Goal: Information Seeking & Learning: Learn about a topic

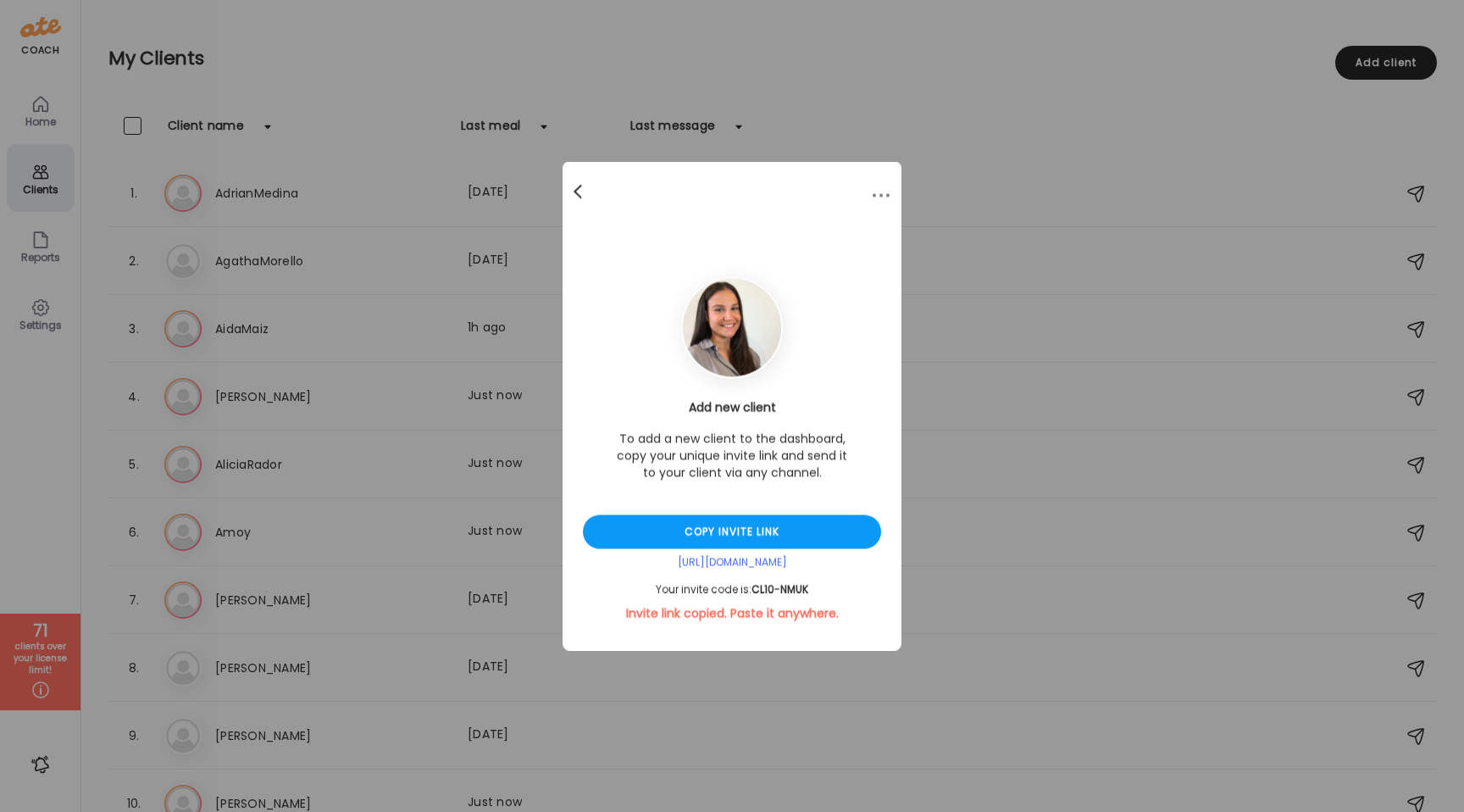
click at [581, 188] on div at bounding box center [580, 192] width 34 height 34
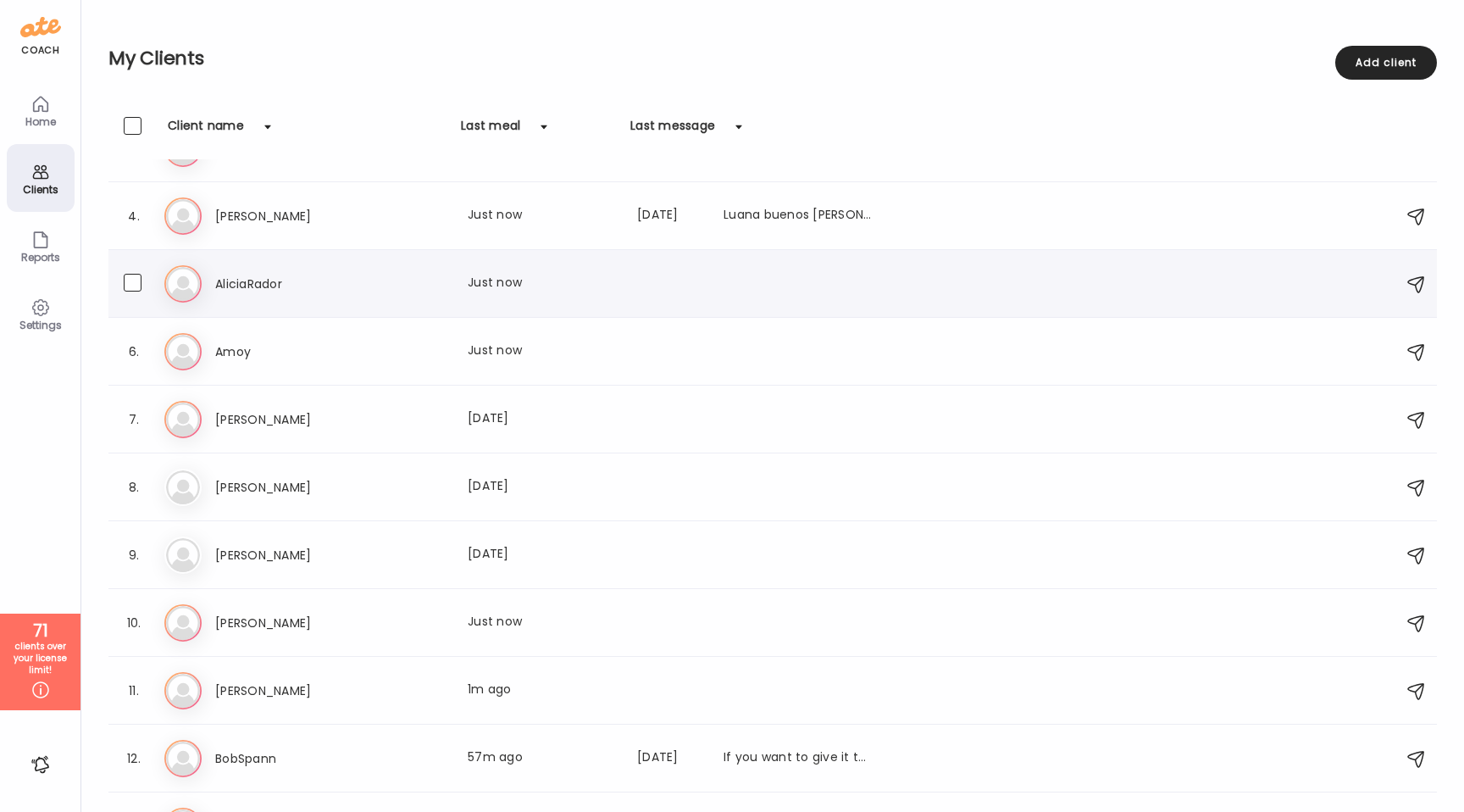
scroll to position [283, 0]
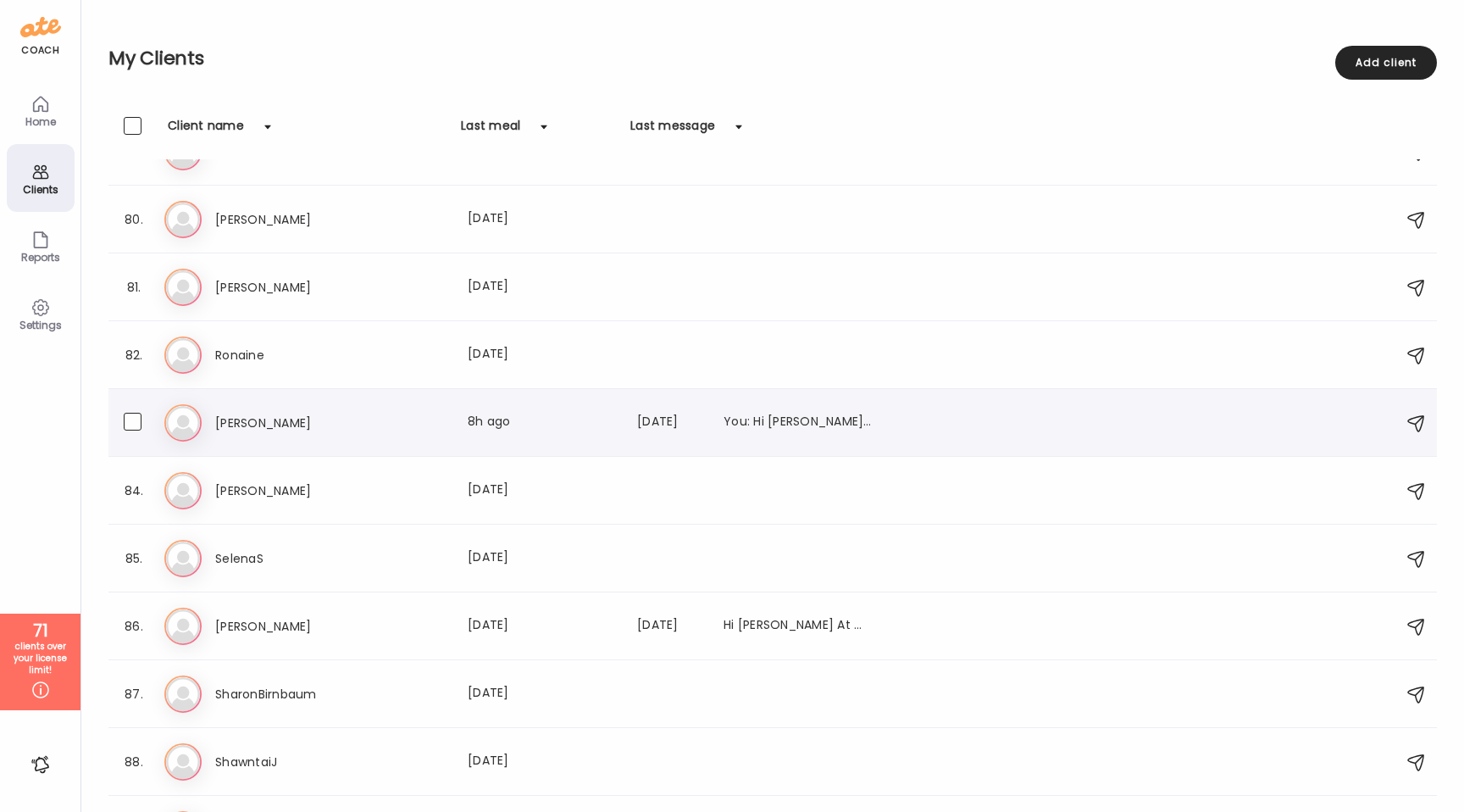
click at [393, 425] on div "[PERSON_NAME] Last meal: 8h ago Last message: [DATE] You: Hi [PERSON_NAME]! I s…" at bounding box center [543, 422] width 658 height 21
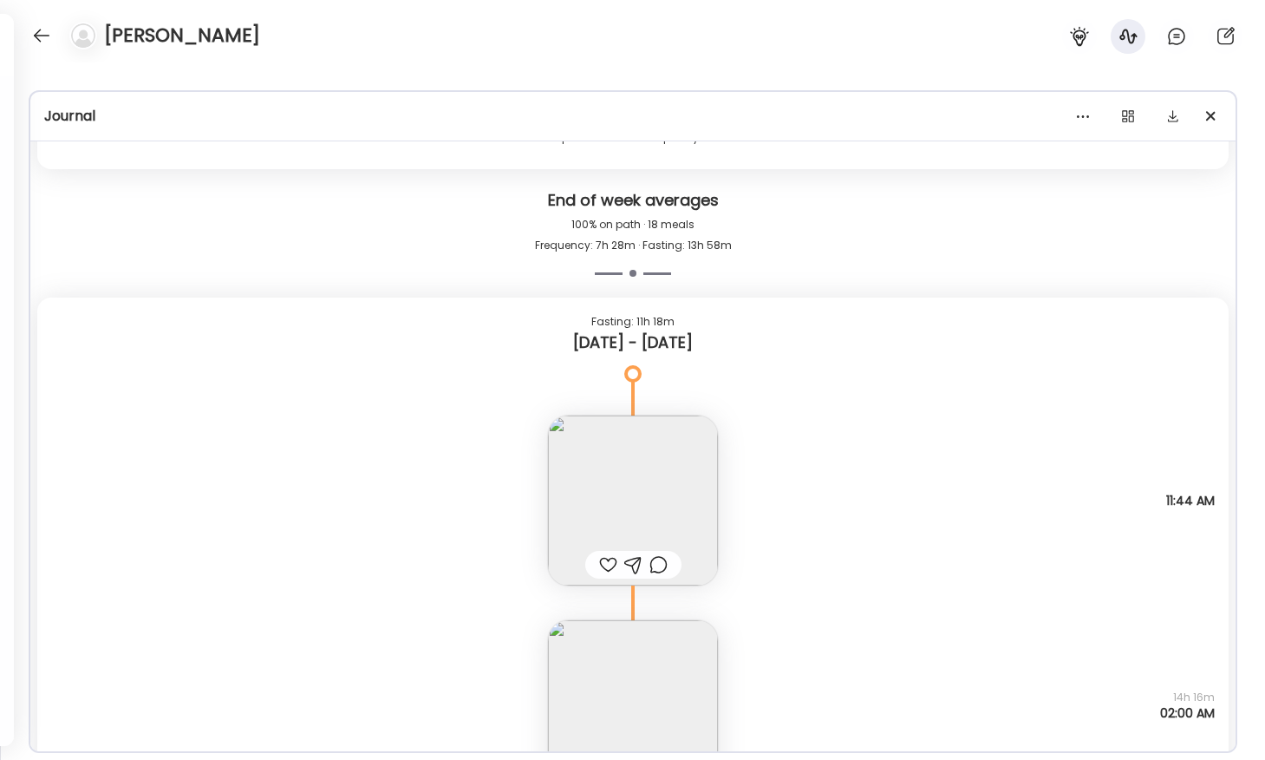
scroll to position [23325, 0]
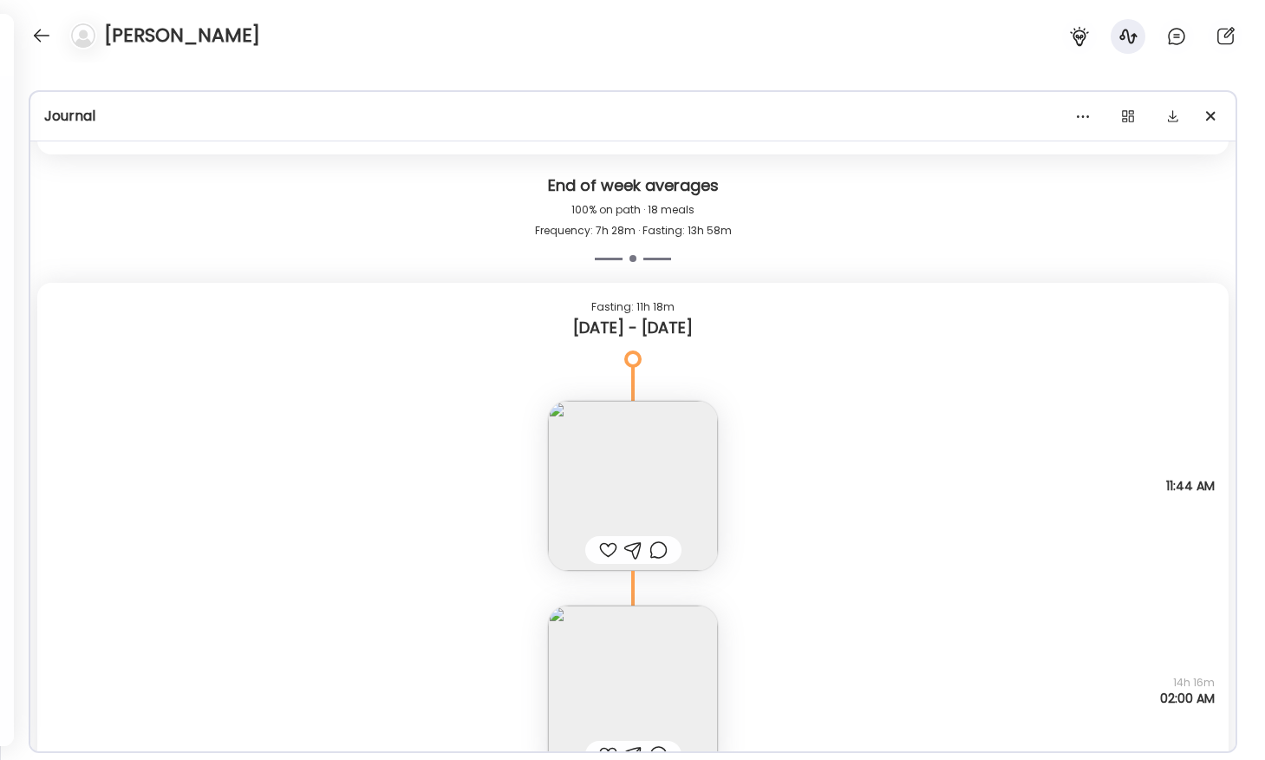
click at [665, 493] on img at bounding box center [633, 486] width 170 height 170
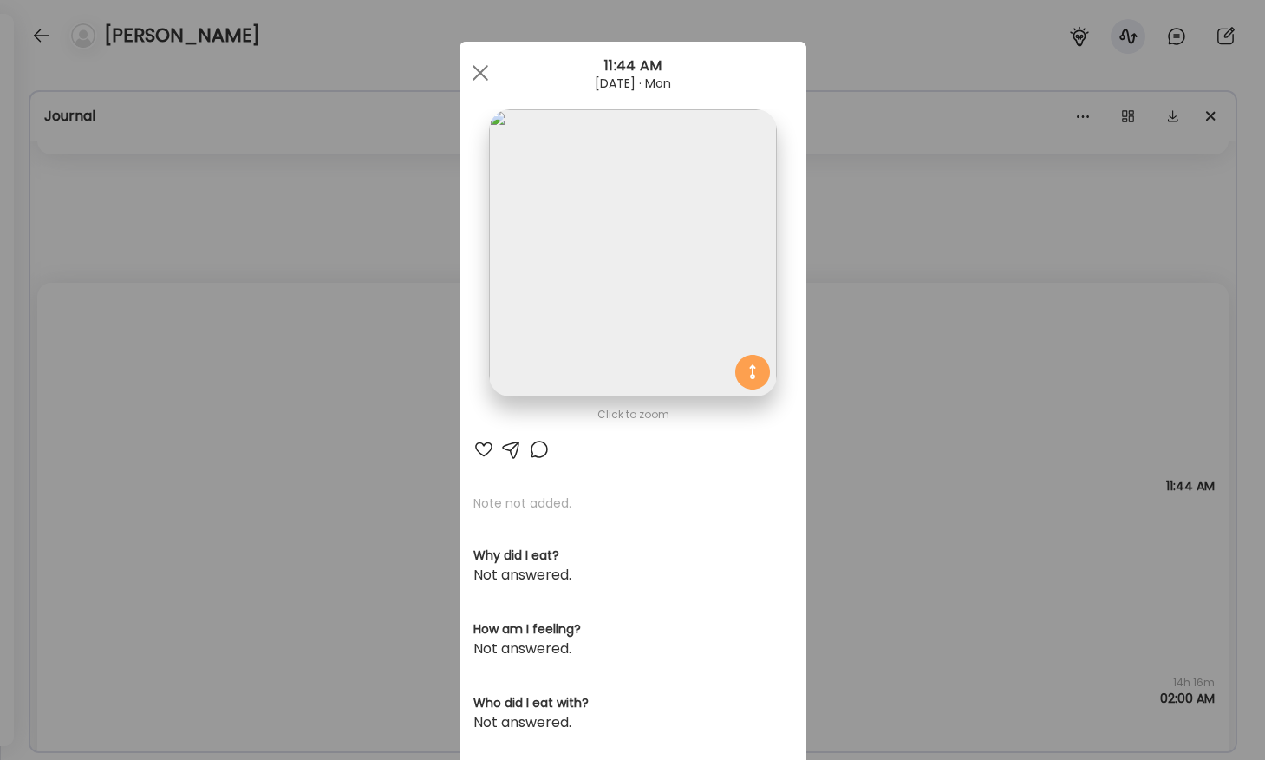
click at [598, 284] on img at bounding box center [632, 252] width 287 height 287
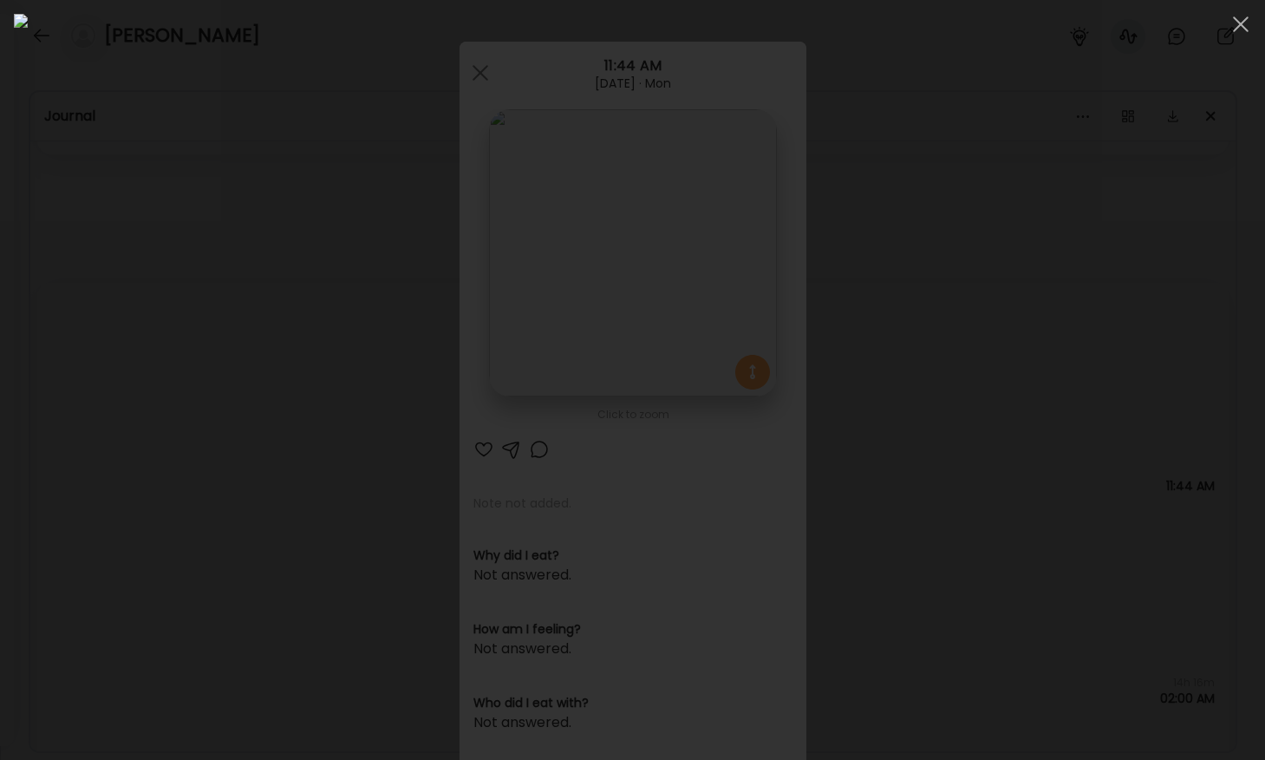
click at [173, 347] on div at bounding box center [632, 380] width 1237 height 732
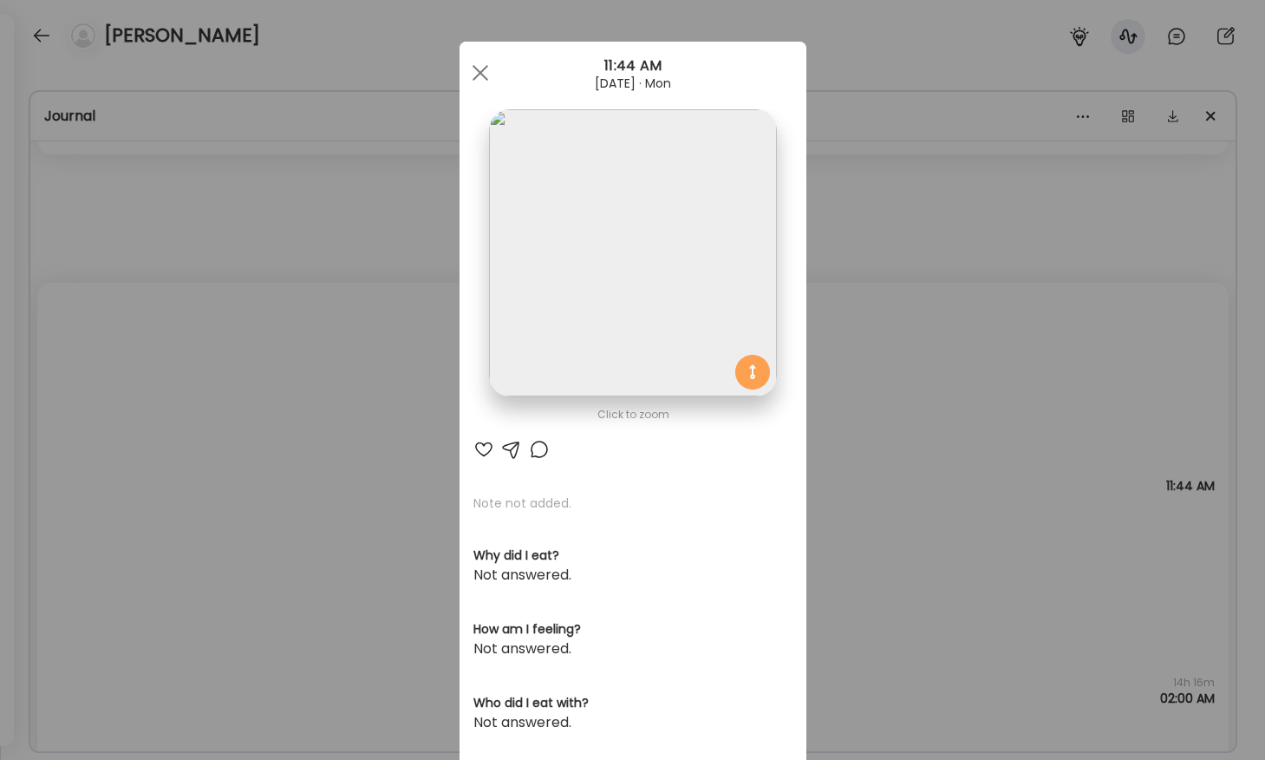
click at [568, 312] on img at bounding box center [632, 252] width 287 height 287
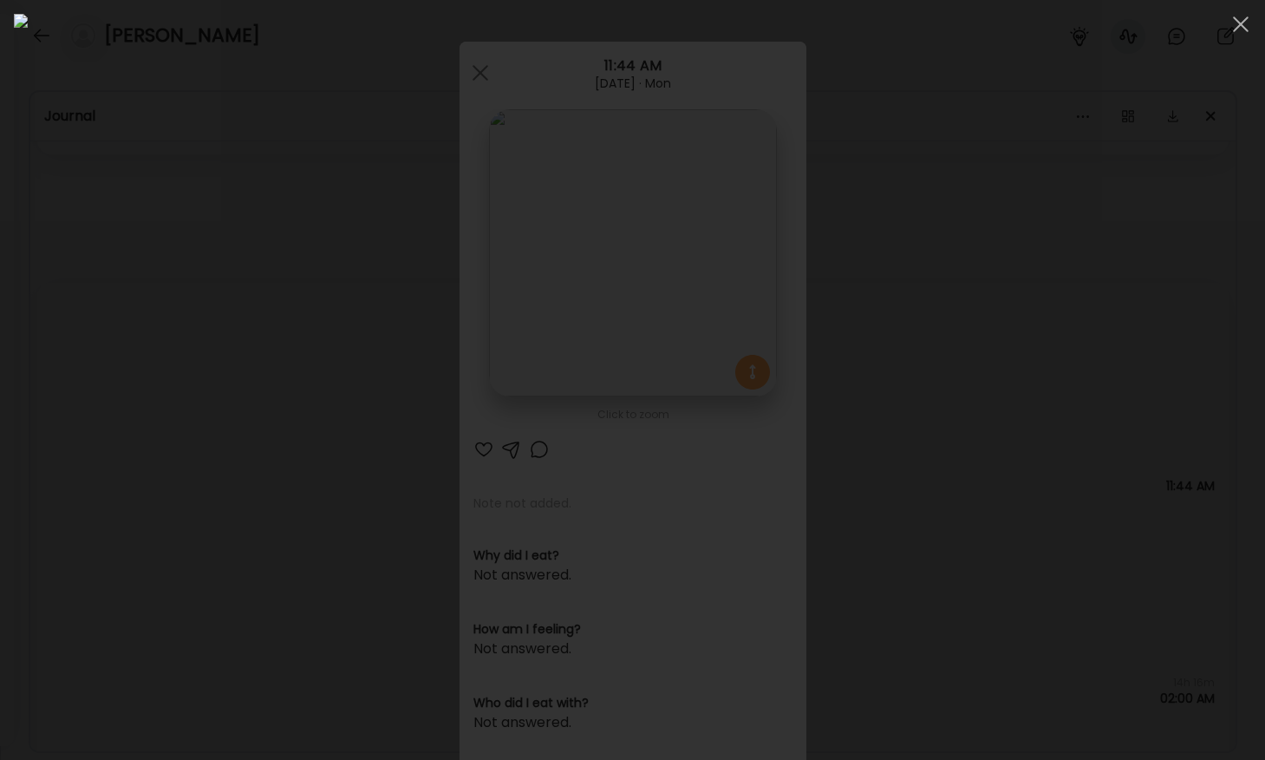
click at [157, 375] on div at bounding box center [632, 380] width 1237 height 732
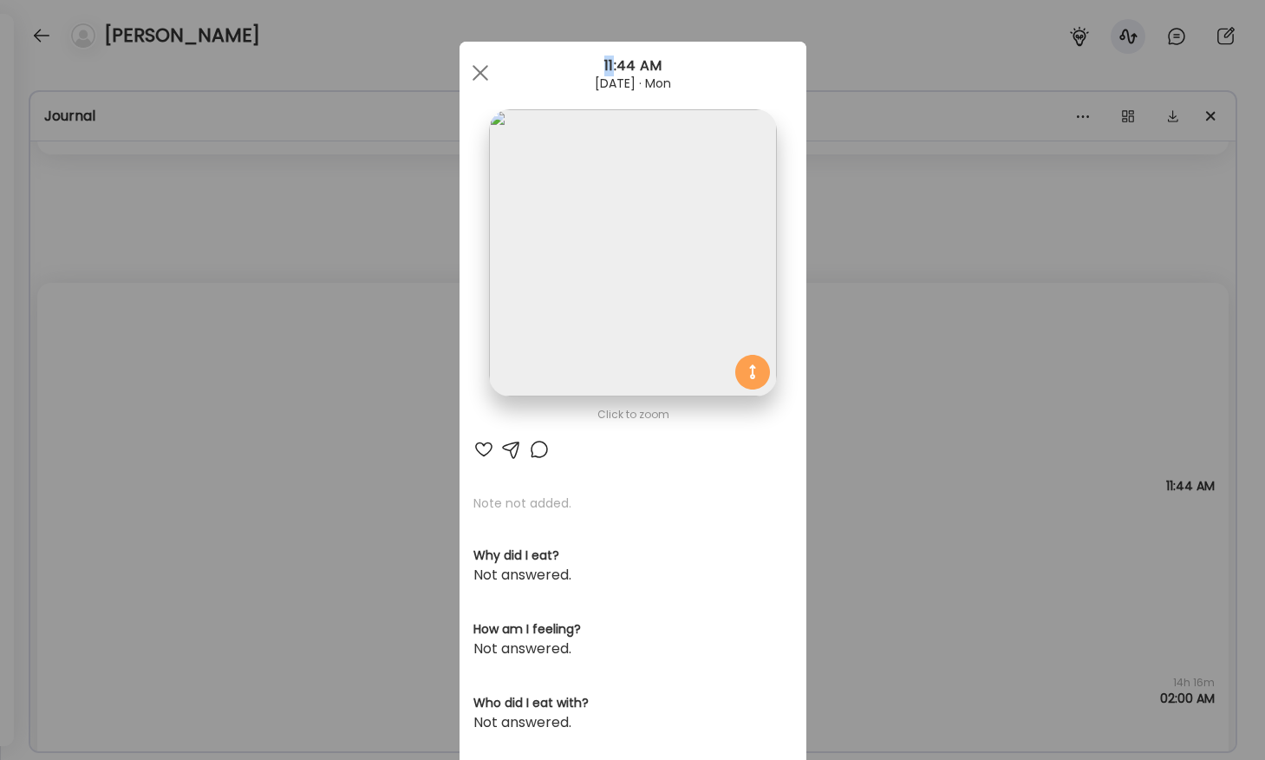
click at [157, 375] on div "Ate Coach Dashboard Wahoo! It’s official Take a moment to set up your Coach Pro…" at bounding box center [632, 380] width 1265 height 760
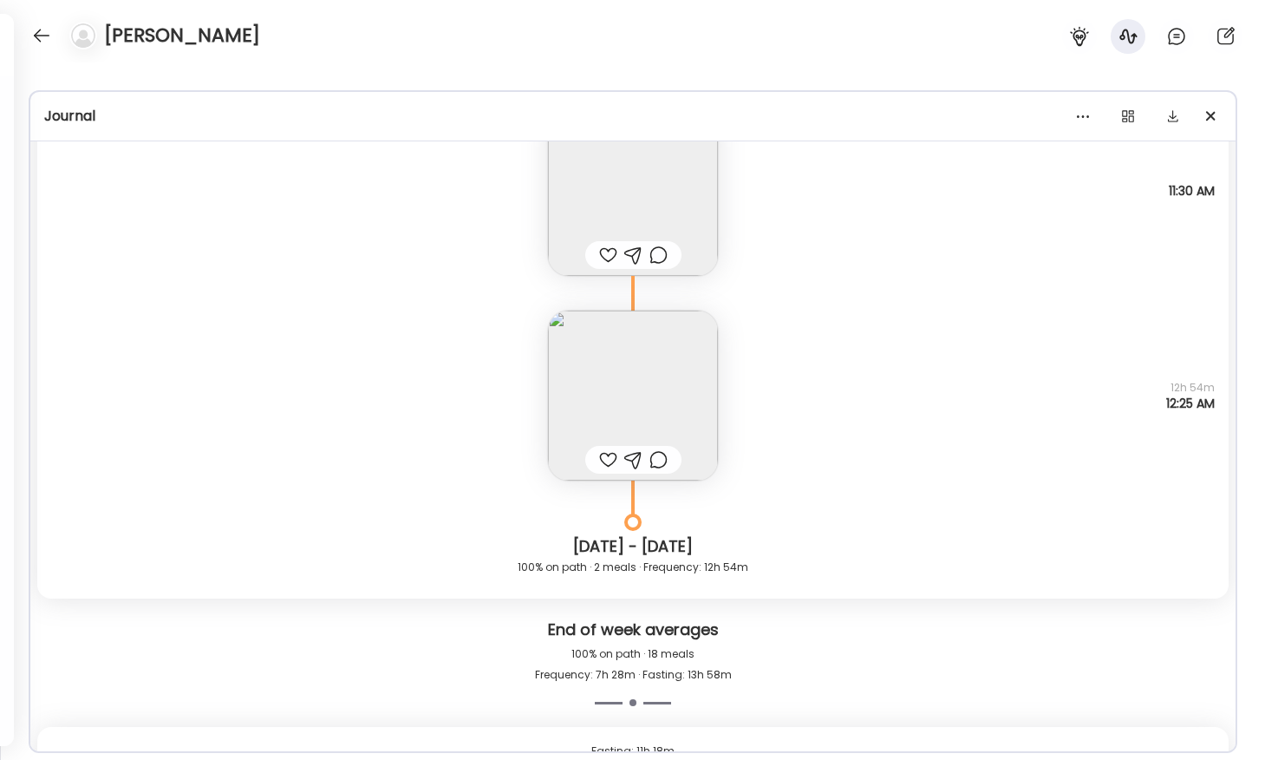
scroll to position [22591, 0]
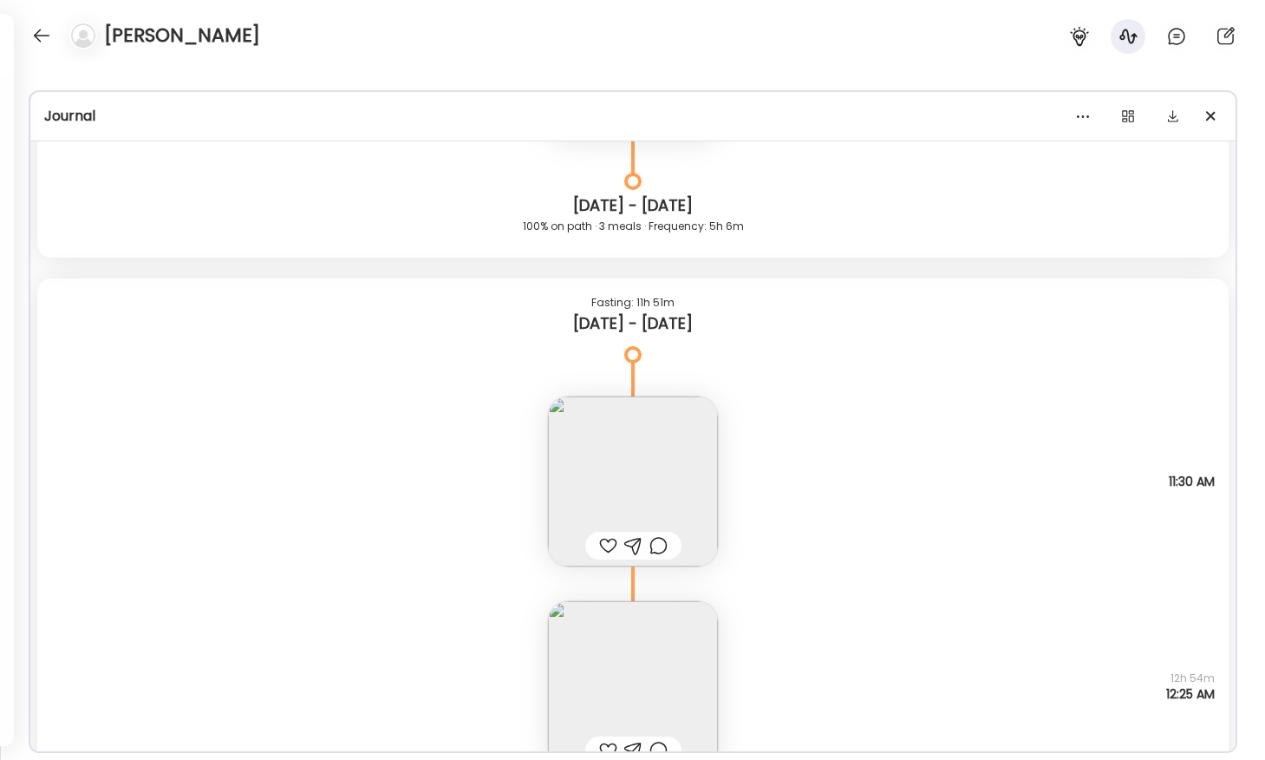
click at [635, 479] on img at bounding box center [633, 481] width 170 height 170
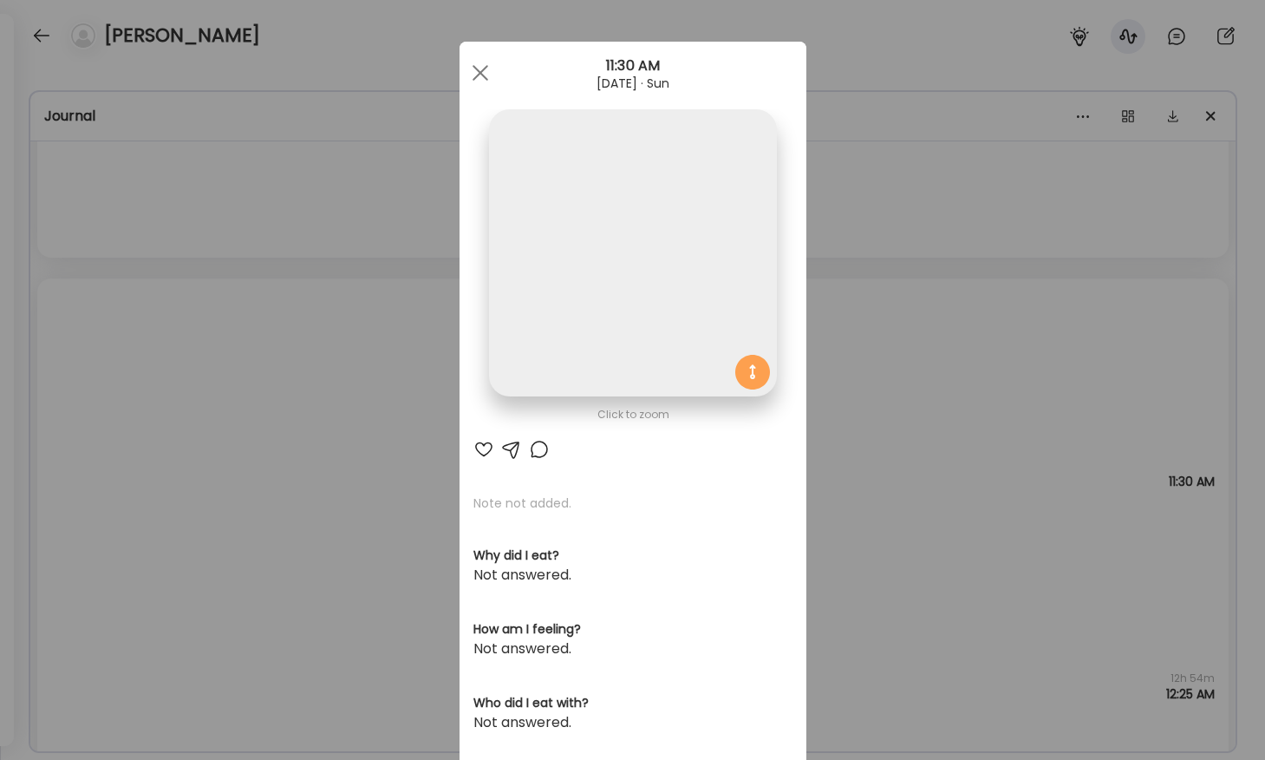
click at [589, 294] on img at bounding box center [632, 252] width 287 height 287
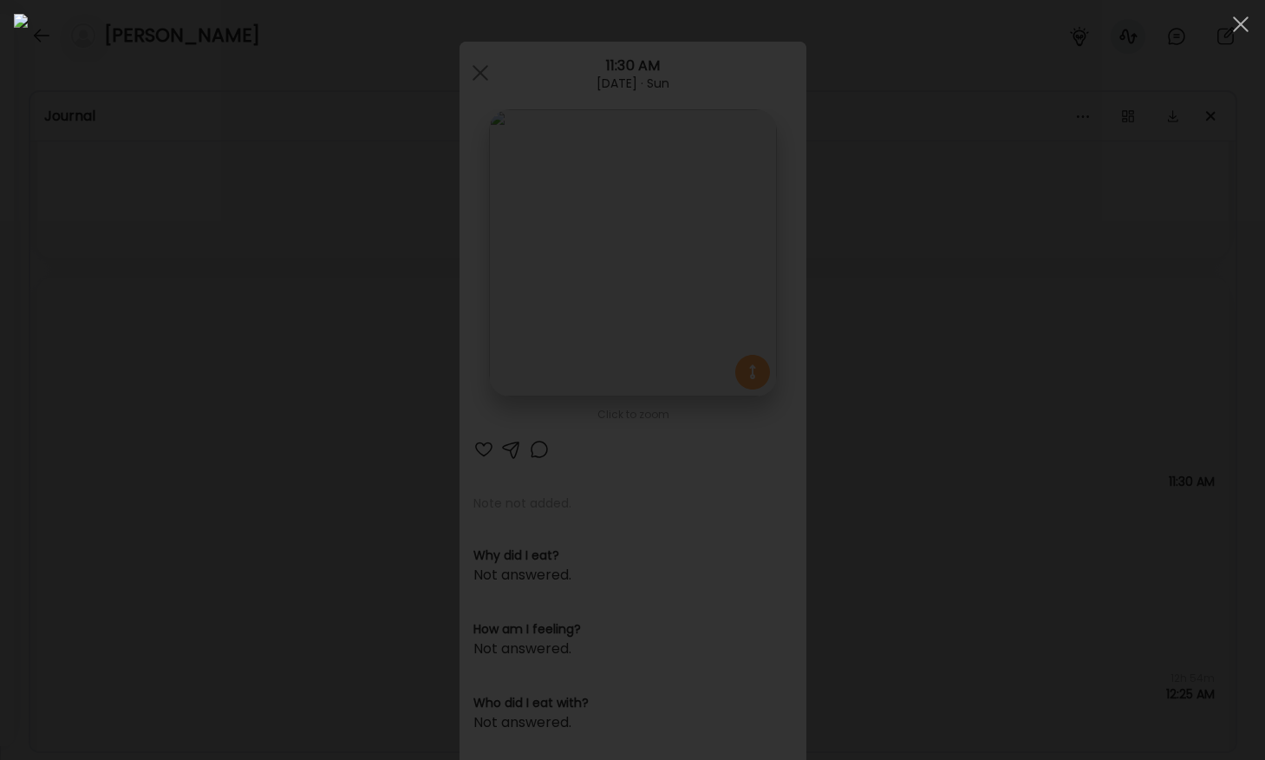
click at [175, 349] on div at bounding box center [632, 380] width 1237 height 732
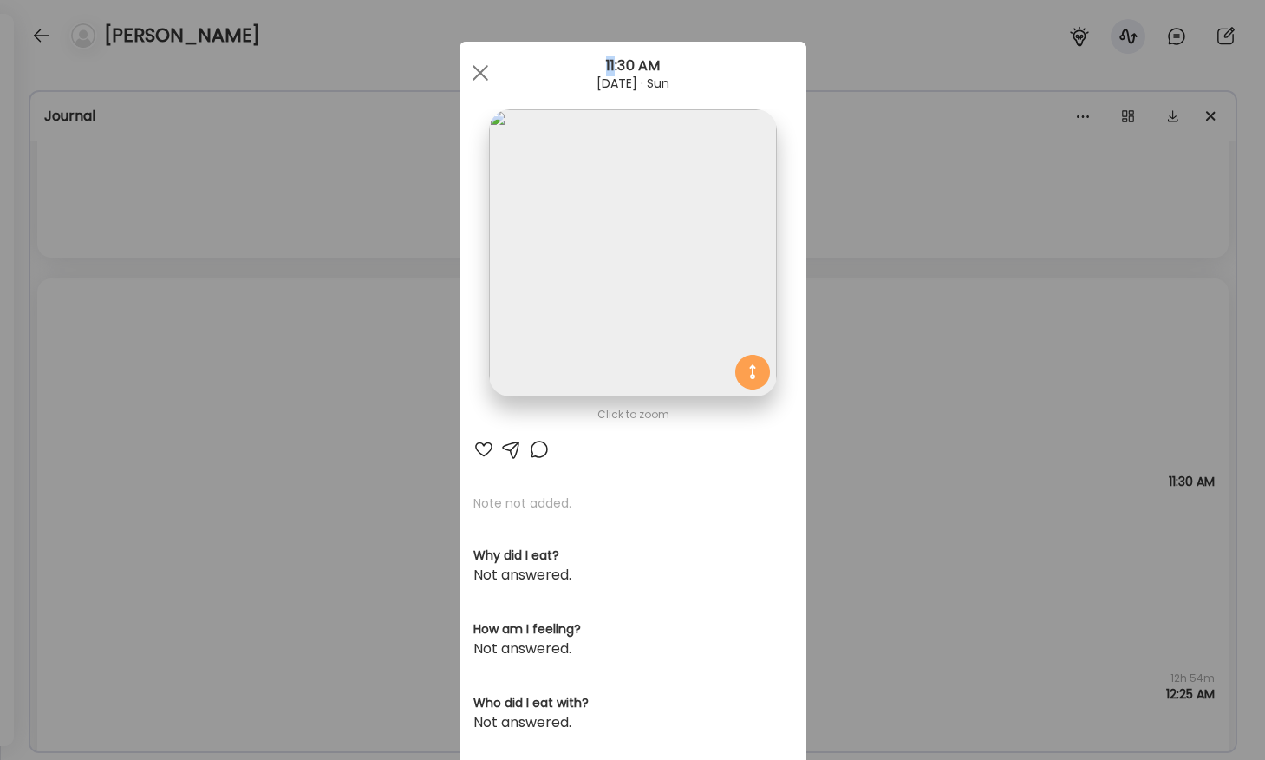
click at [175, 349] on div "Ate Coach Dashboard Wahoo! It’s official Take a moment to set up your Coach Pro…" at bounding box center [632, 380] width 1265 height 760
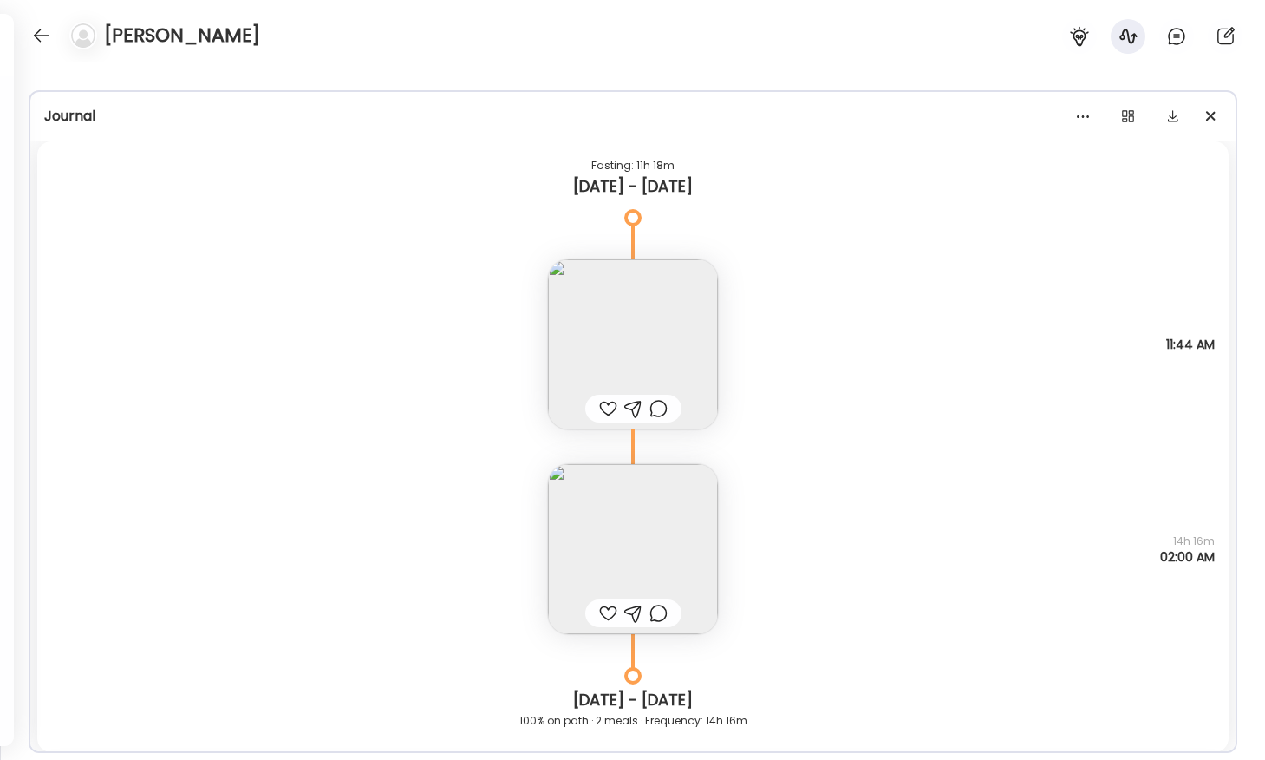
scroll to position [23520, 0]
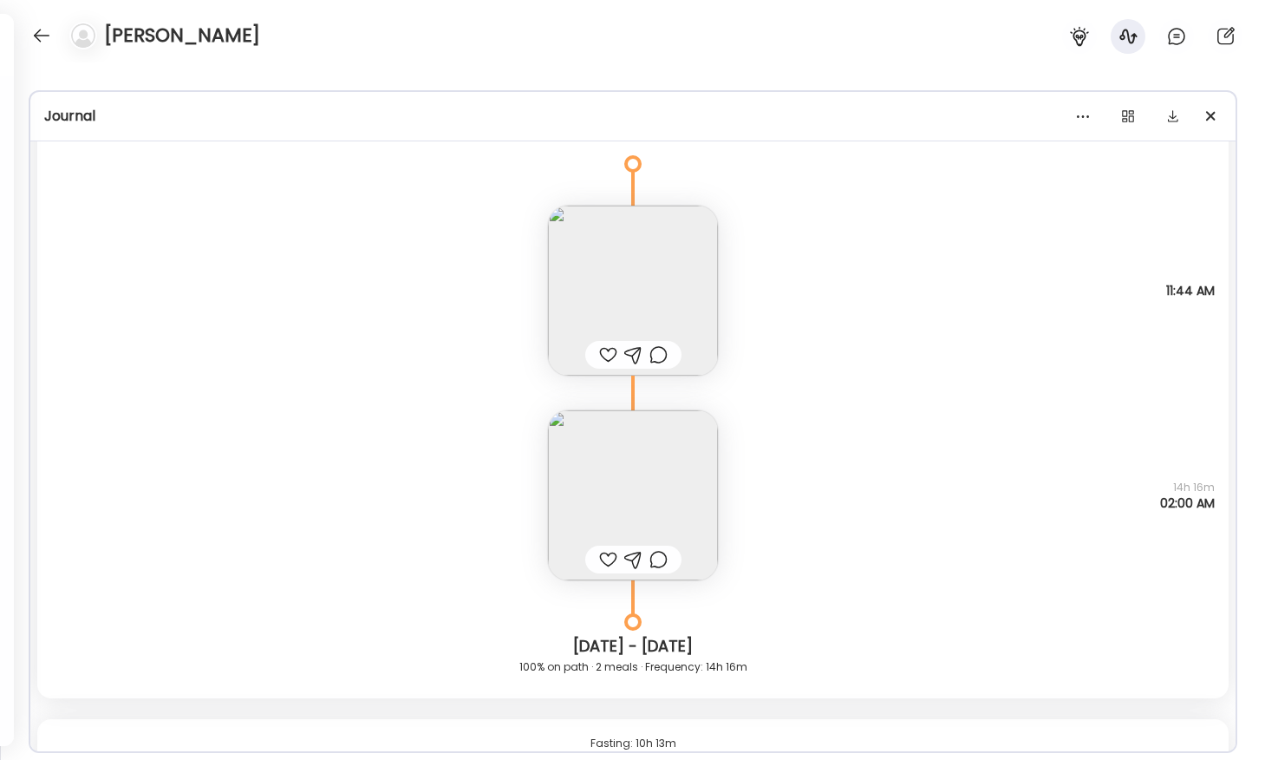
click at [655, 278] on img at bounding box center [633, 290] width 170 height 170
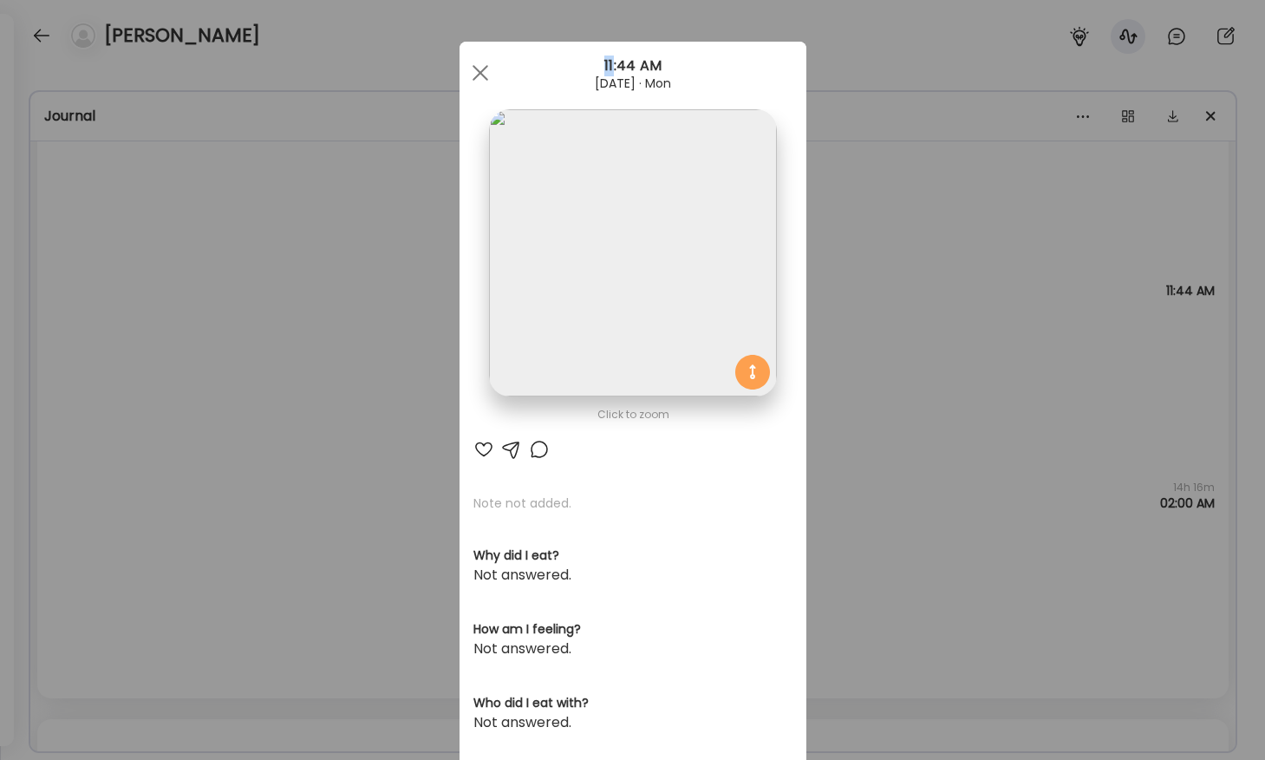
click at [237, 289] on div "Ate Coach Dashboard Wahoo! It’s official Take a moment to set up your Coach Pro…" at bounding box center [632, 380] width 1265 height 760
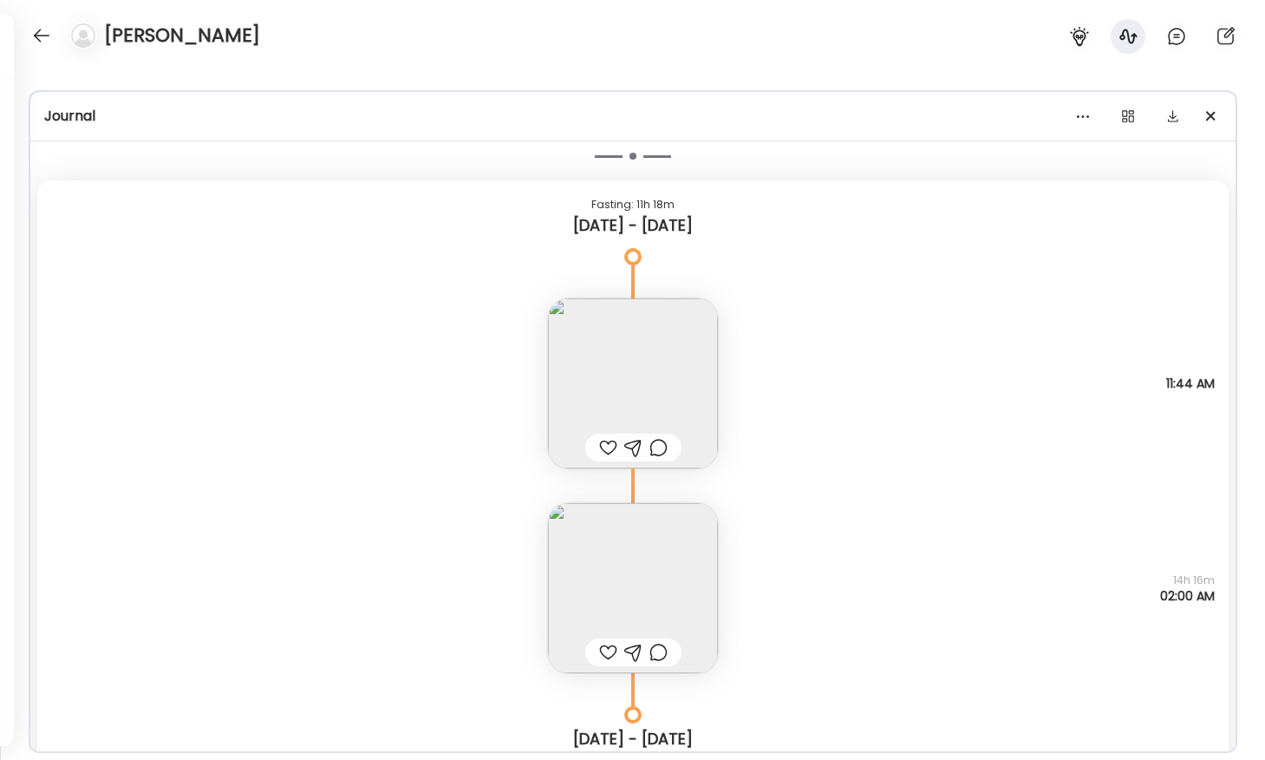
scroll to position [23431, 0]
click at [667, 380] on img at bounding box center [633, 380] width 170 height 170
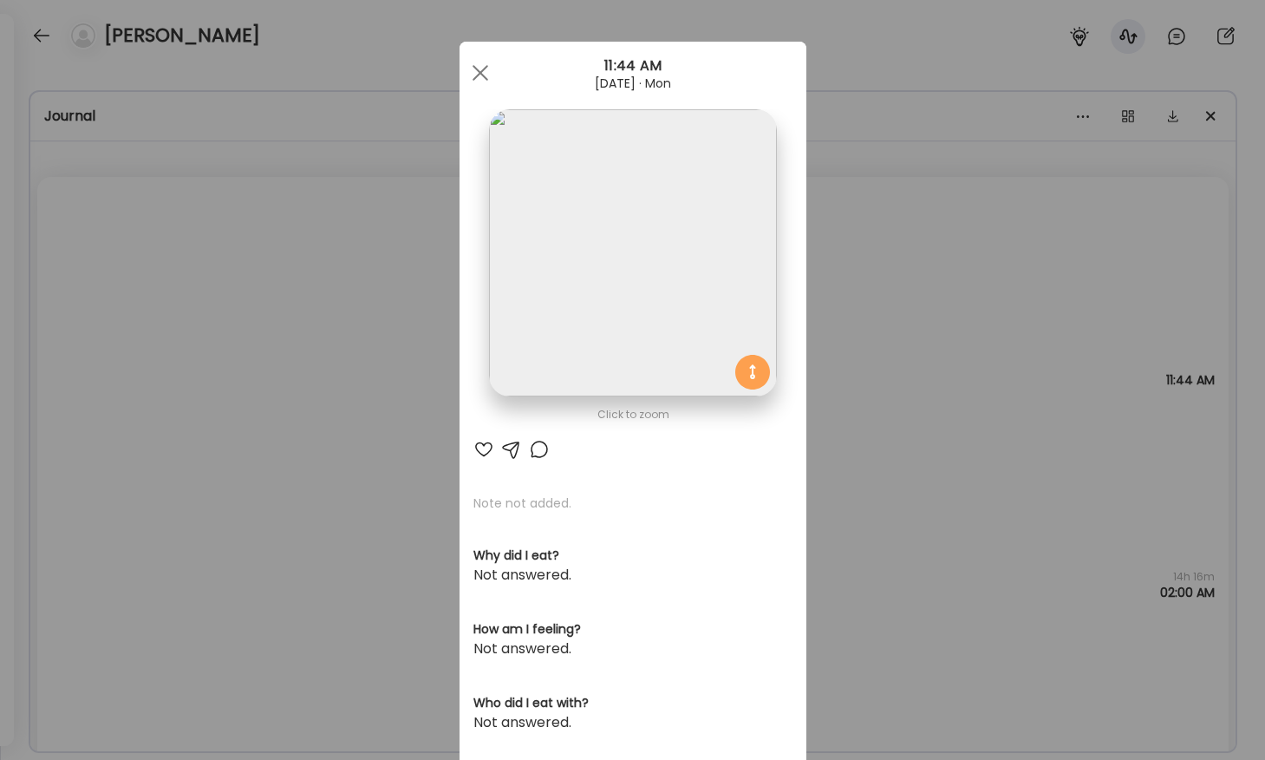
click at [608, 278] on img at bounding box center [632, 252] width 287 height 287
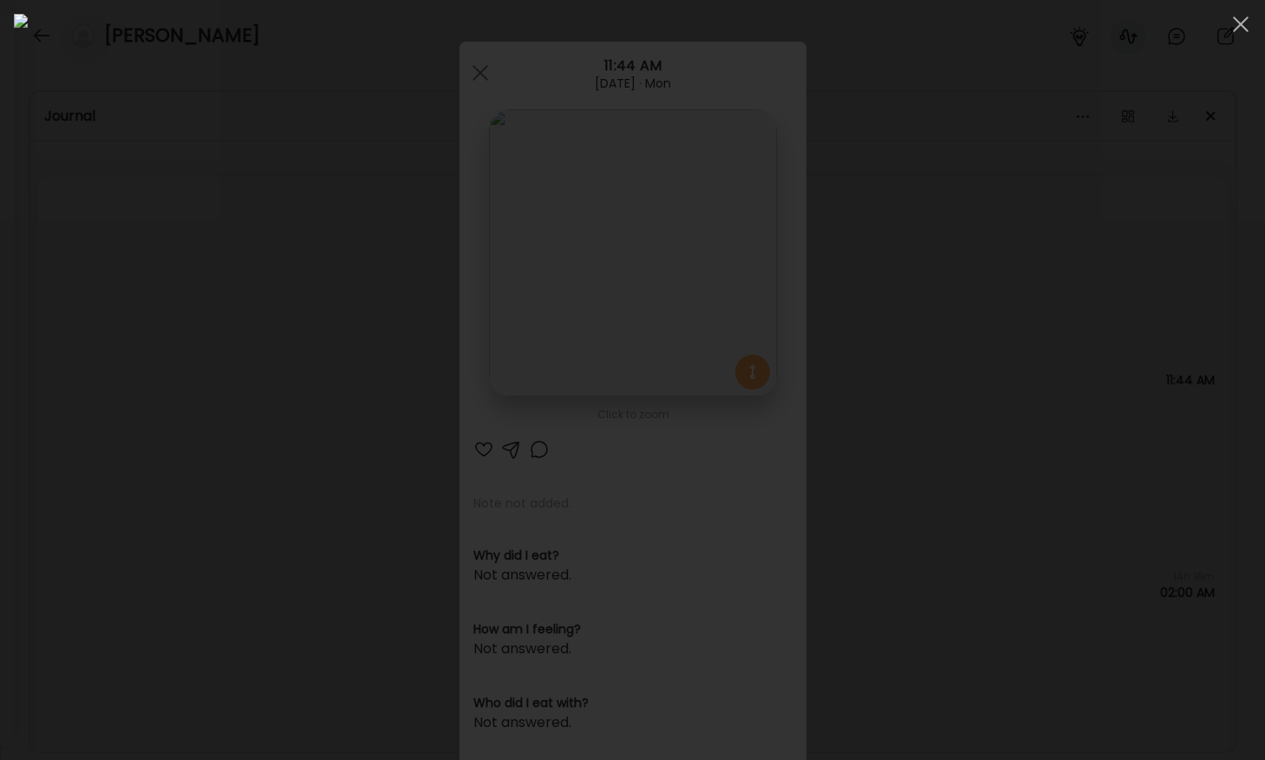
click at [243, 424] on div at bounding box center [632, 380] width 1237 height 732
click at [243, 424] on div "Ate Coach Dashboard Wahoo! It’s official Take a moment to set up your Coach Pro…" at bounding box center [632, 380] width 1265 height 760
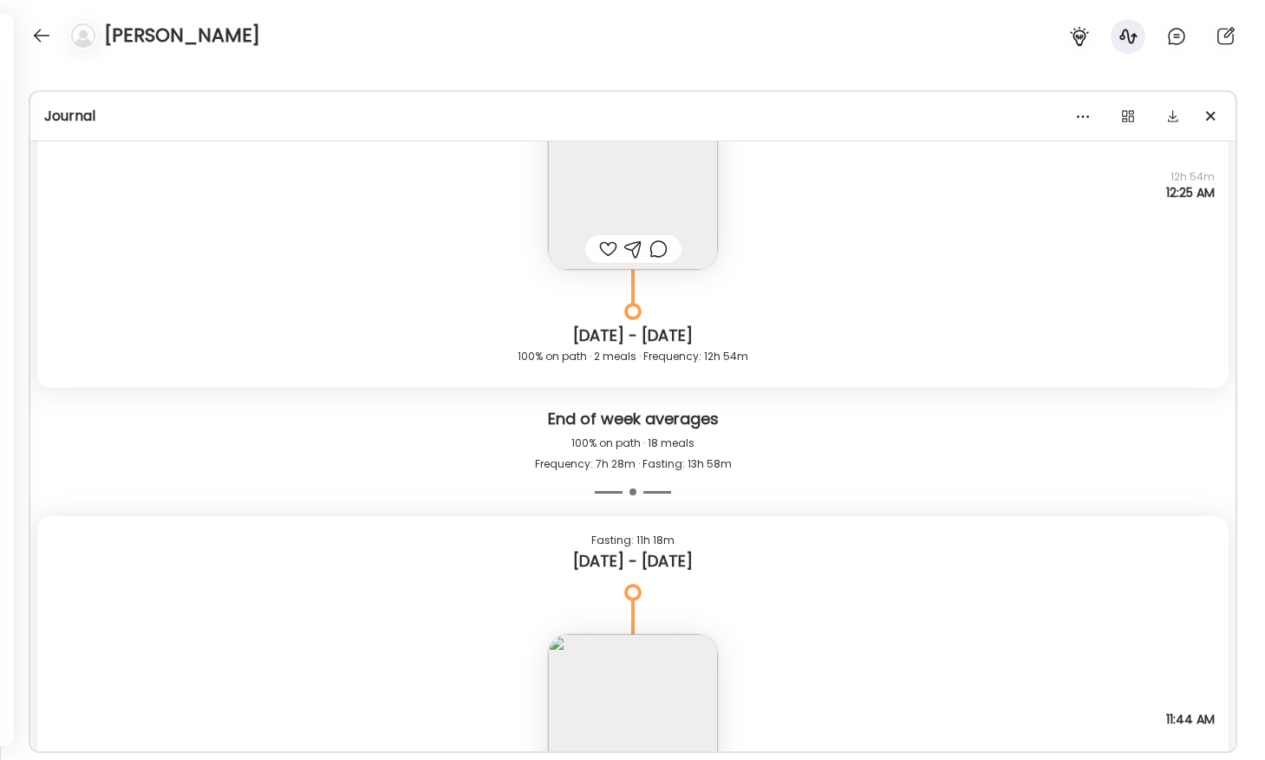
scroll to position [23183, 0]
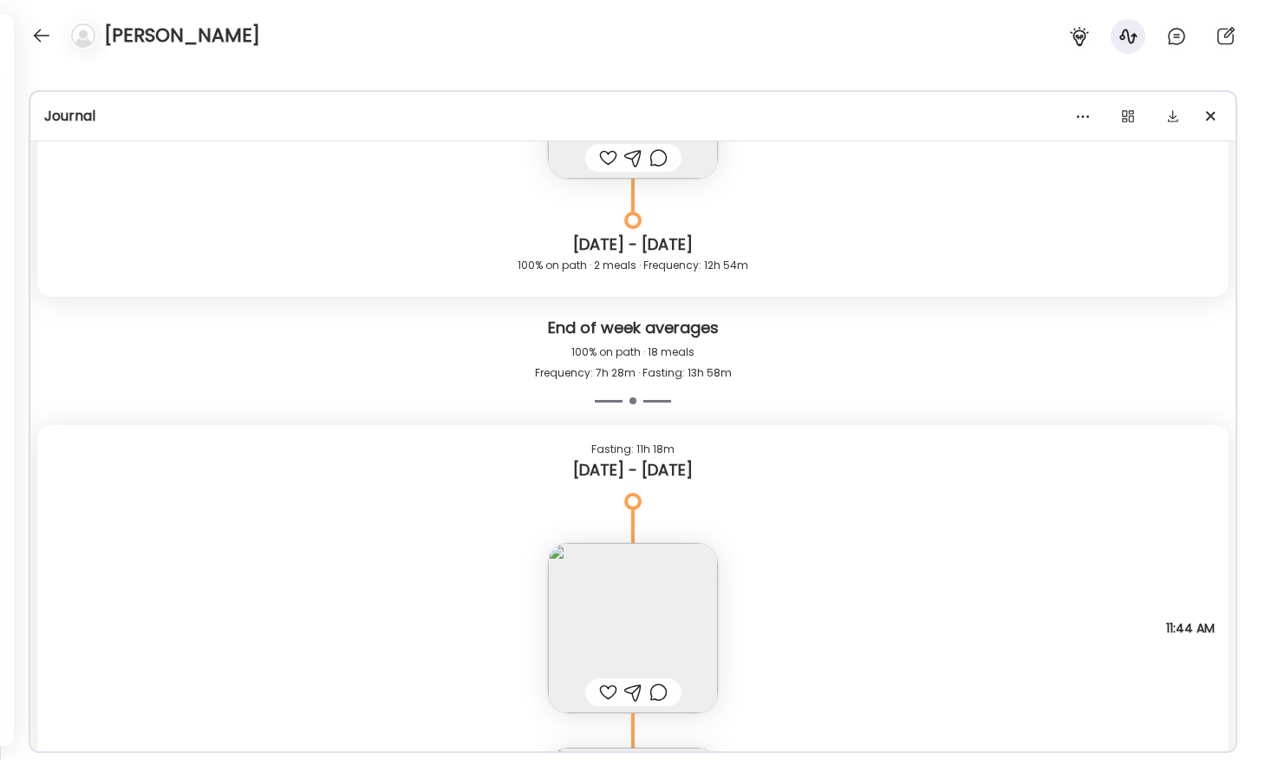
click at [669, 614] on img at bounding box center [633, 628] width 170 height 170
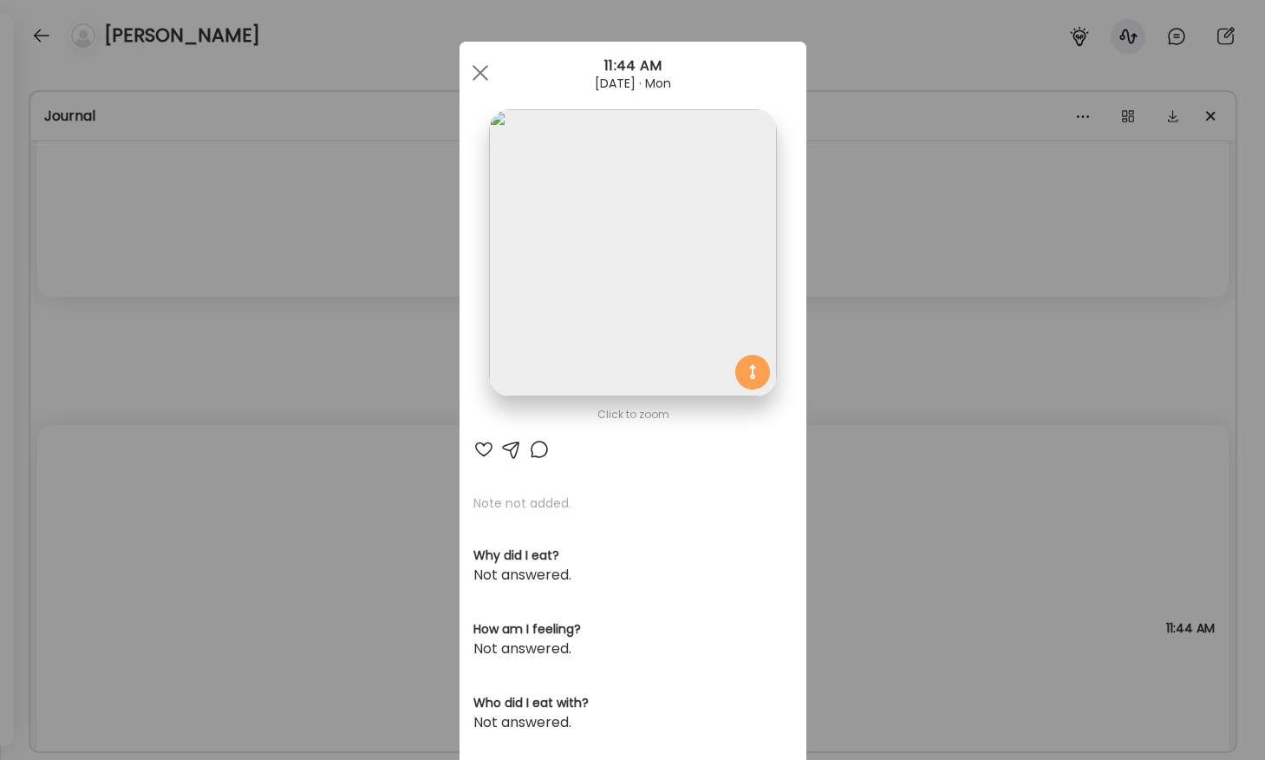
click at [602, 336] on img at bounding box center [632, 252] width 287 height 287
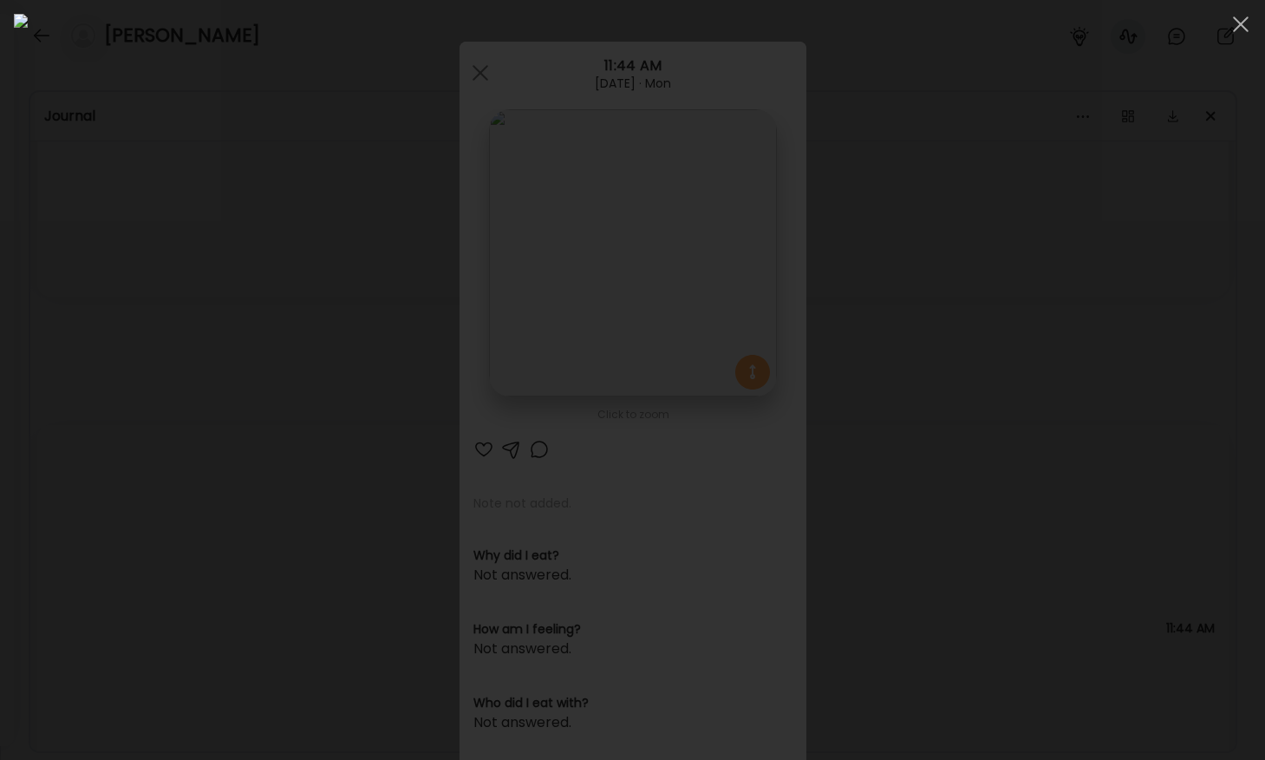
click at [114, 404] on div at bounding box center [632, 380] width 1237 height 732
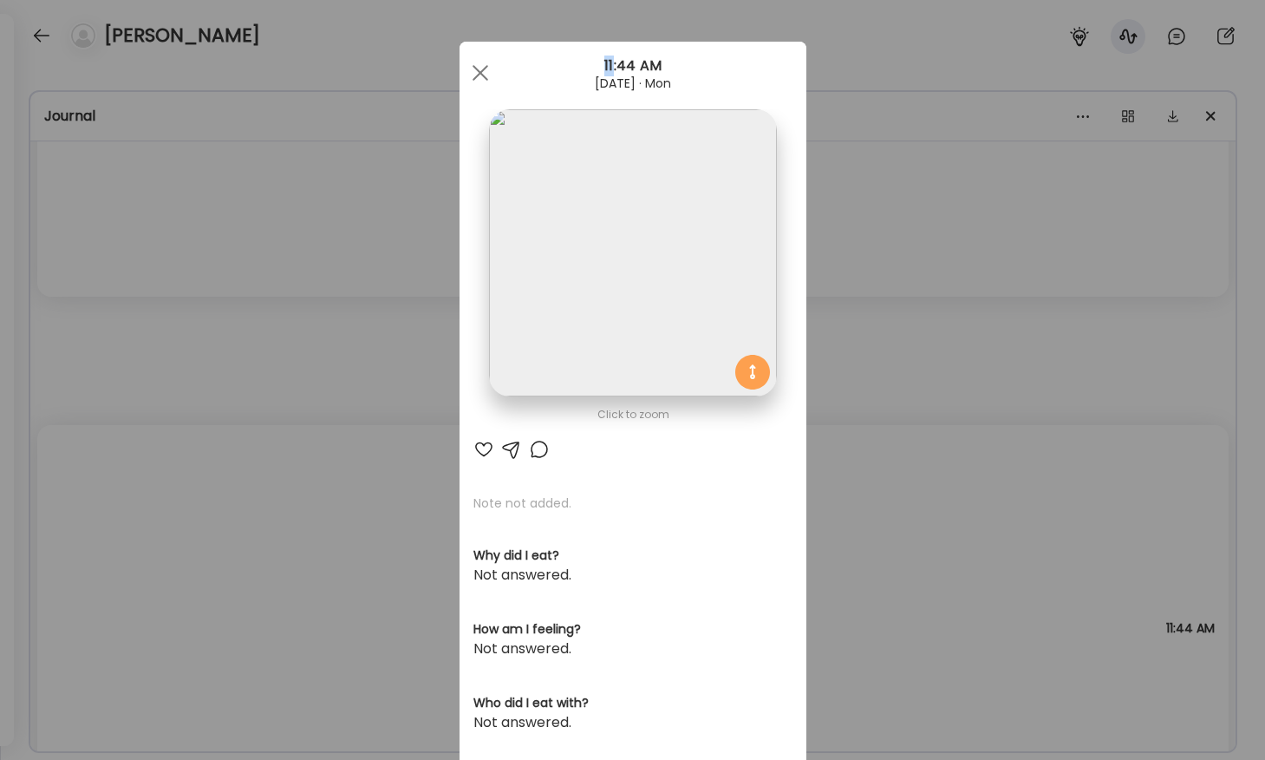
click at [114, 404] on div "Ate Coach Dashboard Wahoo! It’s official Take a moment to set up your Coach Pro…" at bounding box center [632, 380] width 1265 height 760
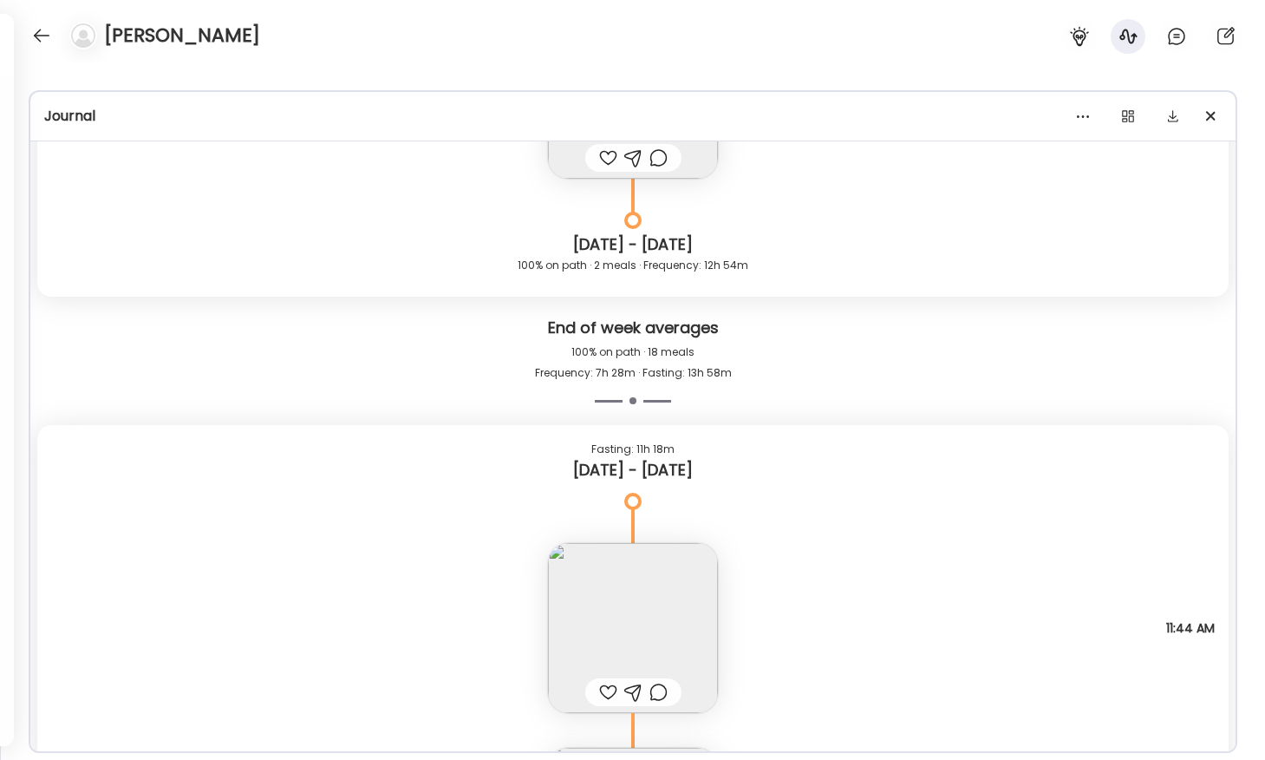
click at [646, 638] on img at bounding box center [633, 628] width 170 height 170
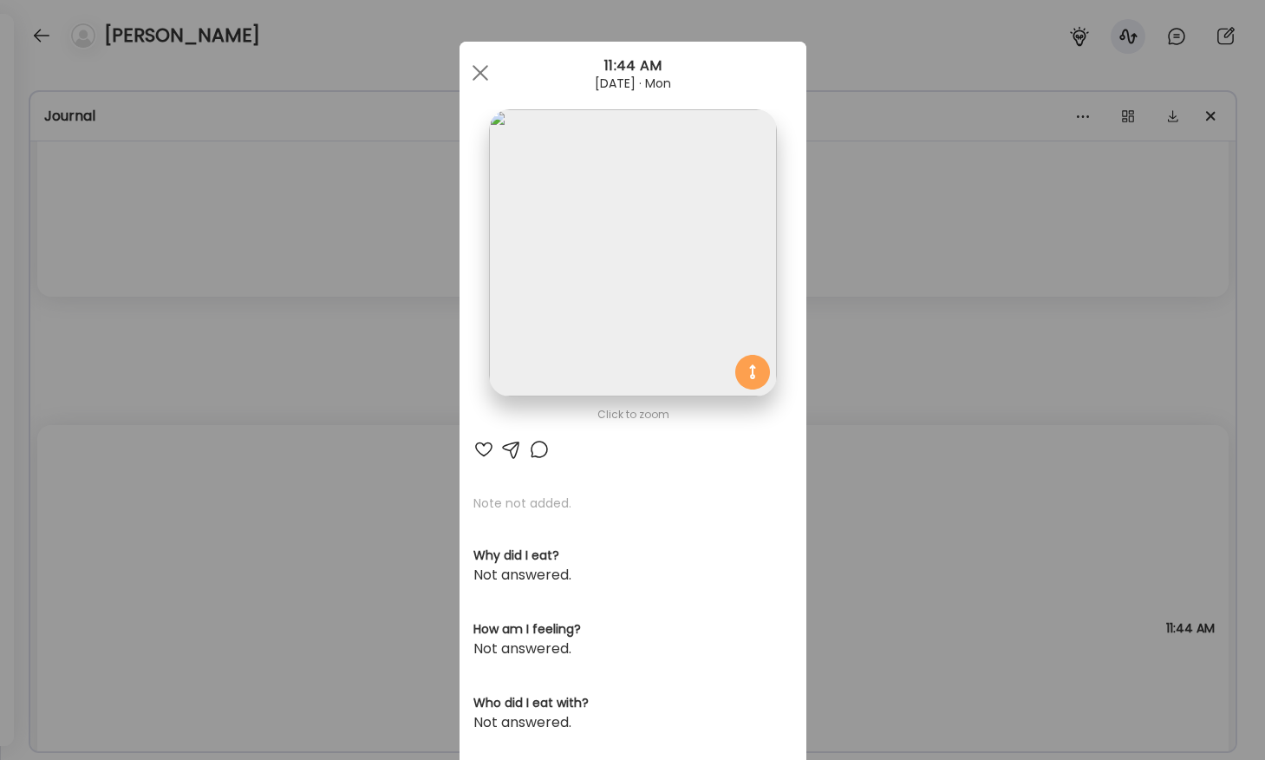
click at [576, 329] on img at bounding box center [632, 252] width 287 height 287
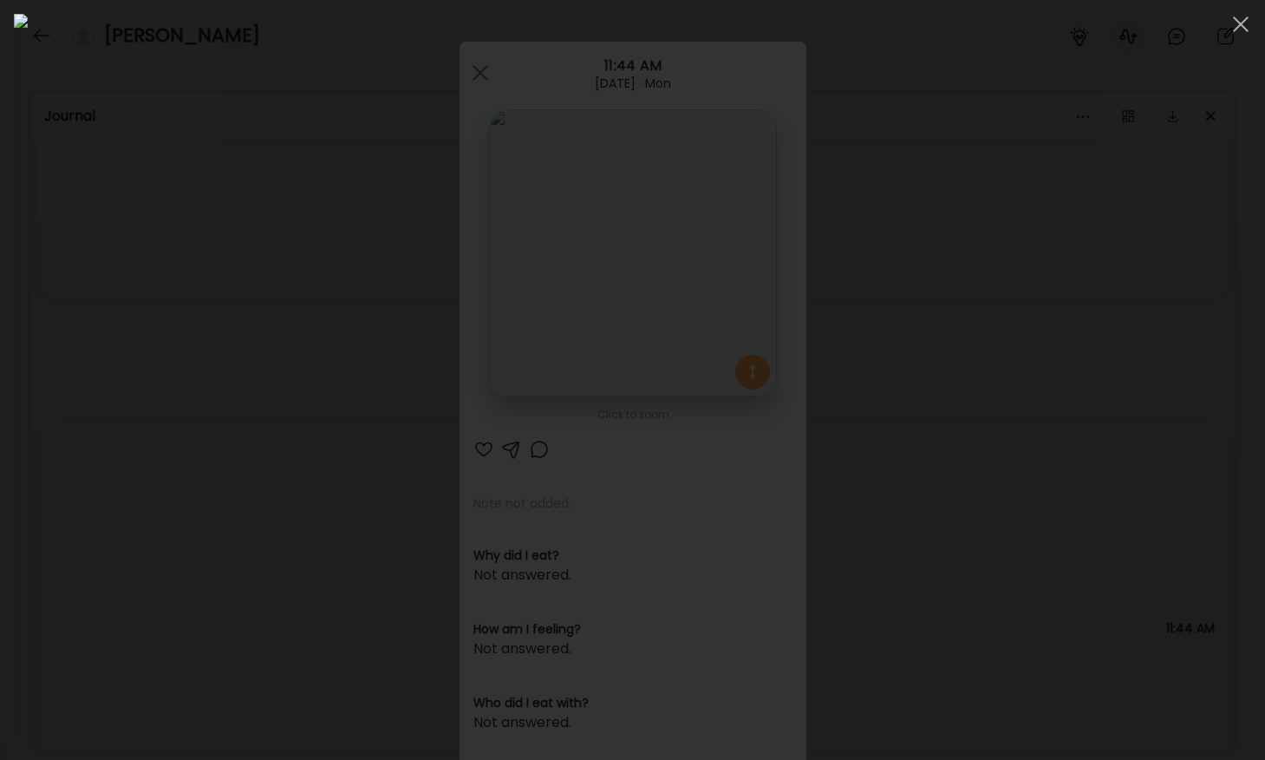
click at [120, 311] on div at bounding box center [632, 380] width 1237 height 732
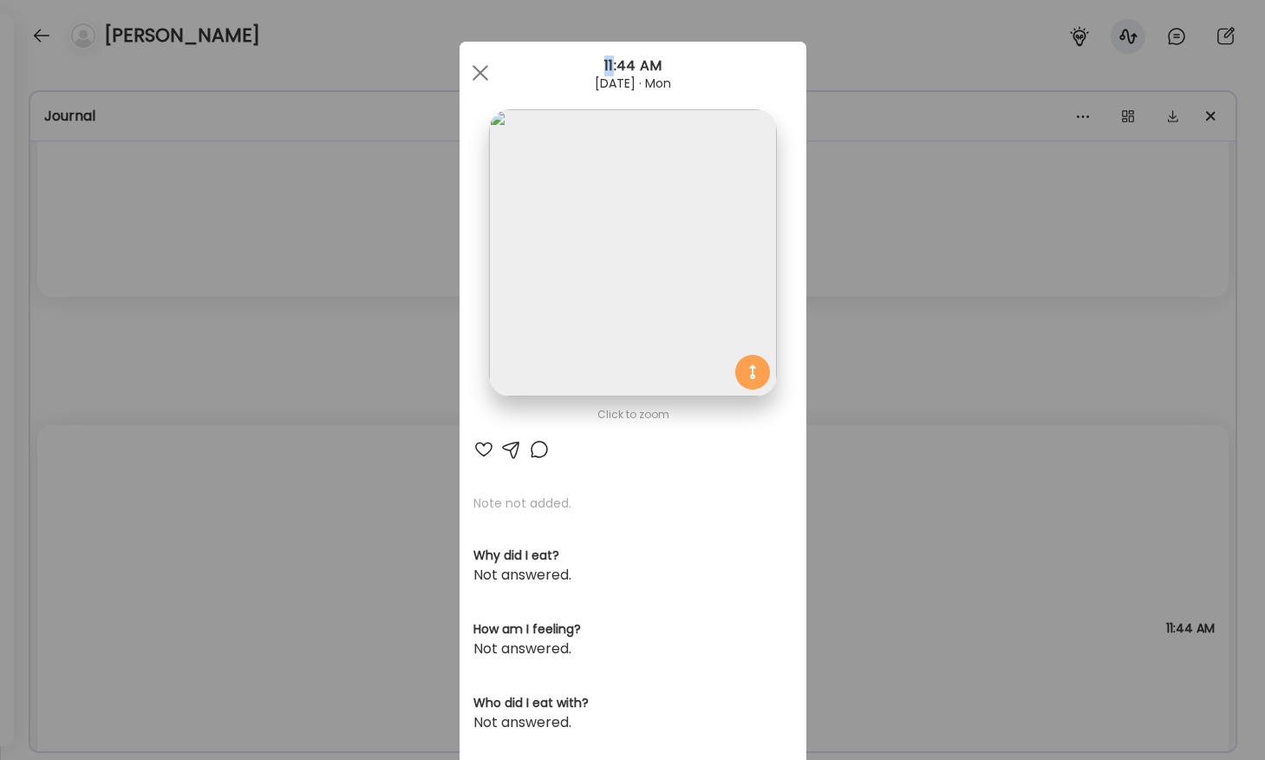
click at [120, 311] on div "Ate Coach Dashboard Wahoo! It’s official Take a moment to set up your Coach Pro…" at bounding box center [632, 380] width 1265 height 760
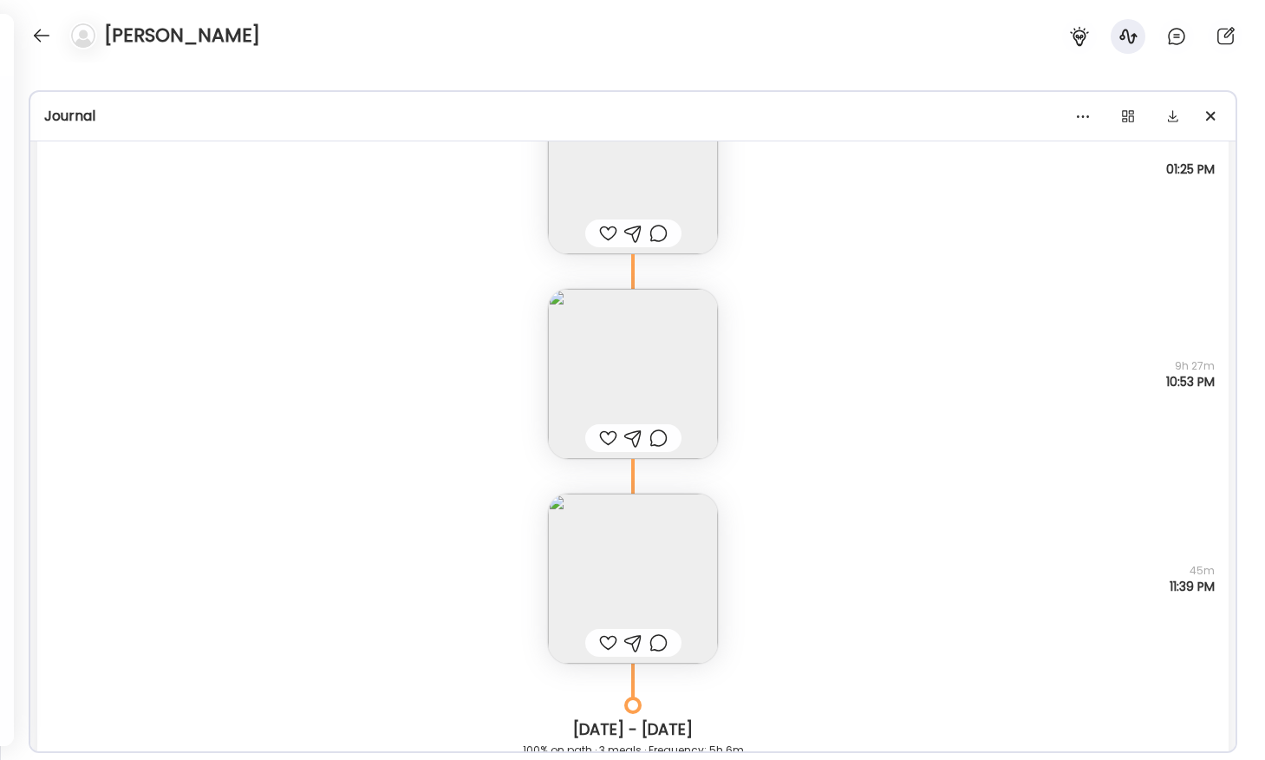
scroll to position [22121, 0]
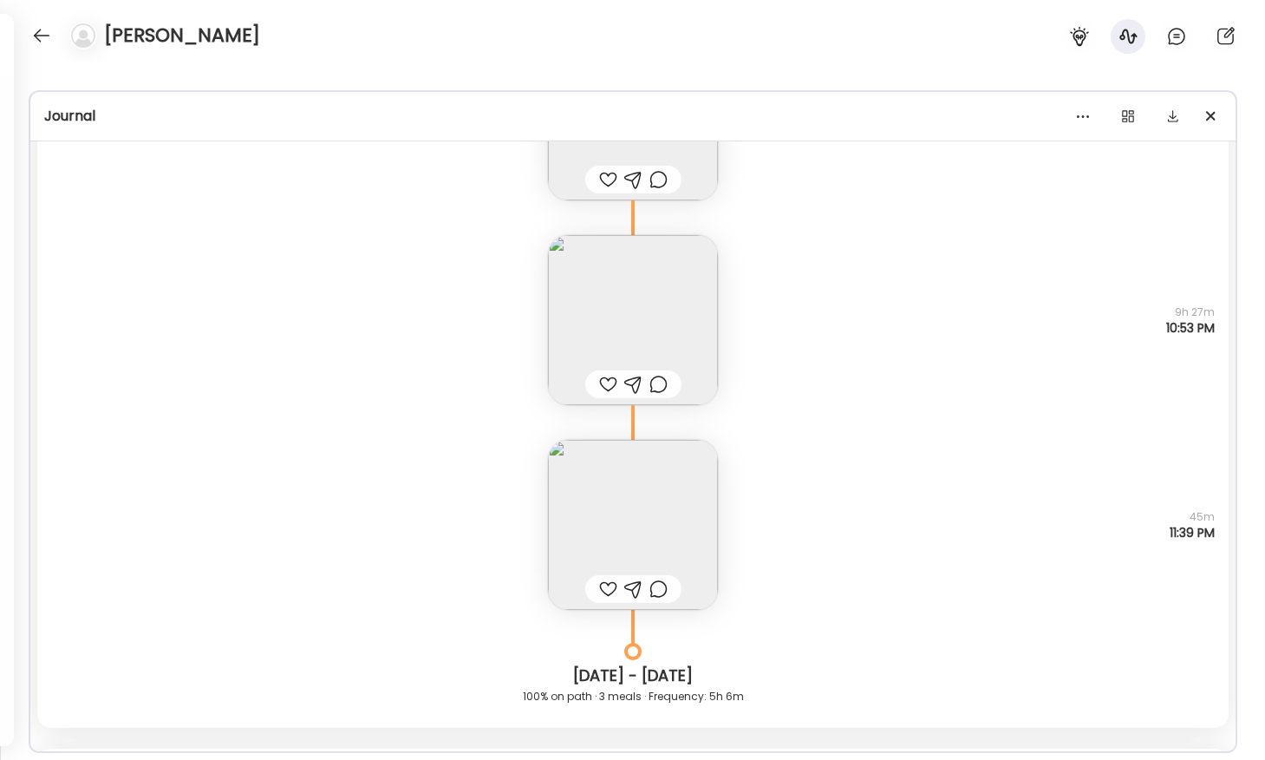
click at [597, 496] on img at bounding box center [633, 525] width 170 height 170
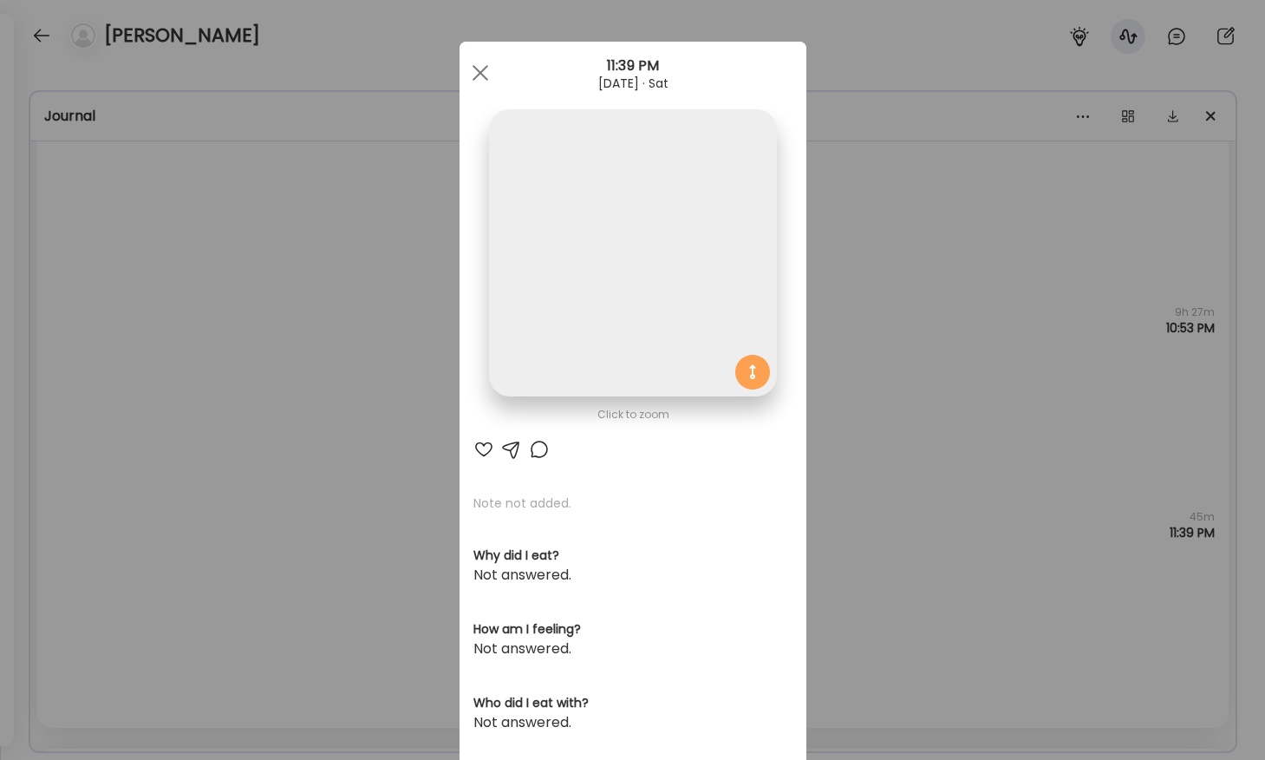
click at [570, 309] on img at bounding box center [632, 252] width 287 height 287
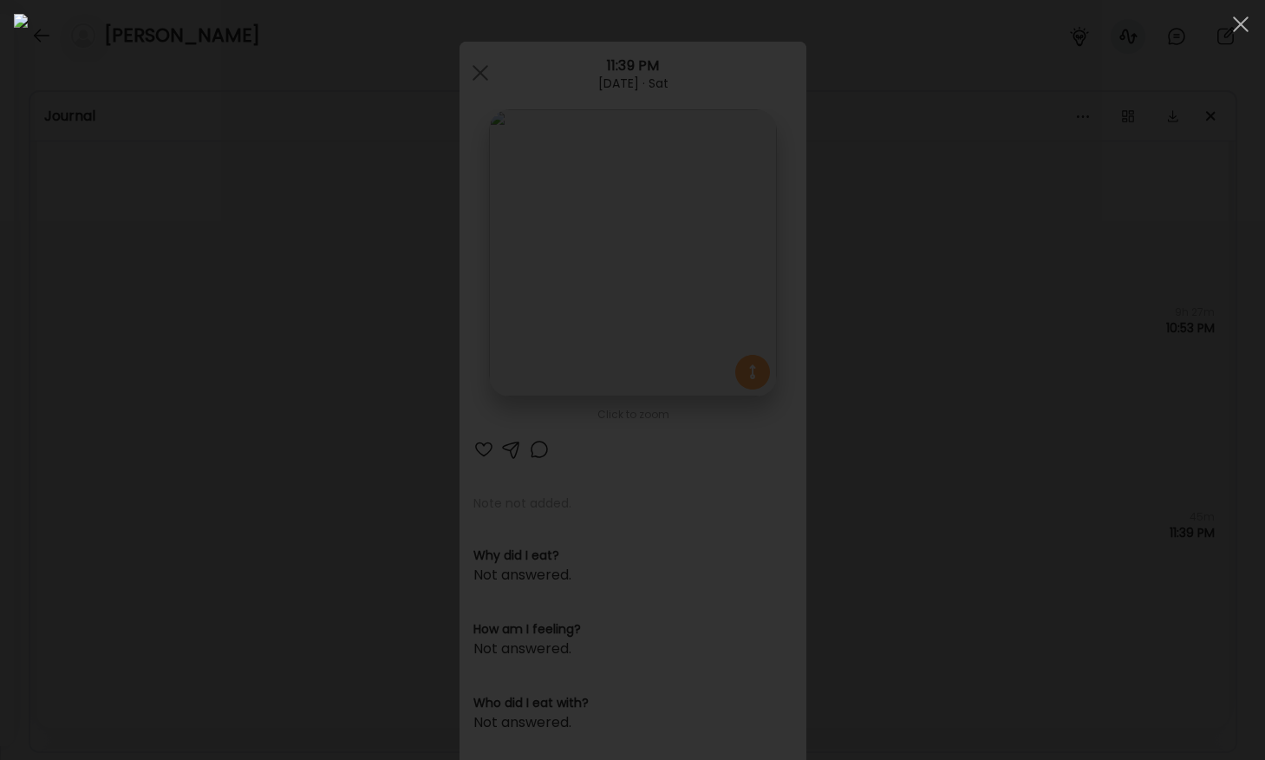
click at [155, 323] on div at bounding box center [632, 380] width 1237 height 732
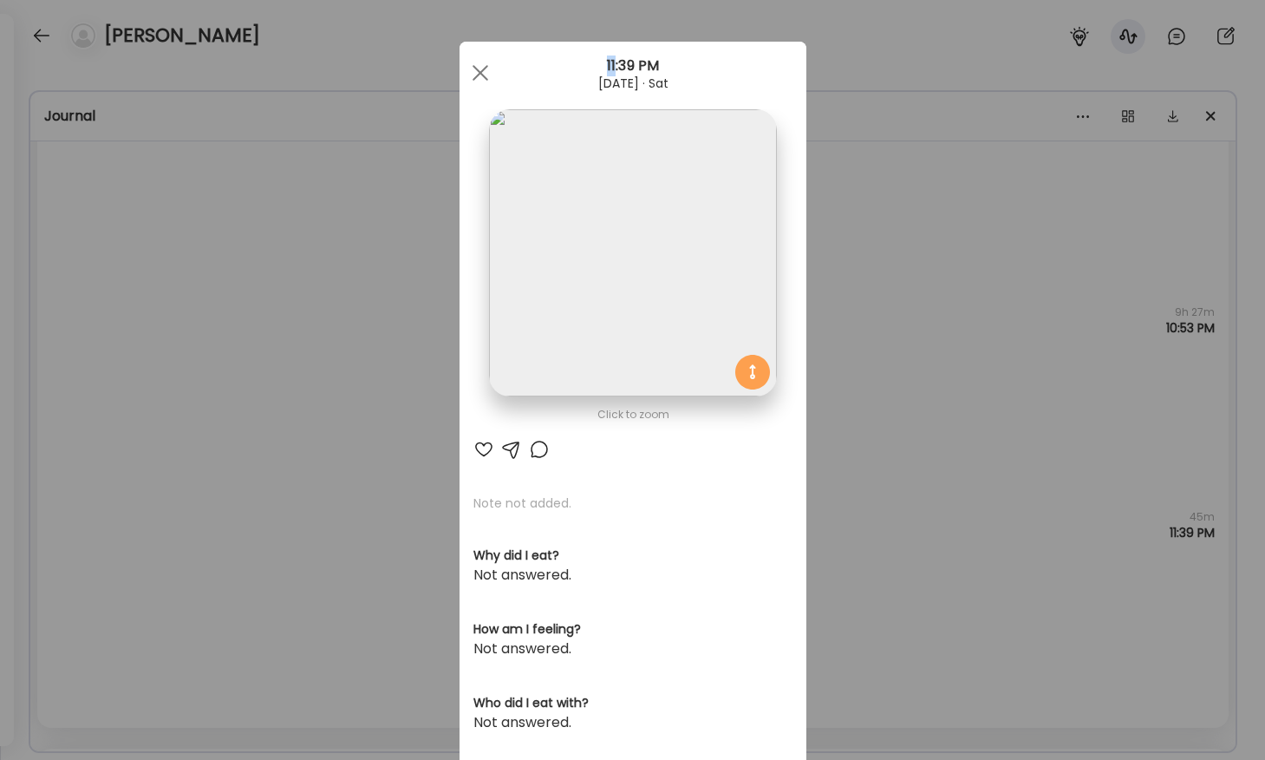
click at [155, 323] on div "Ate Coach Dashboard Wahoo! It’s official Take a moment to set up your Coach Pro…" at bounding box center [632, 380] width 1265 height 760
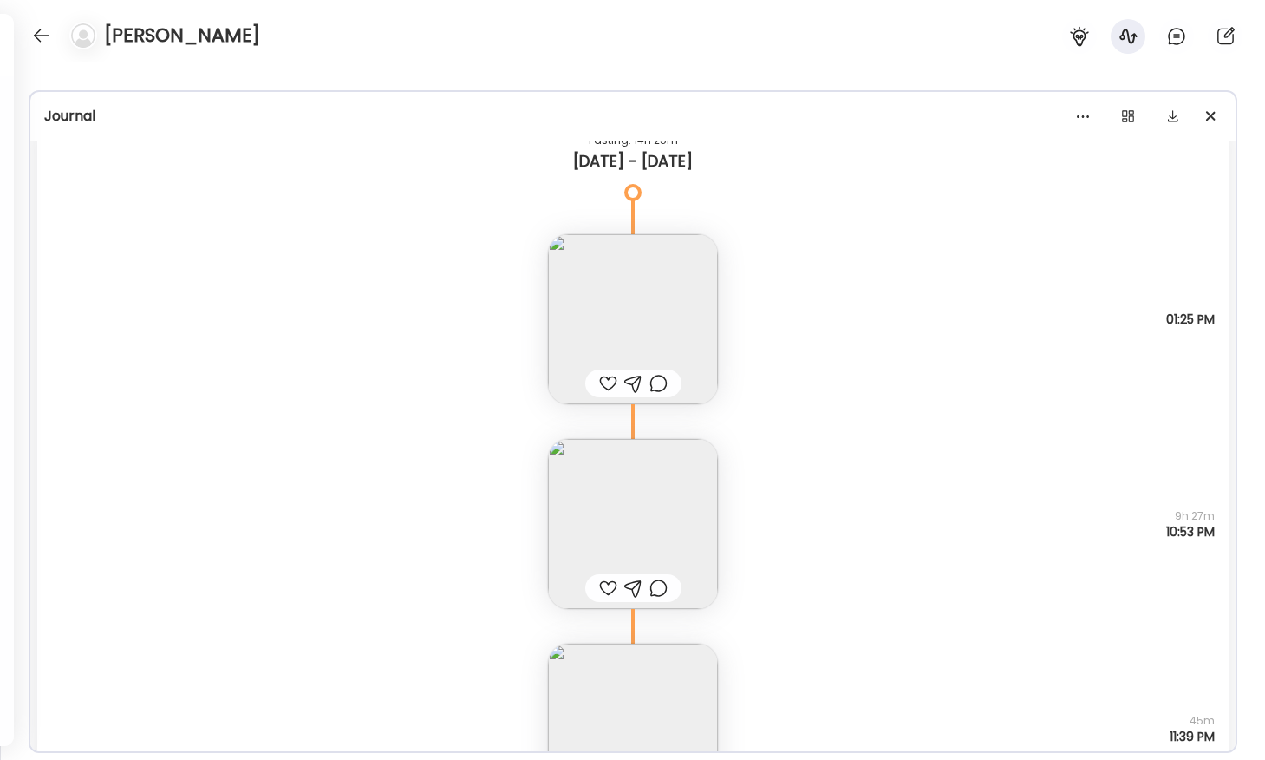
scroll to position [21805, 0]
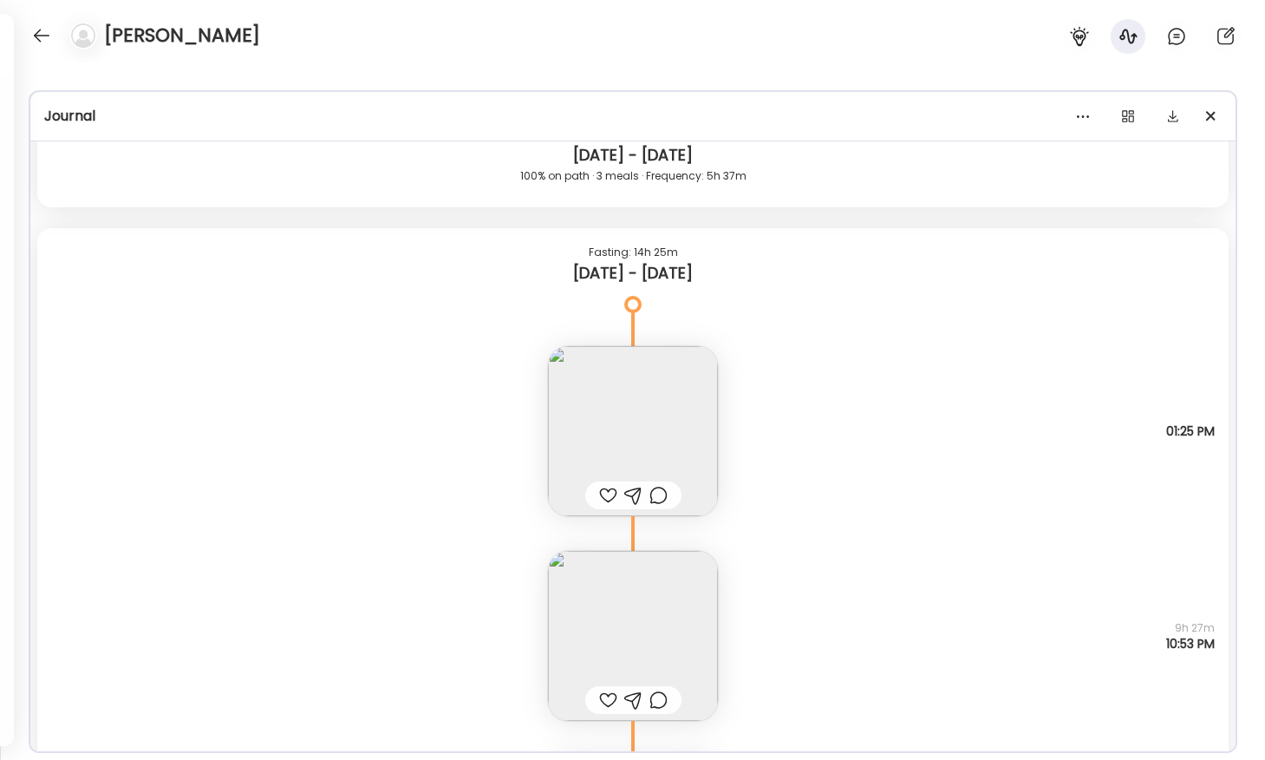
click at [587, 426] on img at bounding box center [633, 431] width 170 height 170
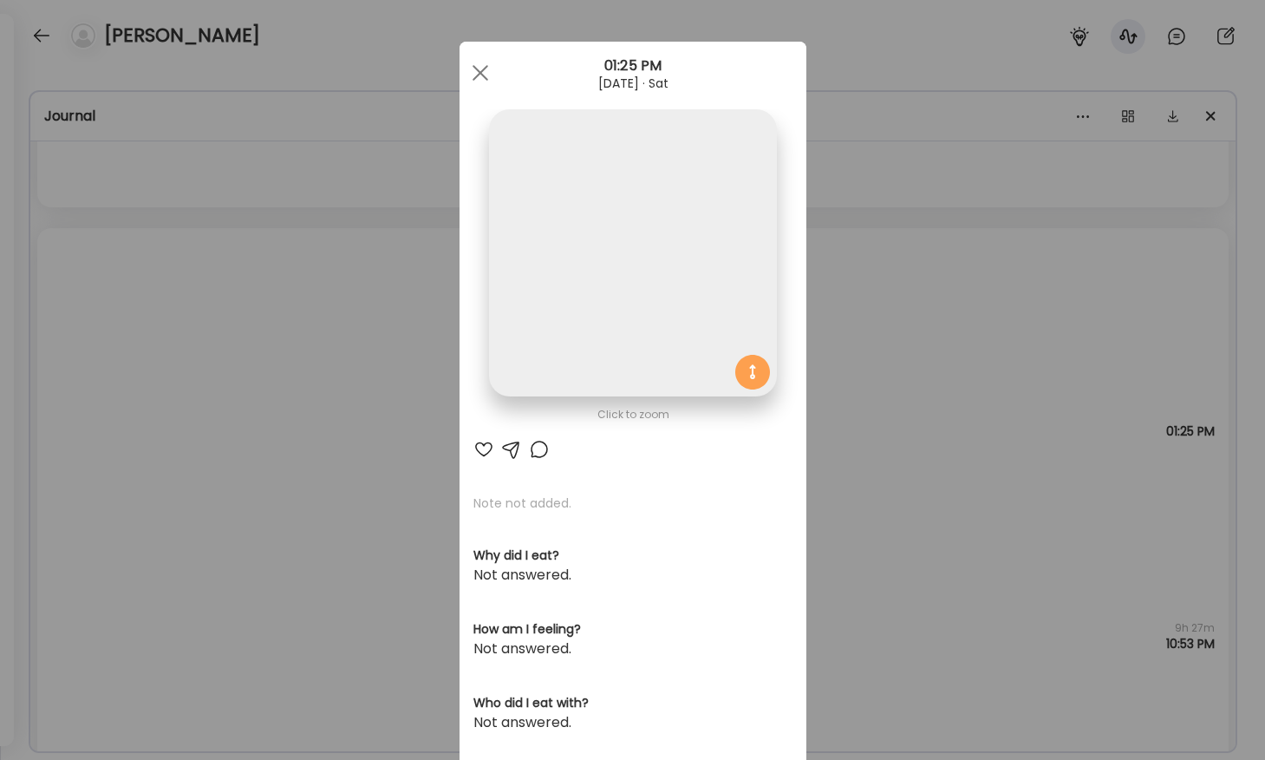
click at [578, 289] on img at bounding box center [632, 252] width 287 height 287
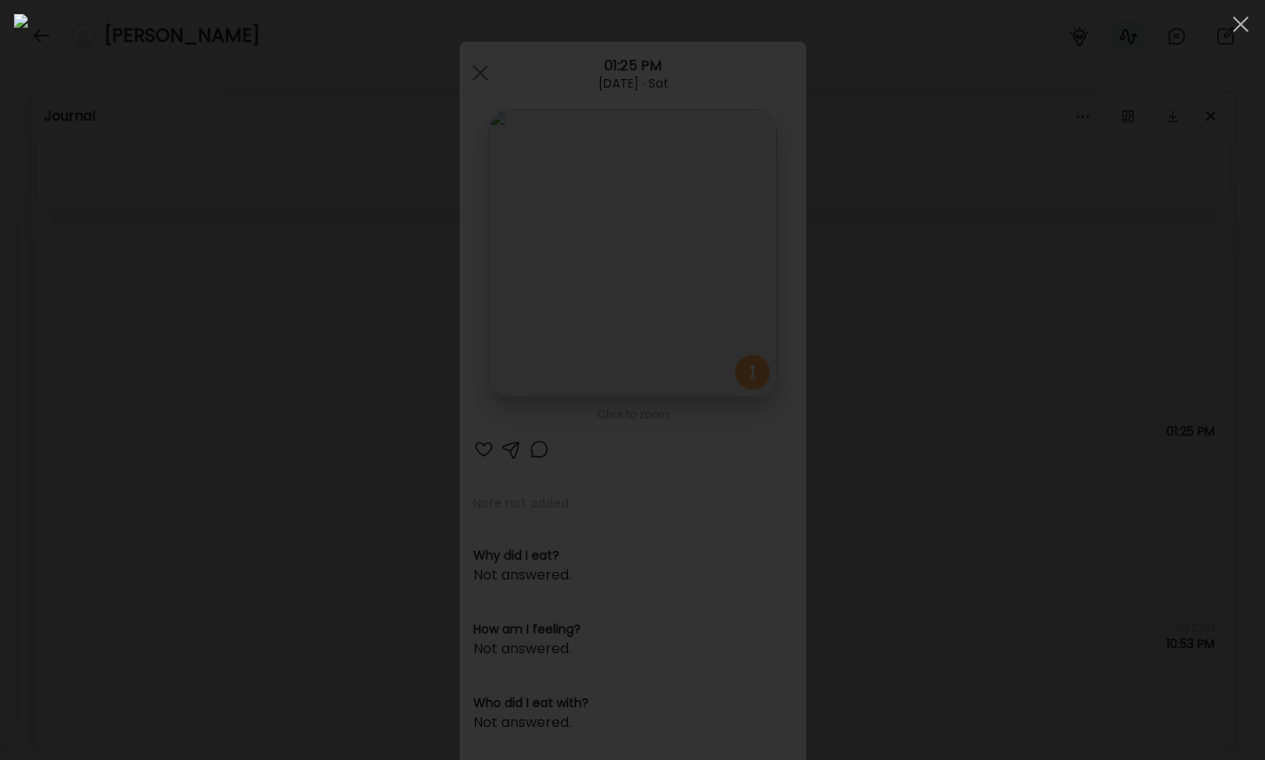
click at [187, 306] on div at bounding box center [632, 380] width 1237 height 732
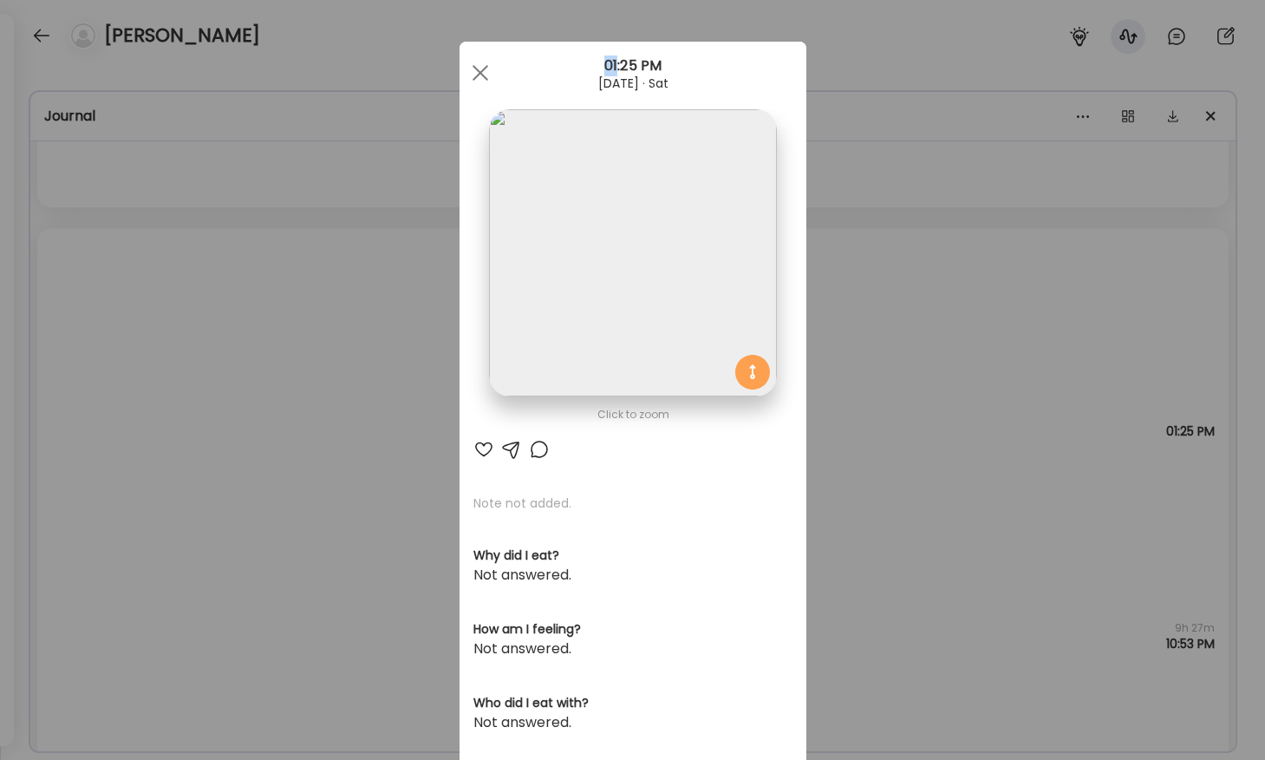
click at [187, 306] on div "Ate Coach Dashboard Wahoo! It’s official Take a moment to set up your Coach Pro…" at bounding box center [632, 380] width 1265 height 760
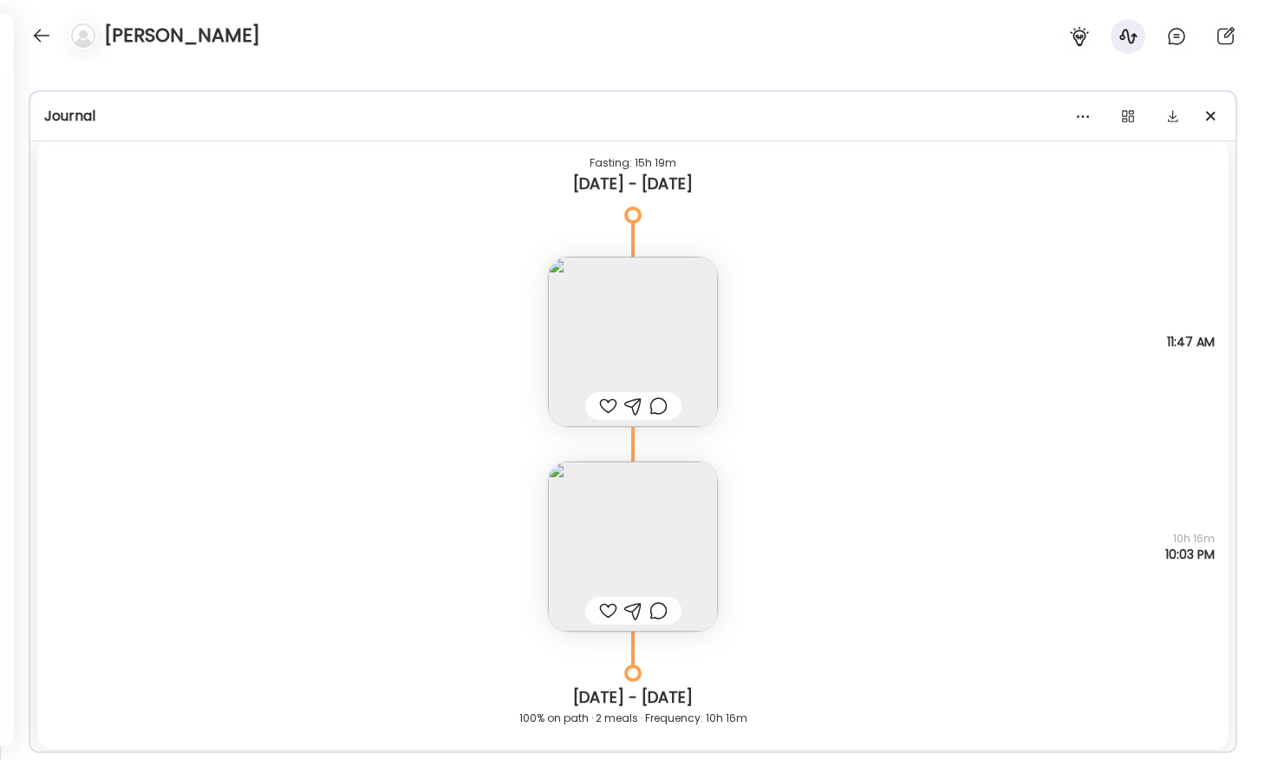
scroll to position [19591, 0]
click at [657, 346] on img at bounding box center [633, 343] width 170 height 170
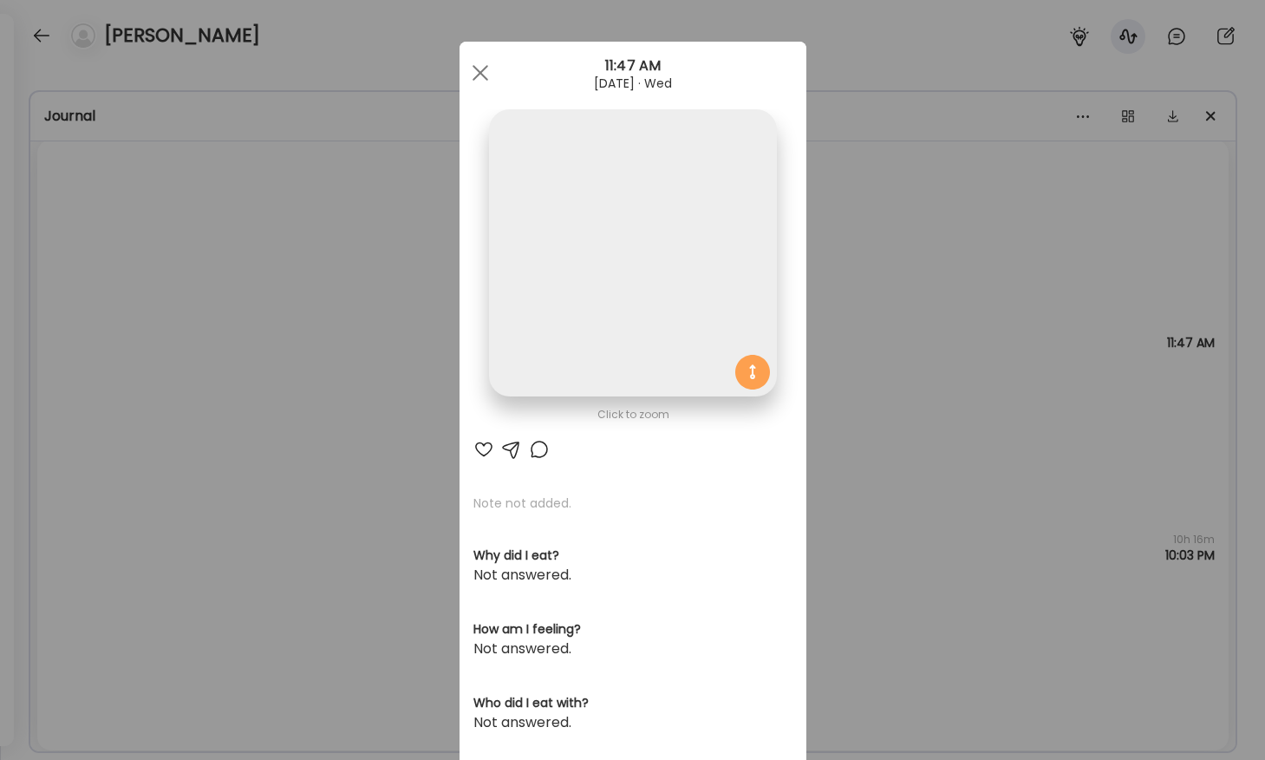
click at [608, 233] on img at bounding box center [632, 252] width 287 height 287
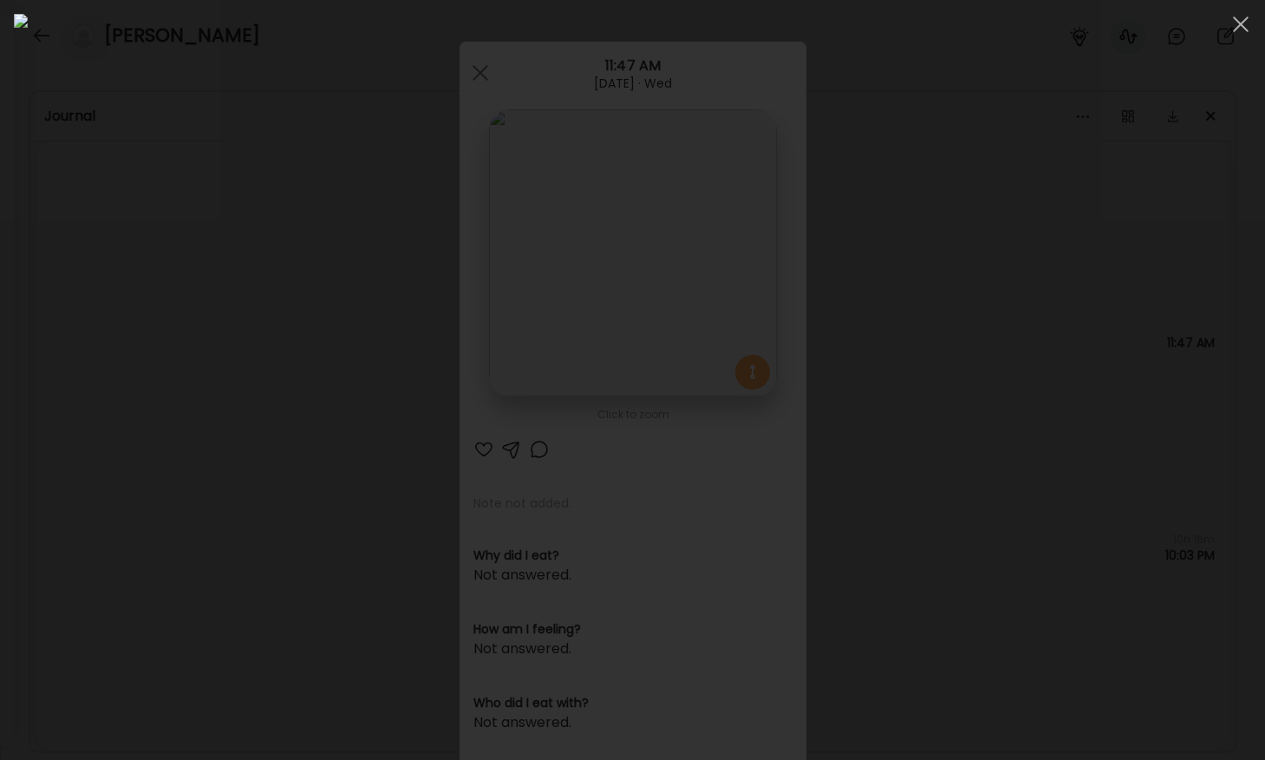
click at [147, 279] on div at bounding box center [632, 380] width 1237 height 732
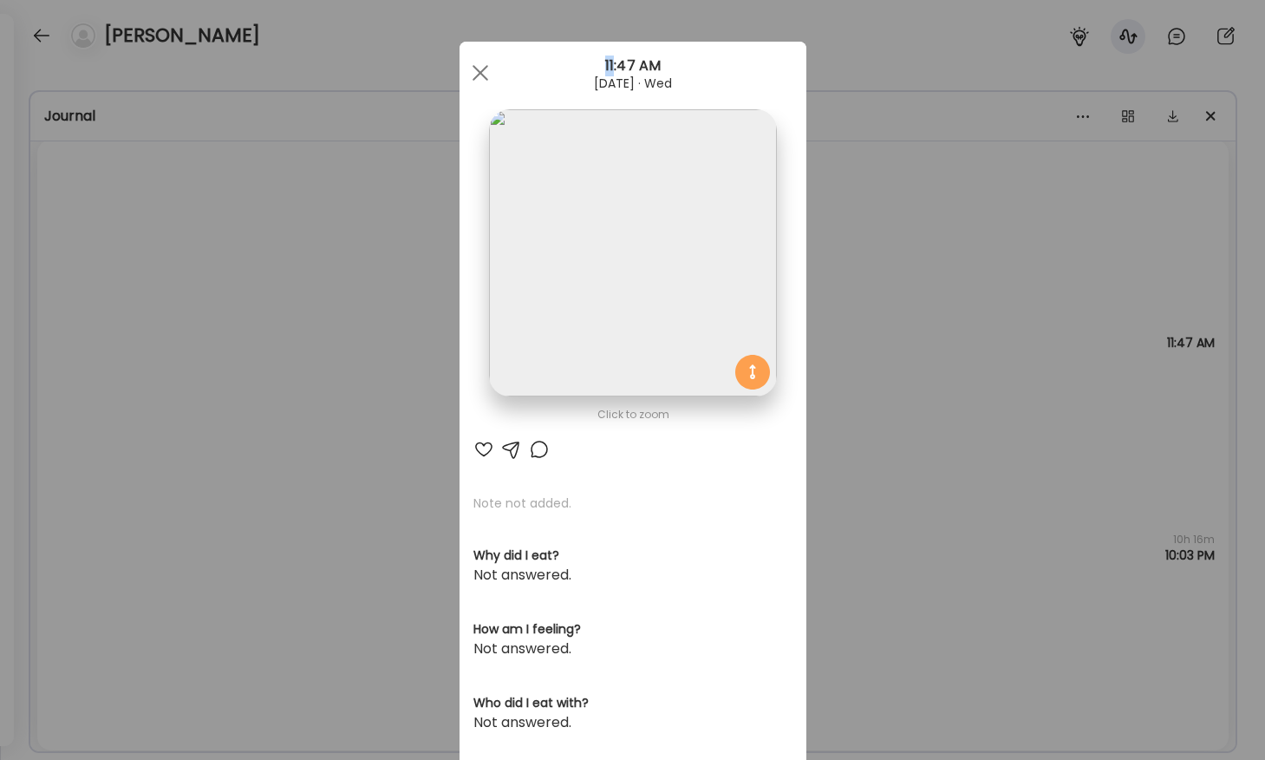
click at [147, 279] on div "Ate Coach Dashboard Wahoo! It’s official Take a moment to set up your Coach Pro…" at bounding box center [632, 380] width 1265 height 760
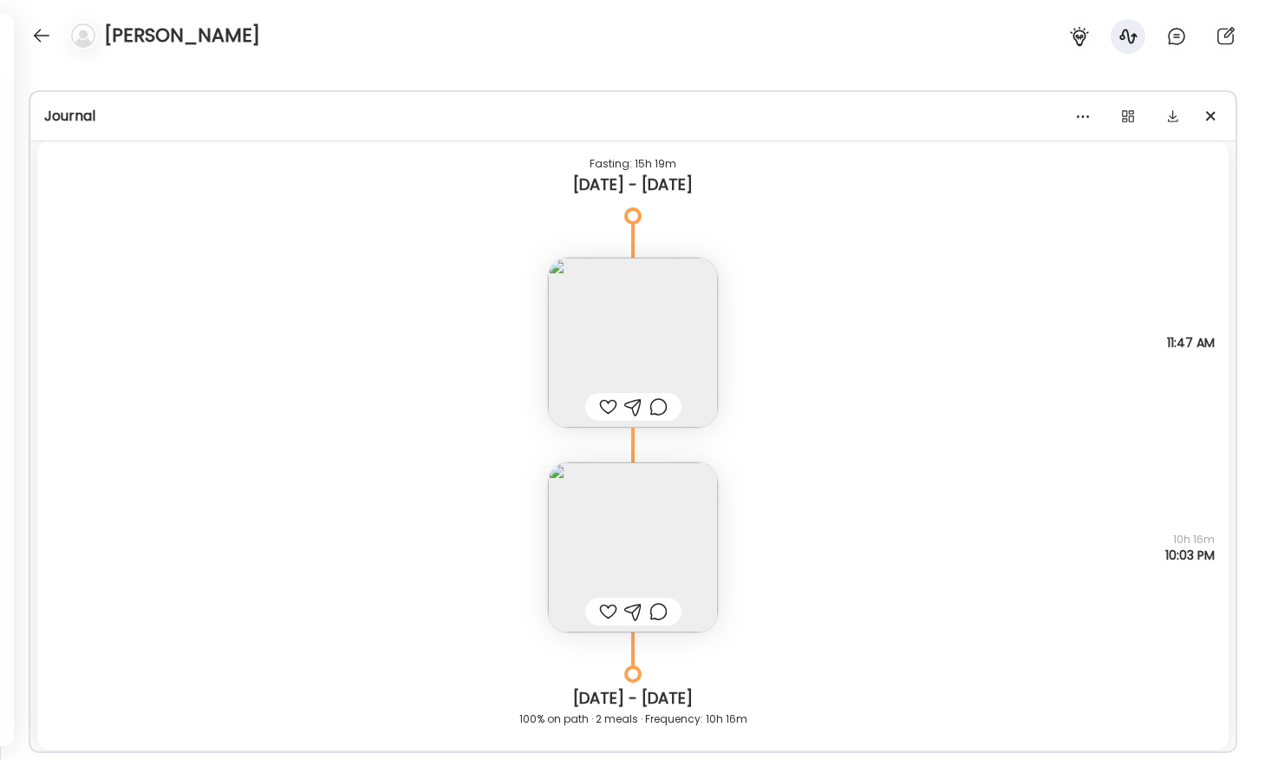
click at [548, 514] on img at bounding box center [633, 547] width 170 height 170
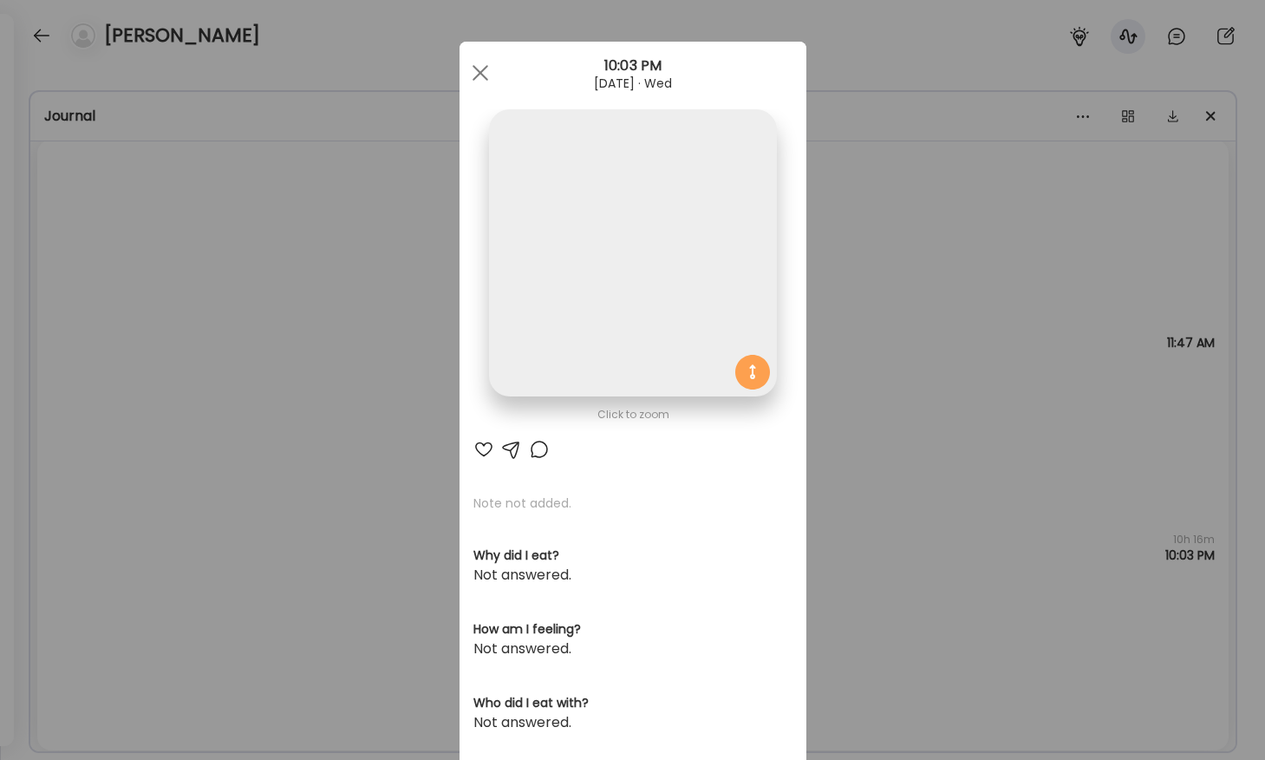
click at [613, 303] on img at bounding box center [632, 252] width 287 height 287
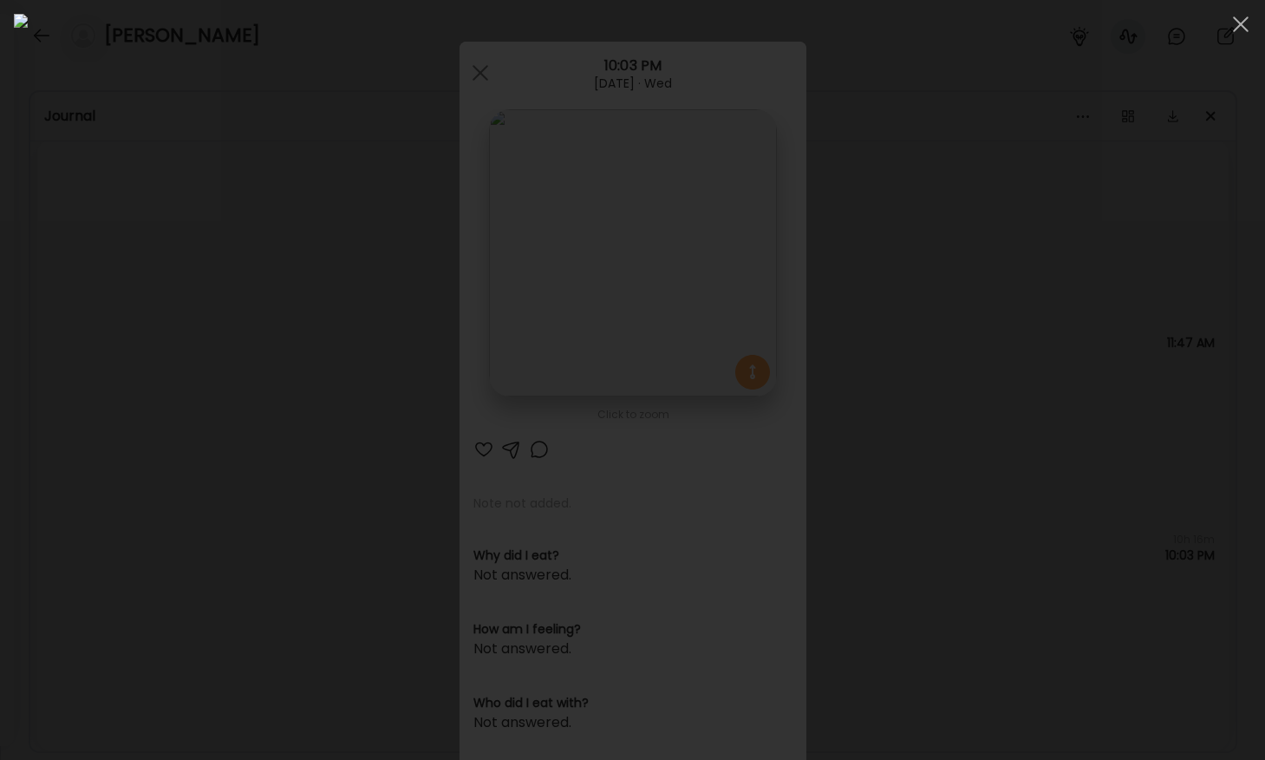
click at [187, 289] on div at bounding box center [632, 380] width 1237 height 732
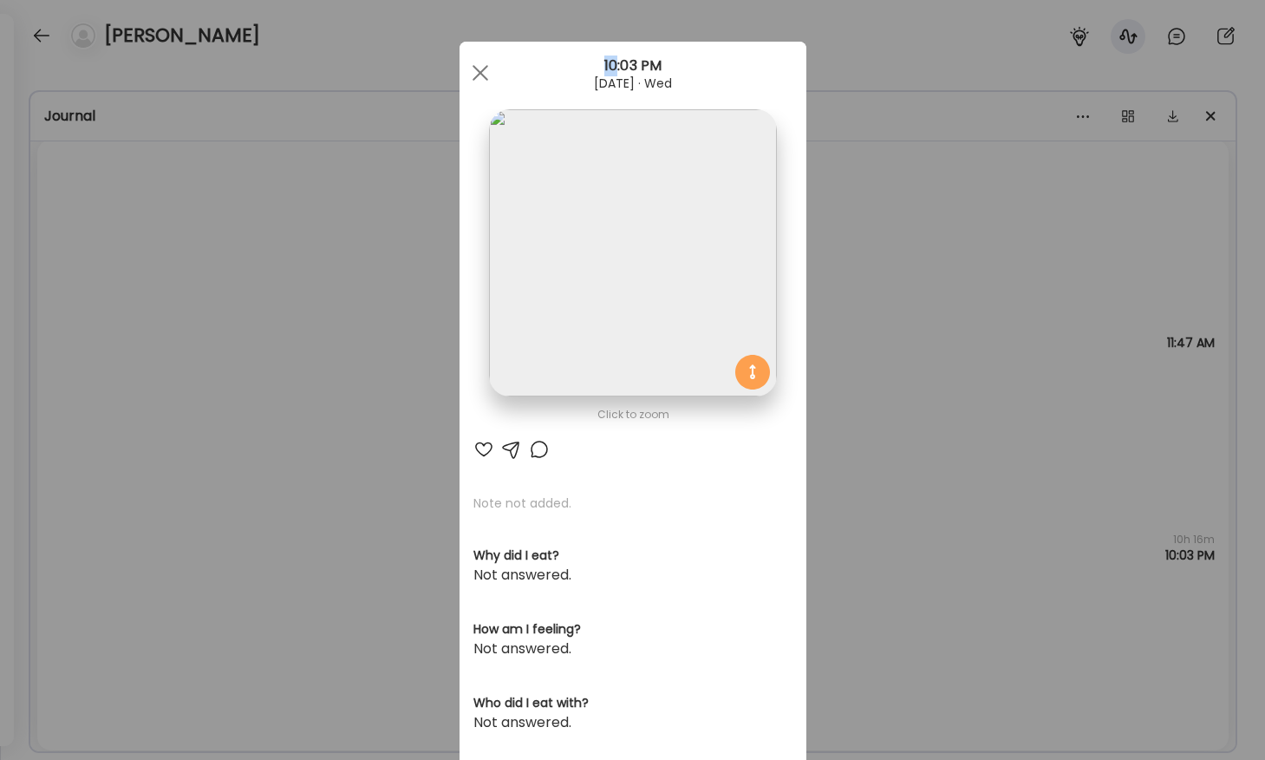
click at [187, 289] on div "Ate Coach Dashboard Wahoo! It’s official Take a moment to set up your Coach Pro…" at bounding box center [632, 380] width 1265 height 760
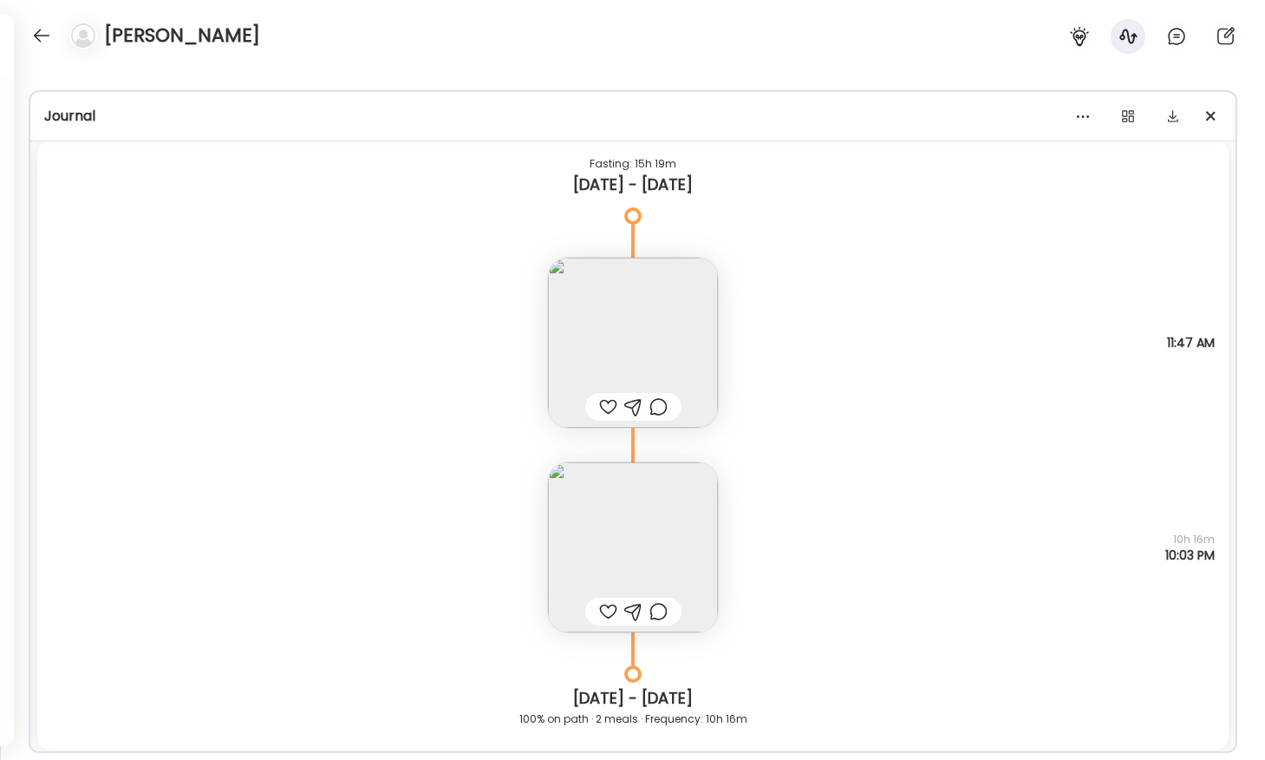
click at [579, 361] on img at bounding box center [633, 343] width 170 height 170
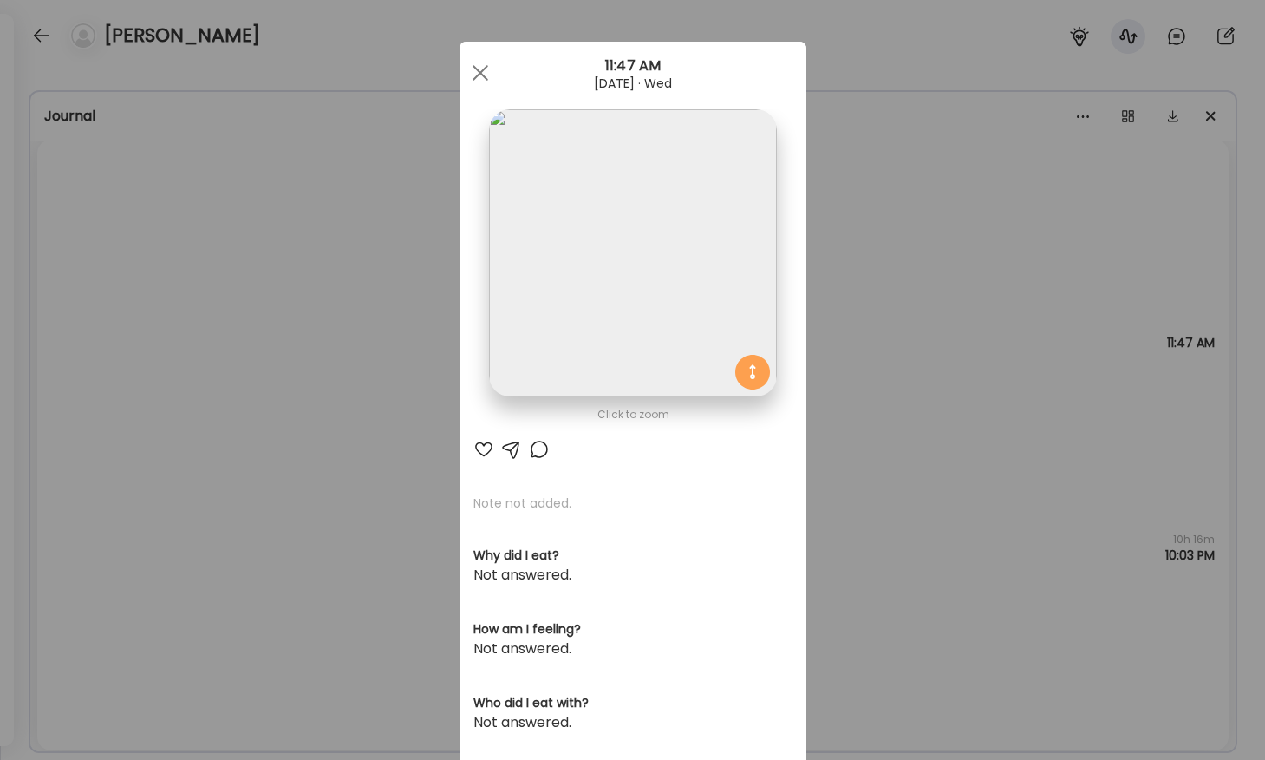
click at [569, 238] on img at bounding box center [632, 252] width 287 height 287
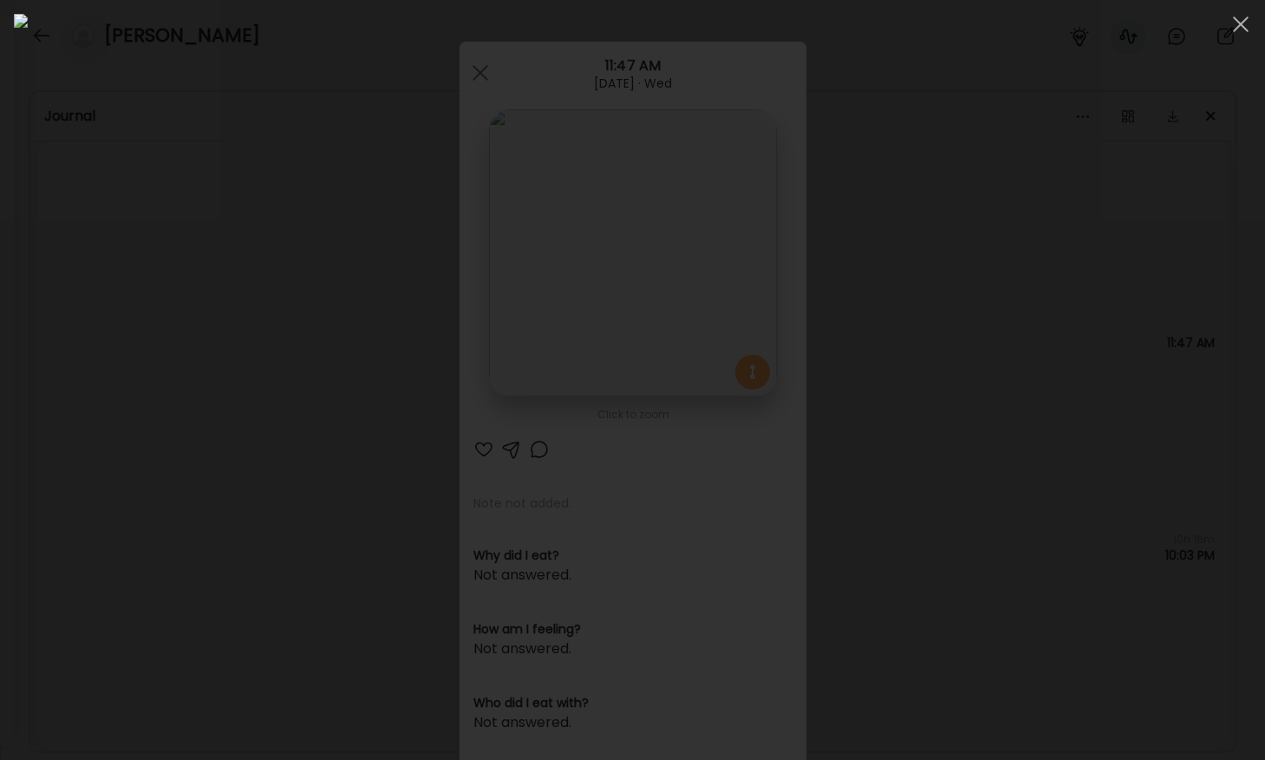
click at [148, 356] on div at bounding box center [632, 380] width 1237 height 732
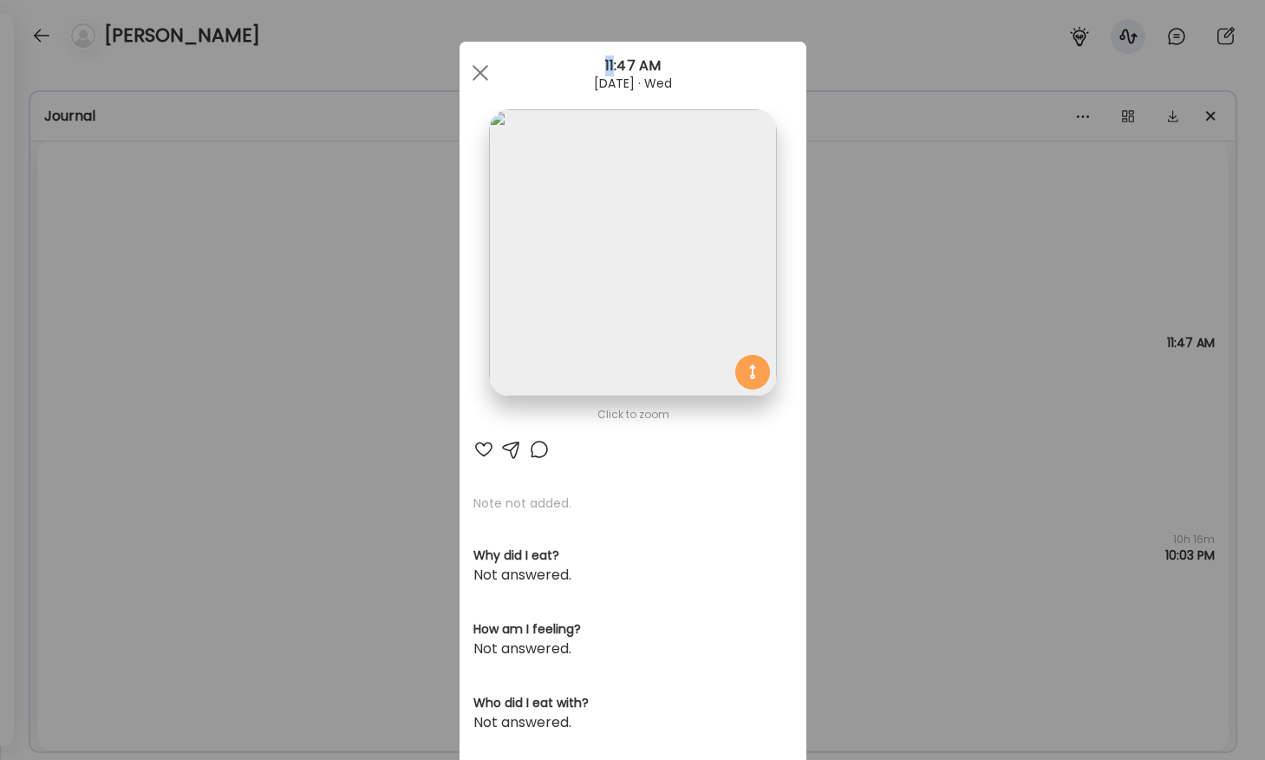
click at [148, 356] on div "Ate Coach Dashboard Wahoo! It’s official Take a moment to set up your Coach Pro…" at bounding box center [632, 380] width 1265 height 760
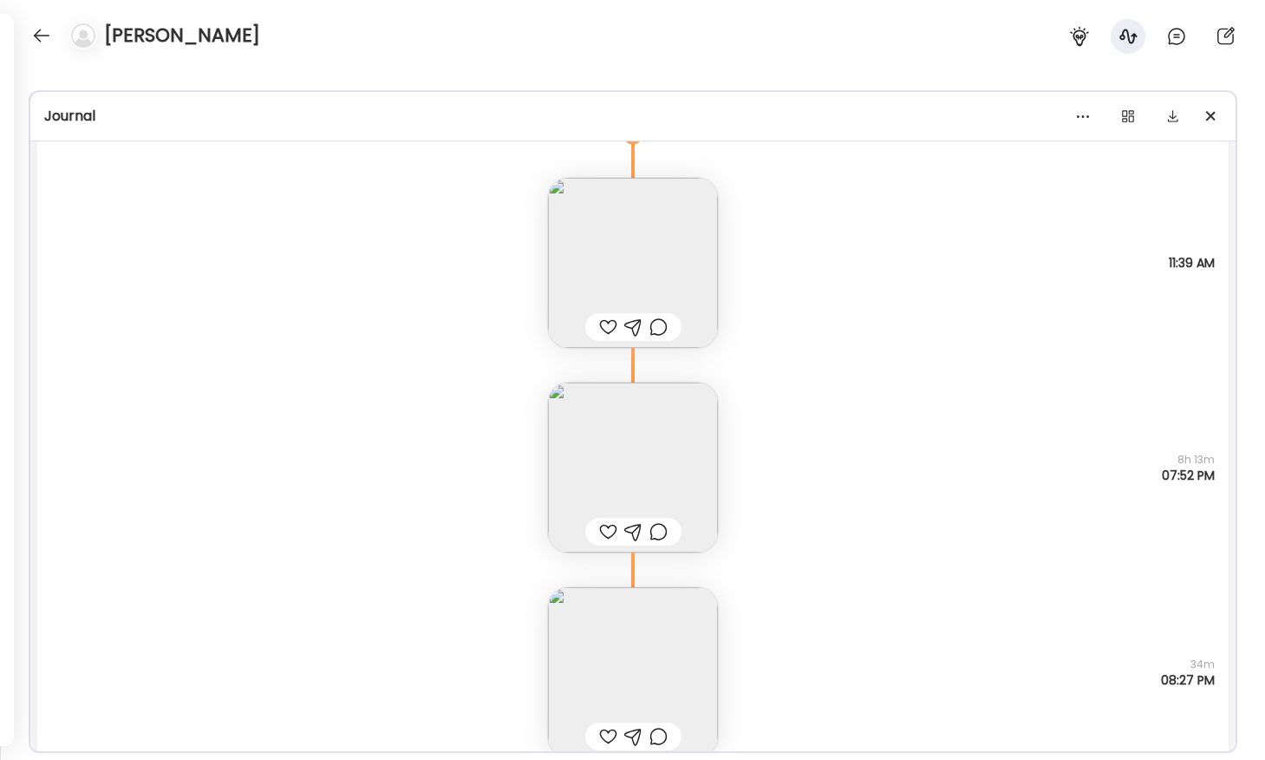
scroll to position [18777, 0]
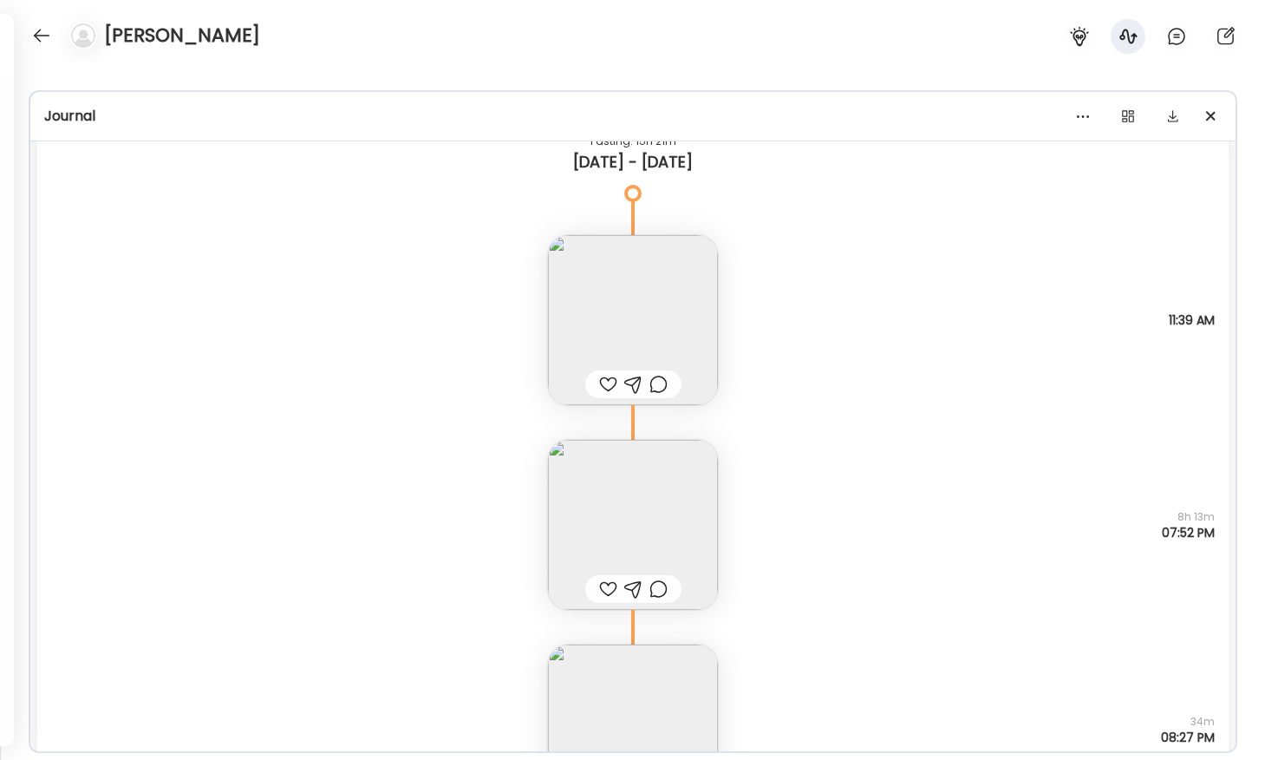
click at [579, 336] on img at bounding box center [633, 320] width 170 height 170
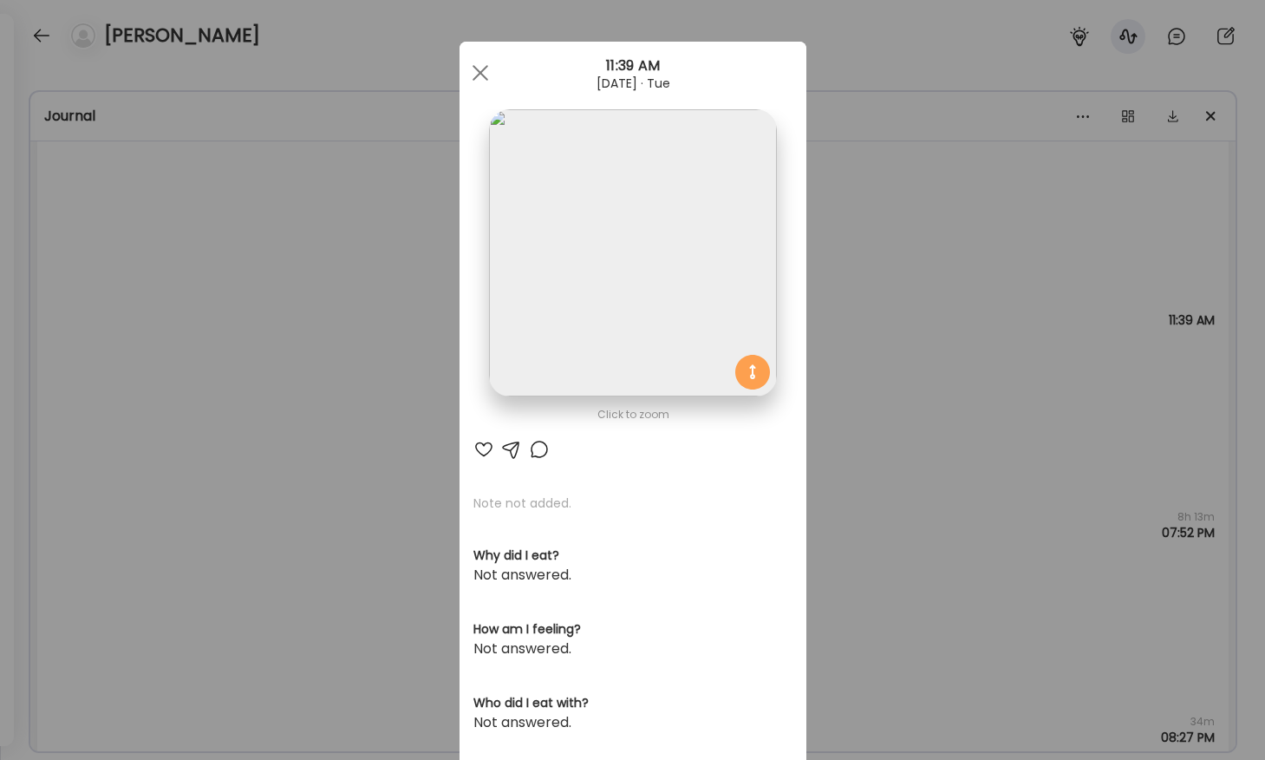
click at [590, 264] on img at bounding box center [632, 252] width 287 height 287
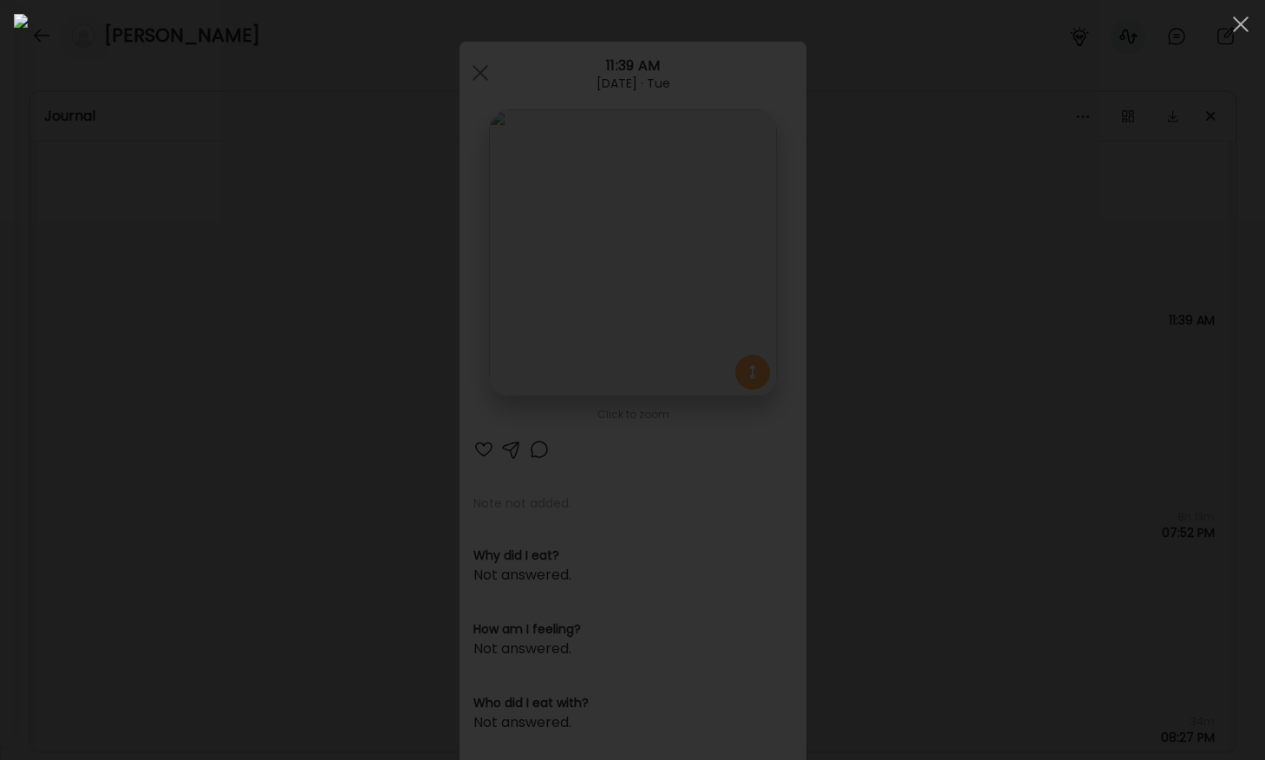
click at [119, 279] on div at bounding box center [632, 380] width 1237 height 732
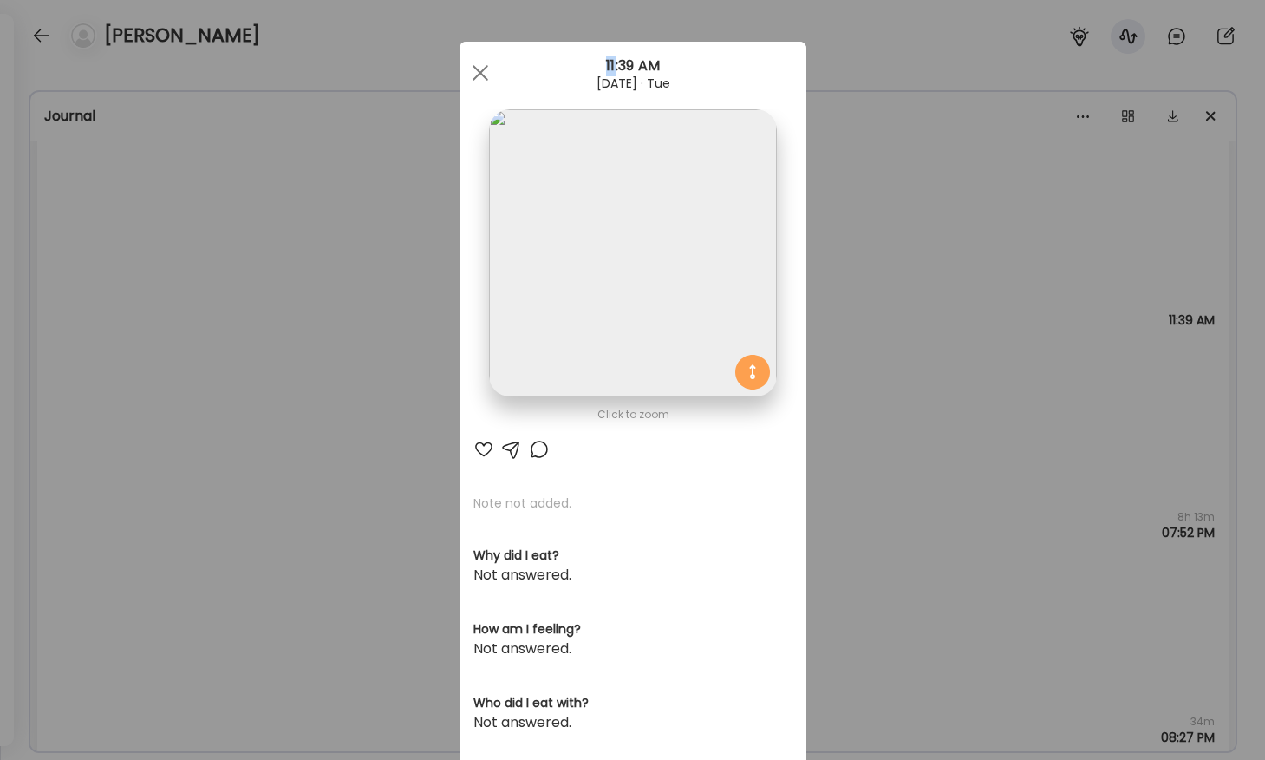
click at [119, 279] on div "Ate Coach Dashboard Wahoo! It’s official Take a moment to set up your Coach Pro…" at bounding box center [632, 380] width 1265 height 760
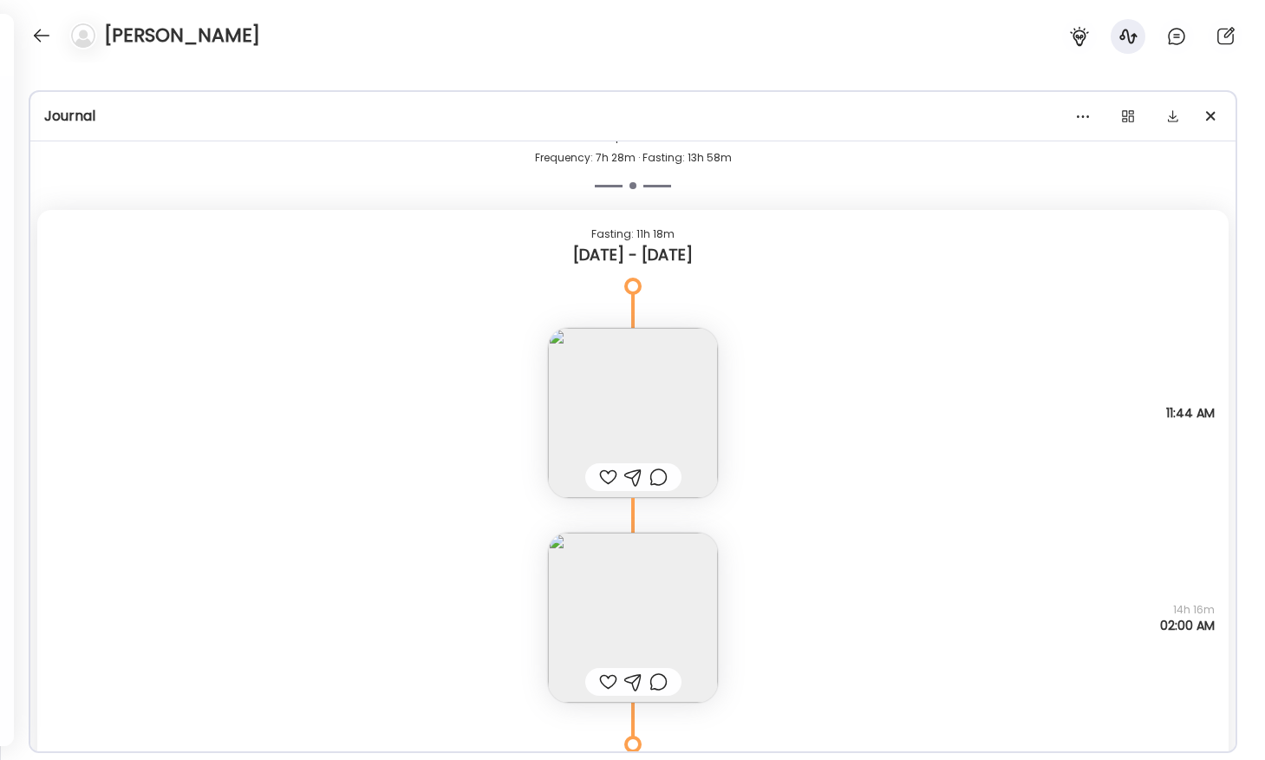
scroll to position [23392, 0]
click at [616, 602] on img at bounding box center [633, 623] width 170 height 170
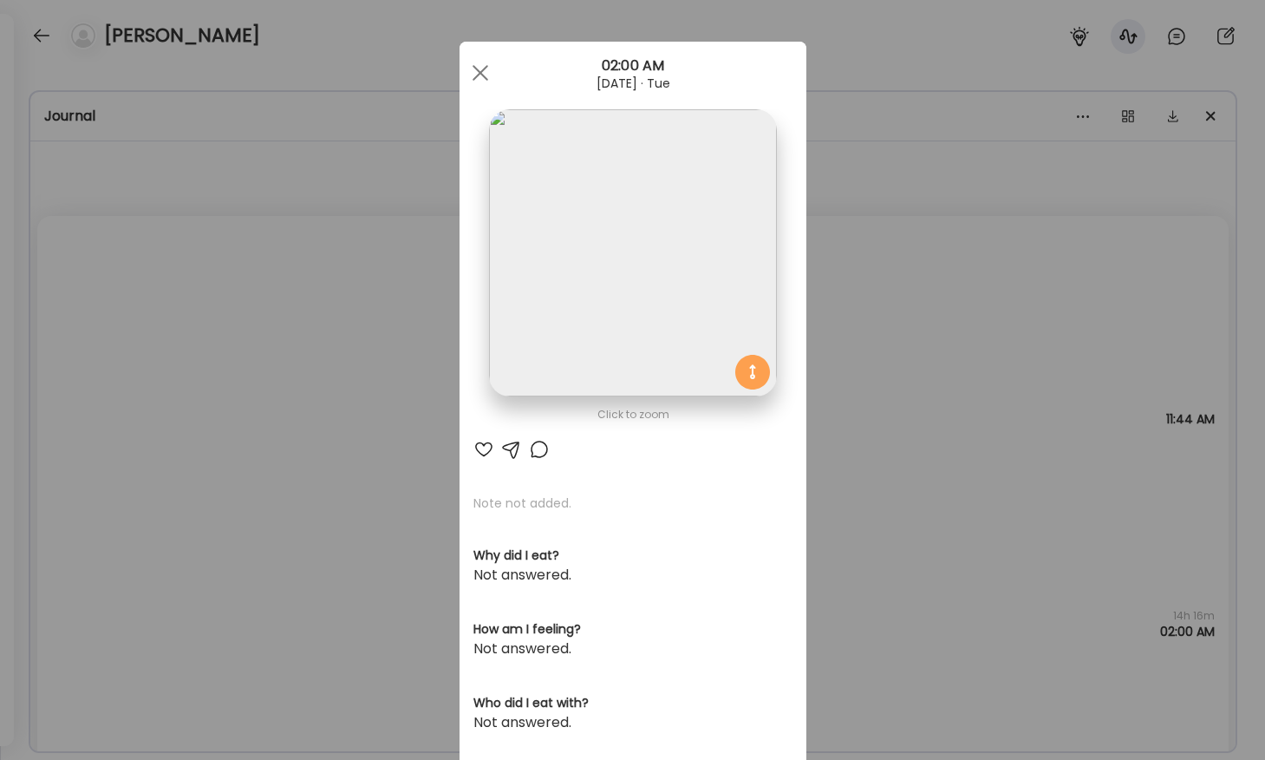
click at [553, 311] on img at bounding box center [632, 252] width 287 height 287
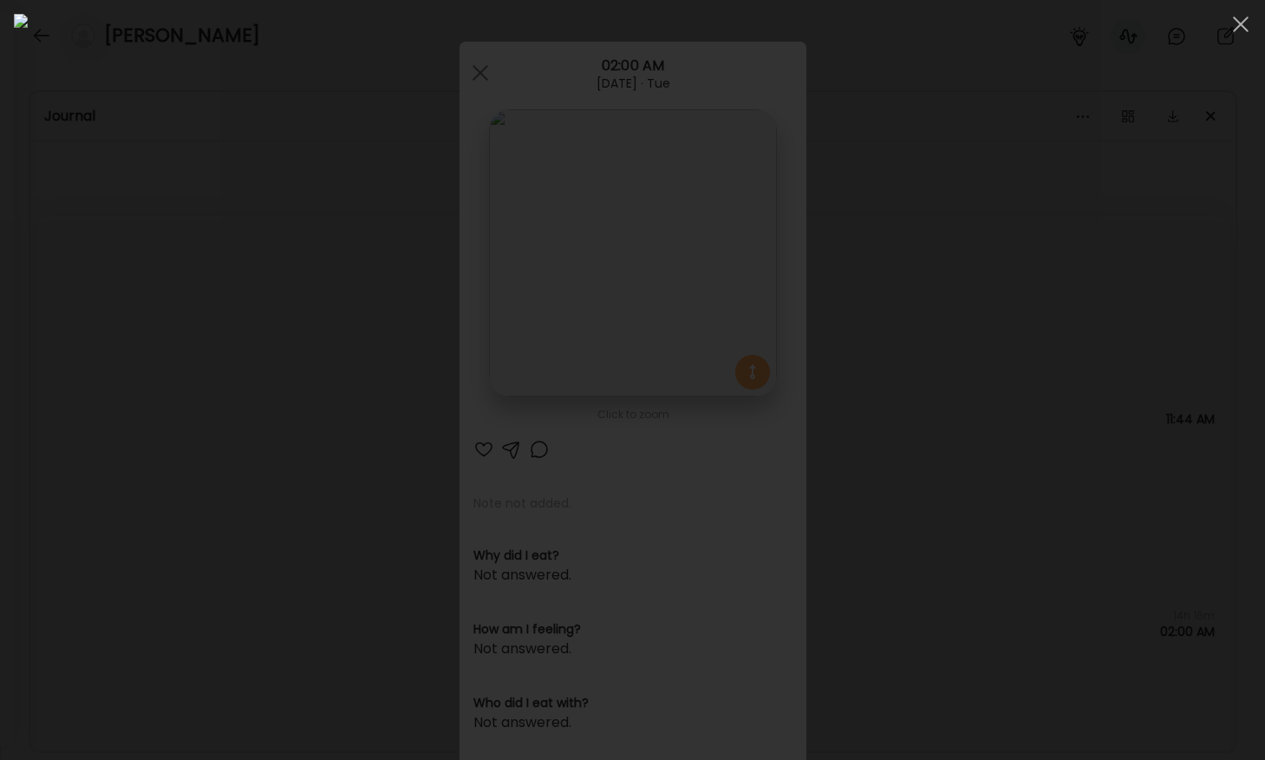
click at [126, 319] on div at bounding box center [632, 380] width 1237 height 732
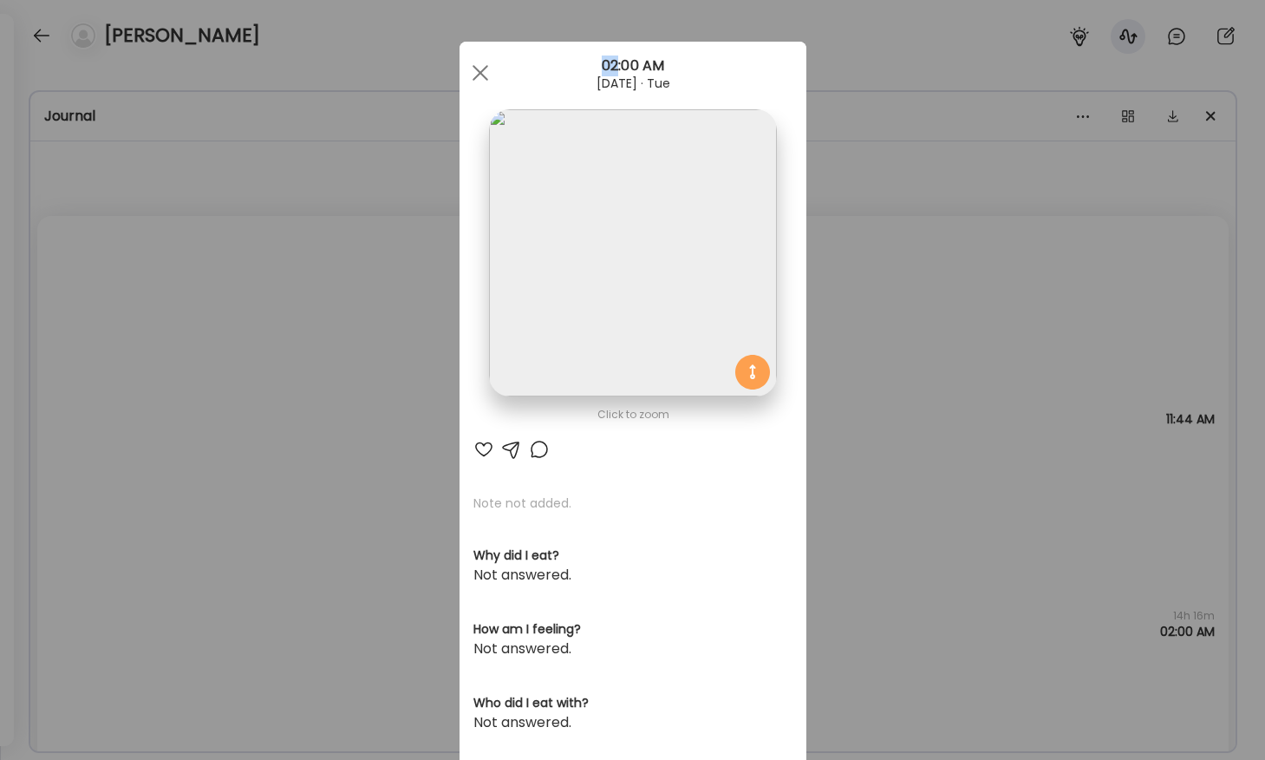
click at [126, 319] on div "Ate Coach Dashboard Wahoo! It’s official Take a moment to set up your Coach Pro…" at bounding box center [632, 380] width 1265 height 760
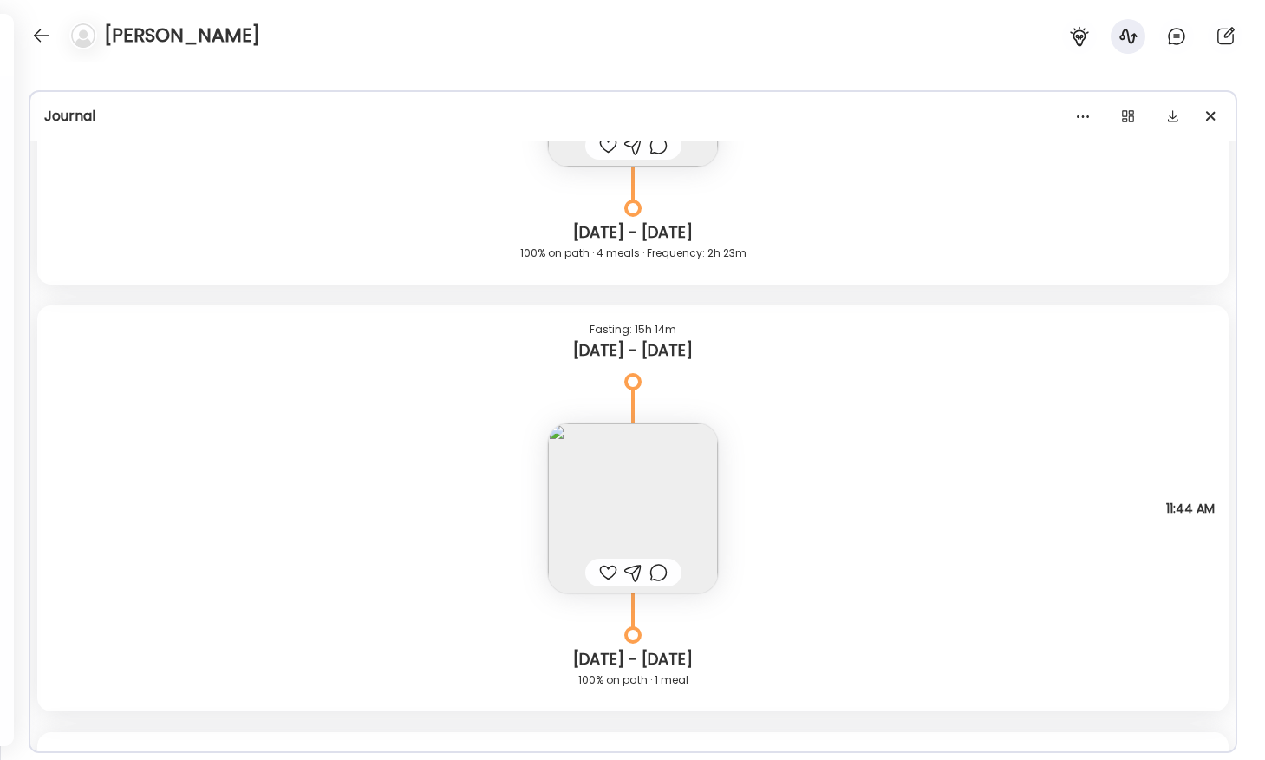
scroll to position [16472, 0]
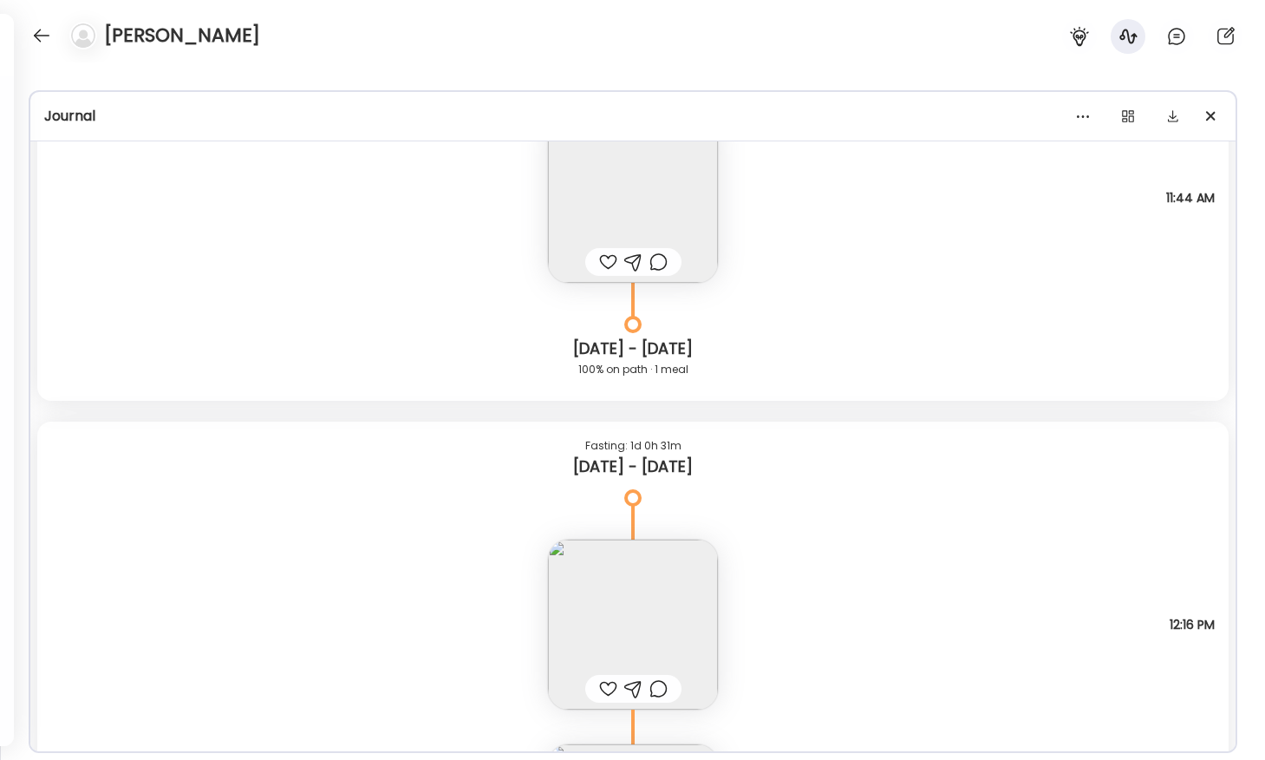
click at [649, 206] on img at bounding box center [633, 198] width 170 height 170
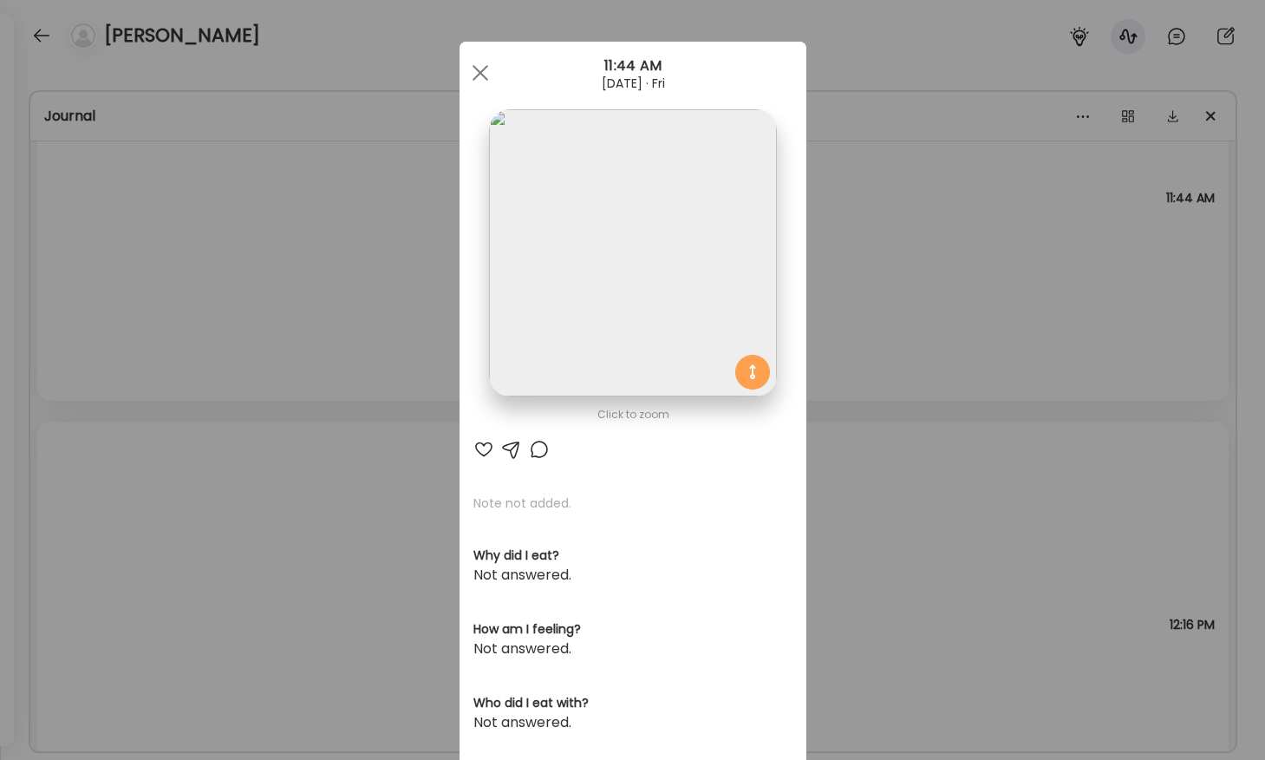
click at [514, 213] on img at bounding box center [632, 252] width 287 height 287
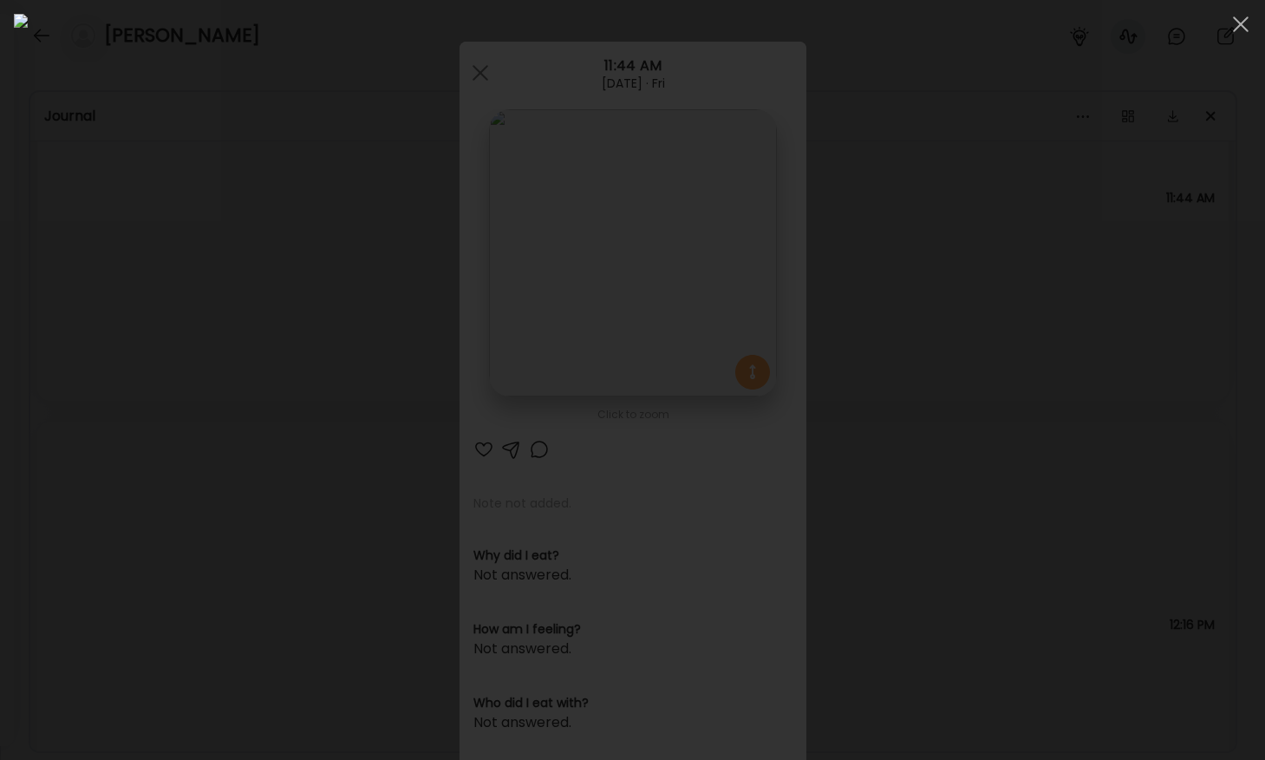
click at [138, 214] on div at bounding box center [632, 380] width 1237 height 732
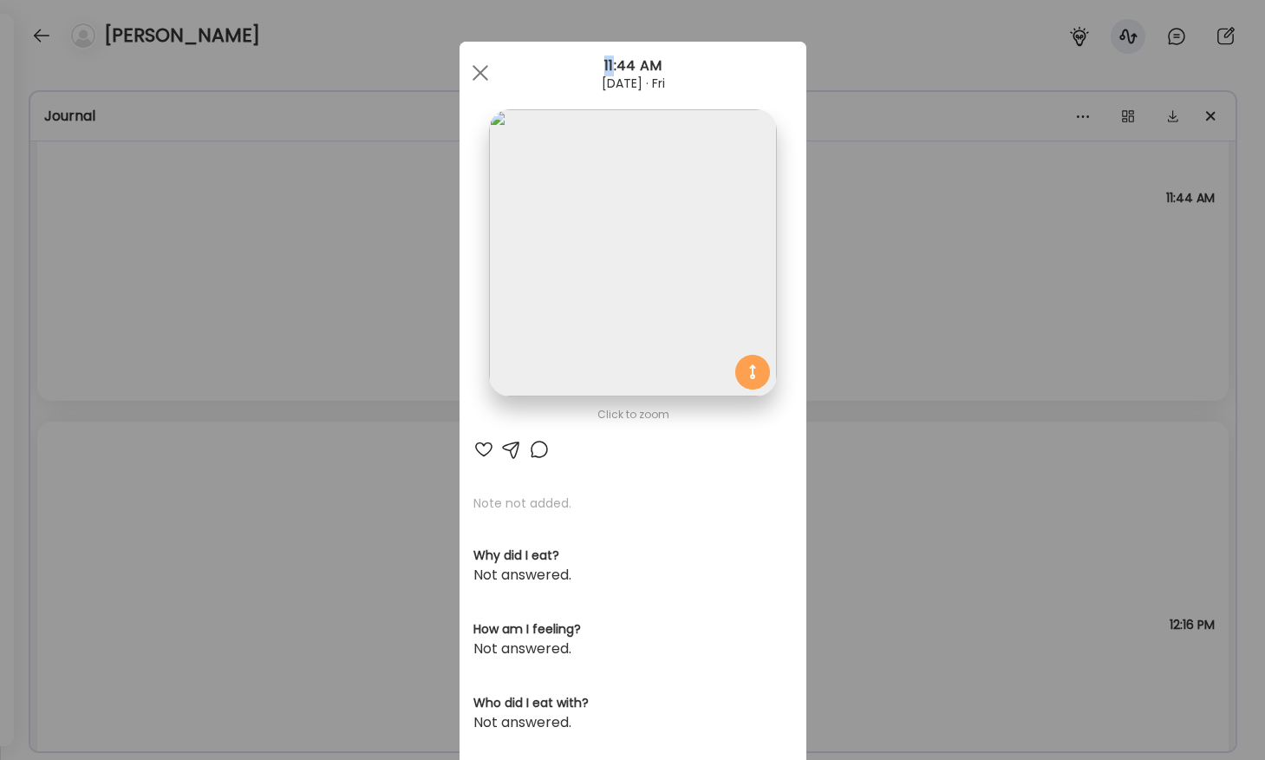
click at [138, 214] on div "Ate Coach Dashboard Wahoo! It’s official Take a moment to set up your Coach Pro…" at bounding box center [632, 380] width 1265 height 760
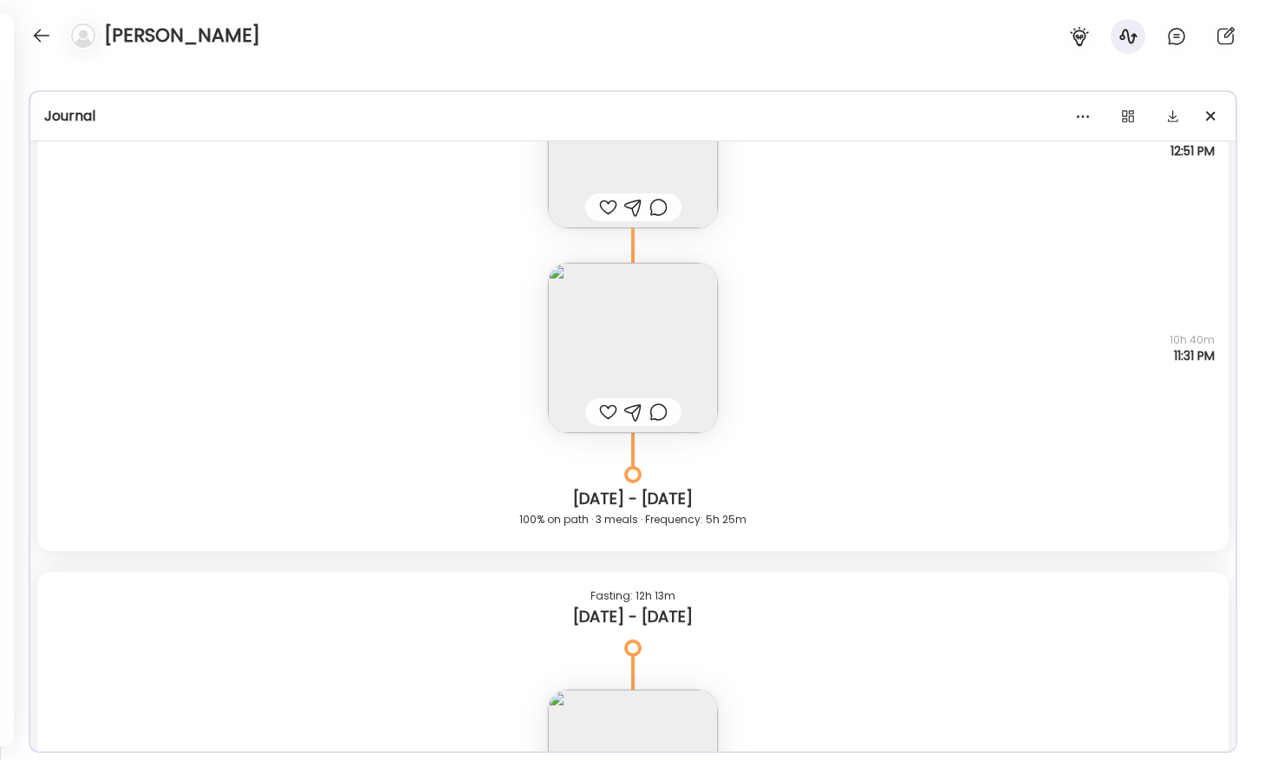
scroll to position [20576, 0]
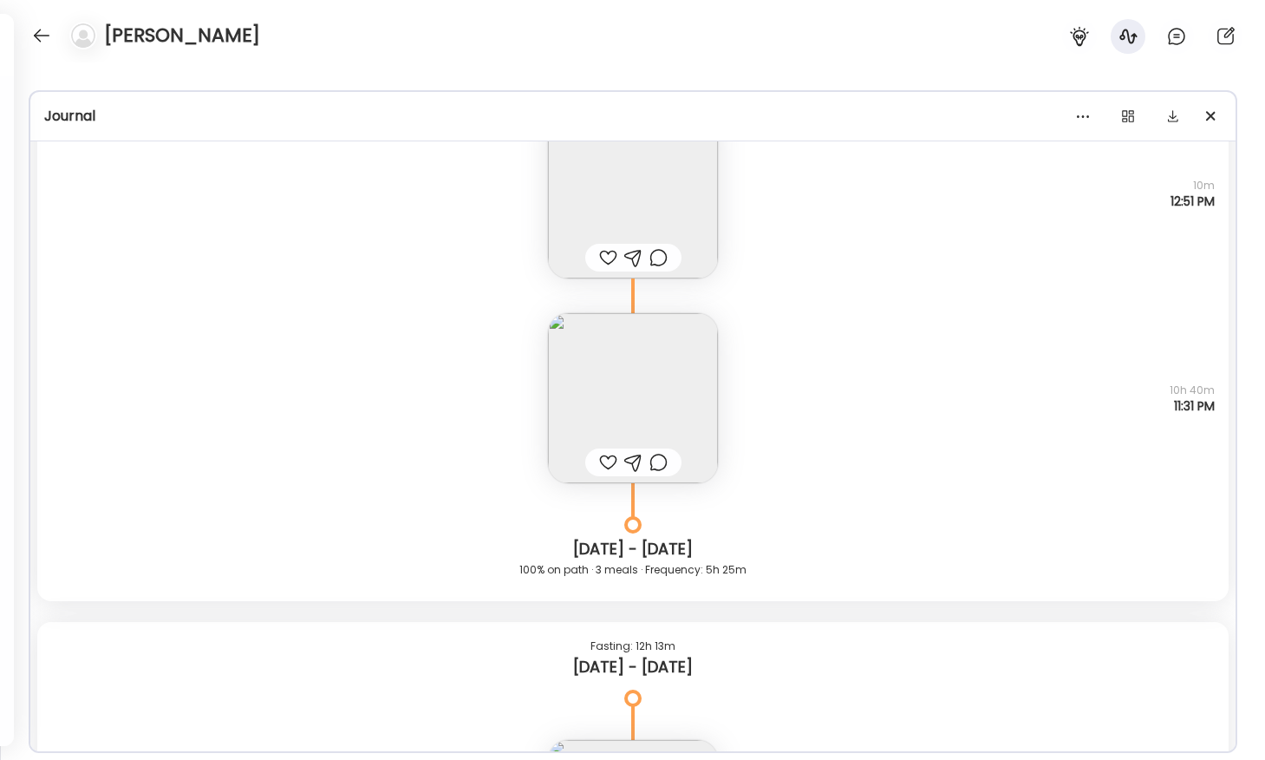
click at [616, 375] on img at bounding box center [633, 398] width 170 height 170
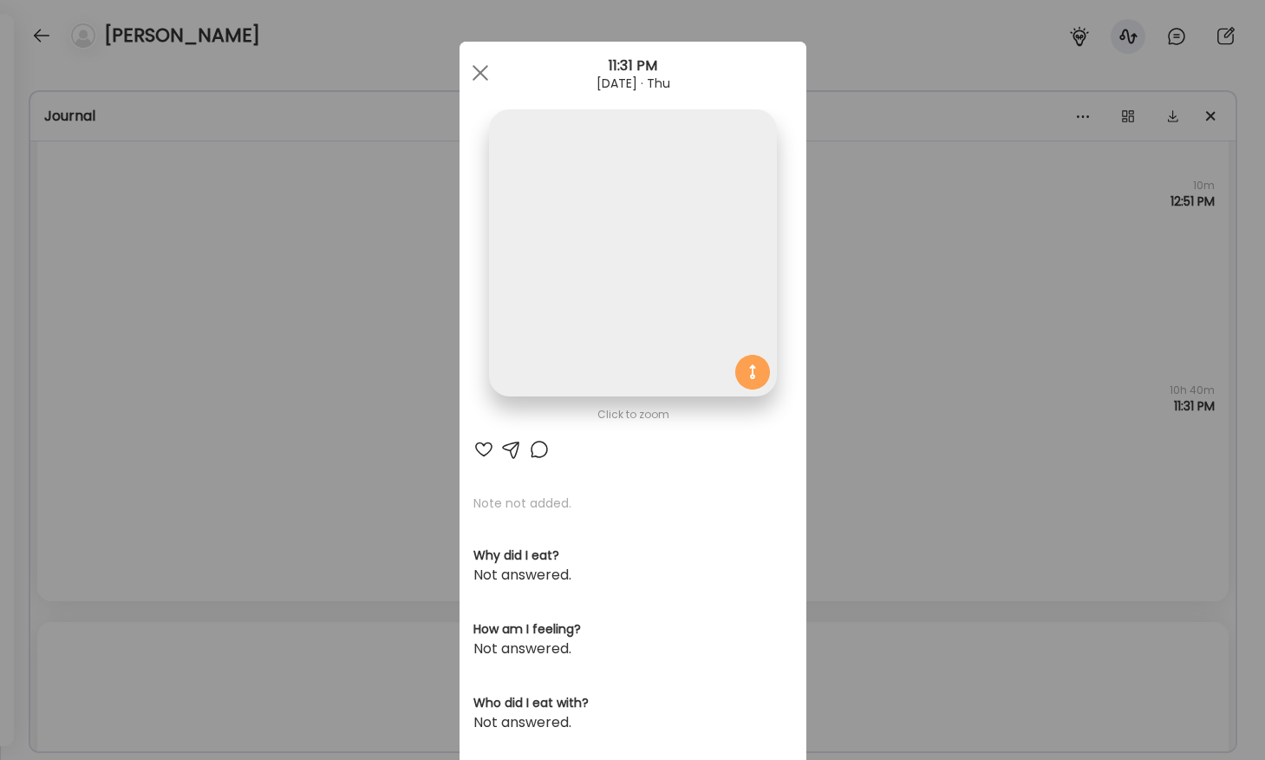
click at [580, 298] on img at bounding box center [632, 252] width 287 height 287
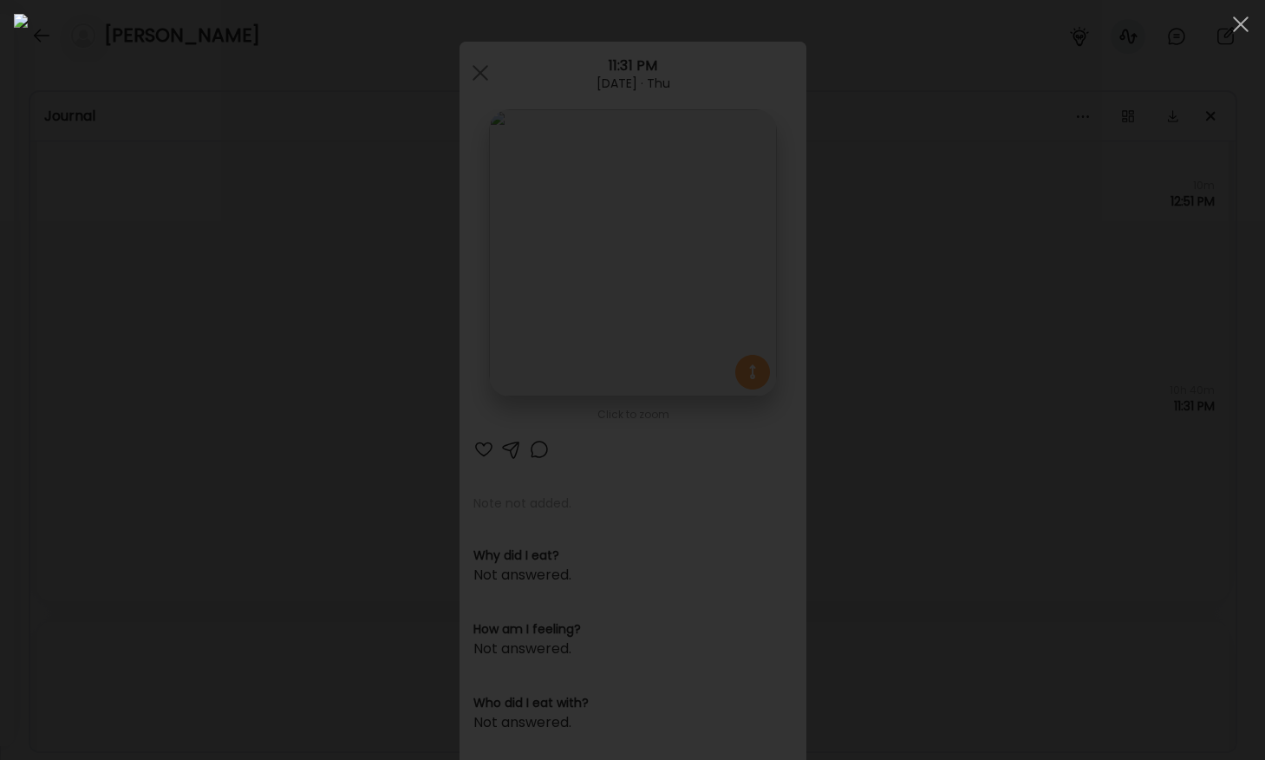
click at [134, 413] on div at bounding box center [632, 380] width 1237 height 732
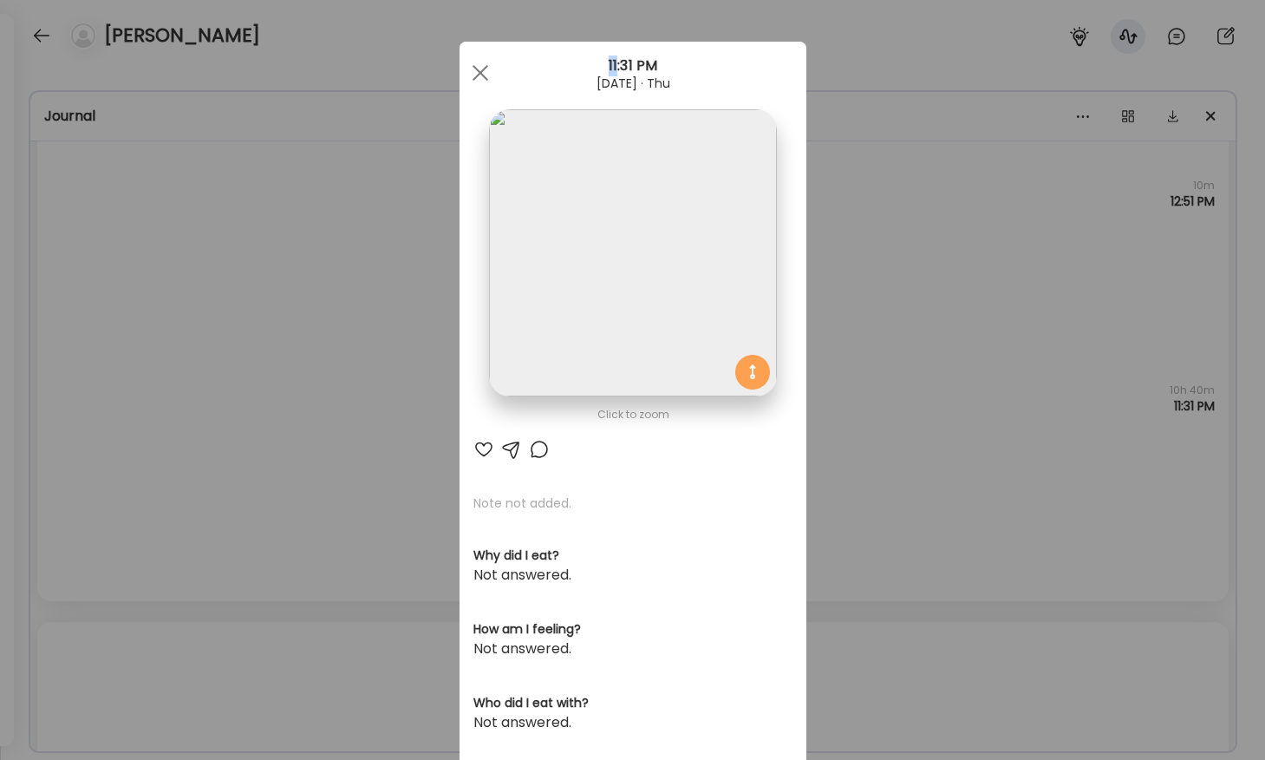
click at [134, 413] on div "Ate Coach Dashboard Wahoo! It’s official Take a moment to set up your Coach Pro…" at bounding box center [632, 380] width 1265 height 760
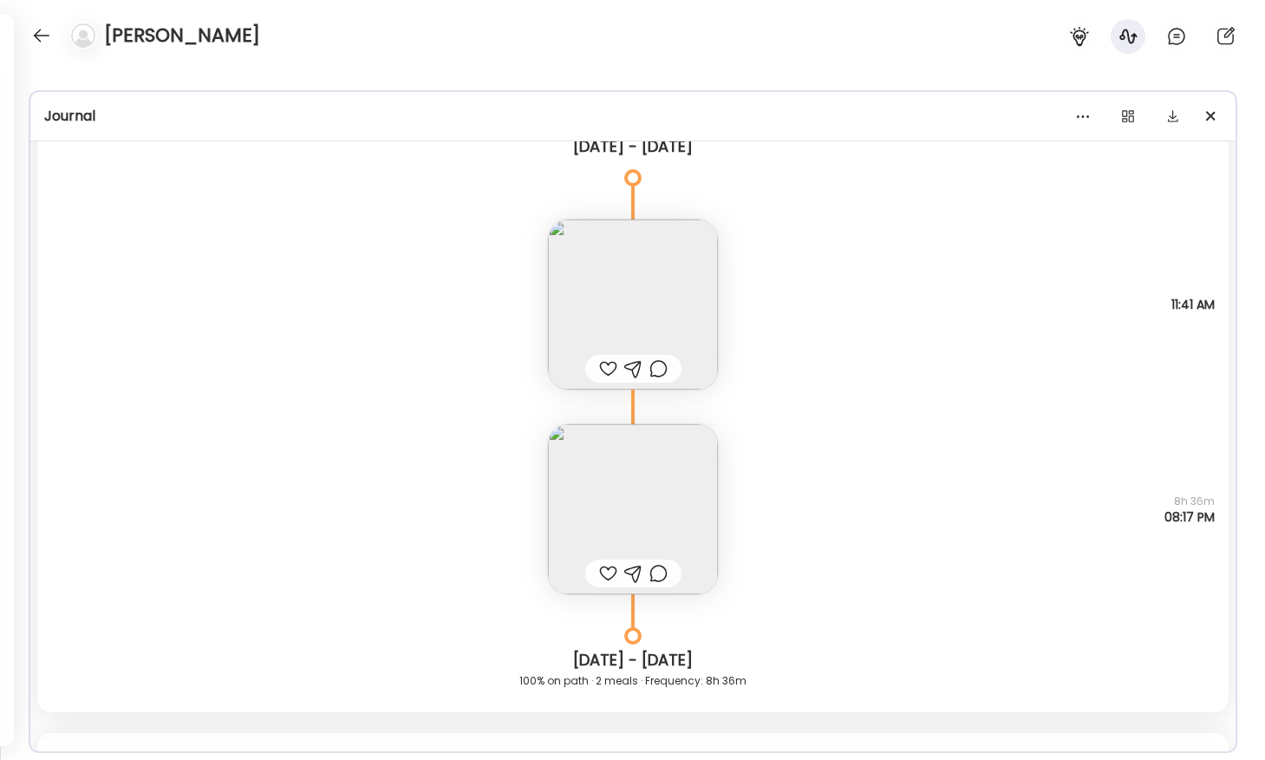
scroll to position [18106, 0]
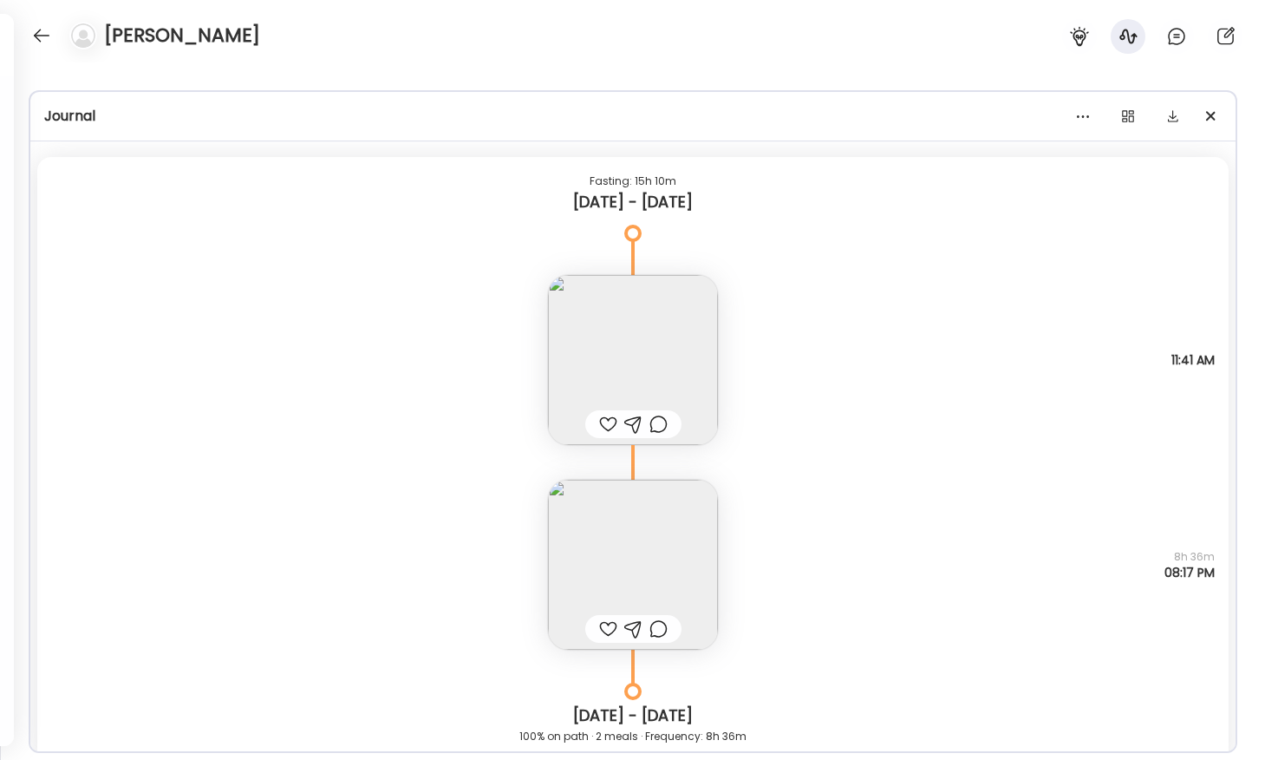
click at [615, 355] on img at bounding box center [633, 360] width 170 height 170
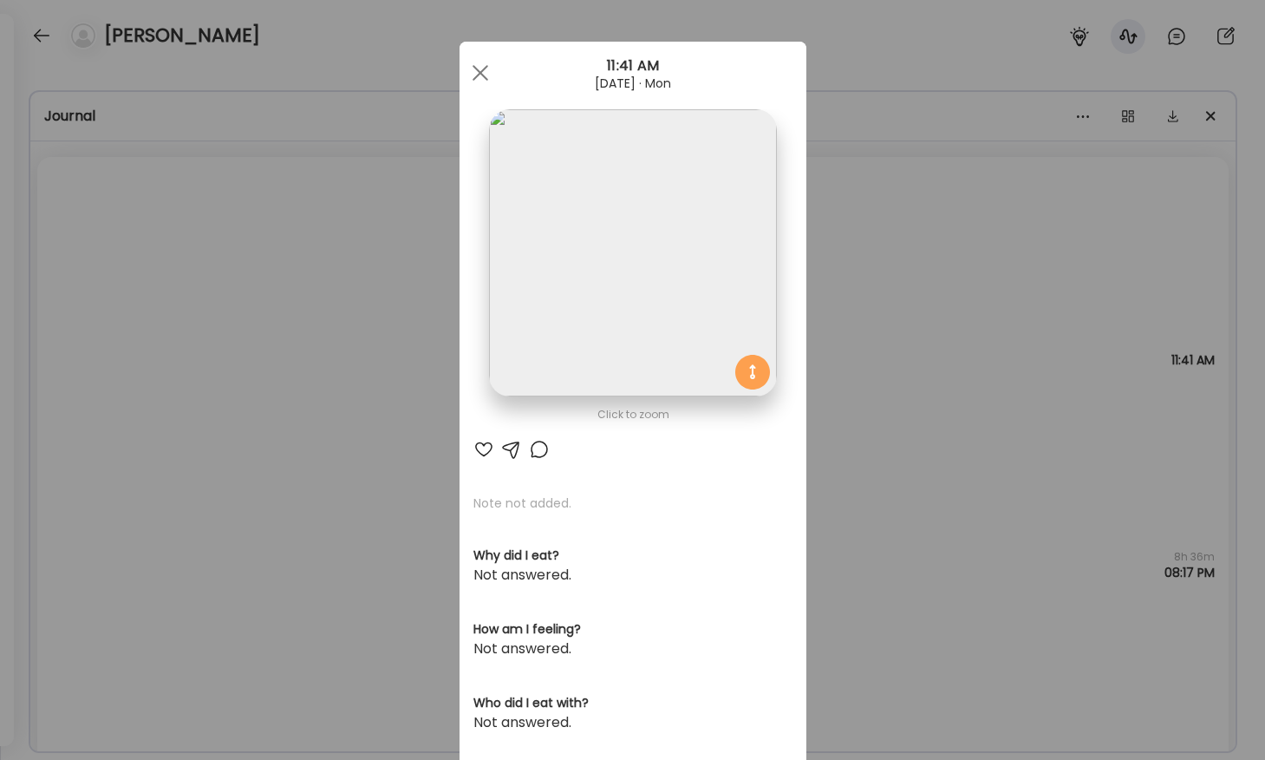
click at [586, 275] on img at bounding box center [632, 252] width 287 height 287
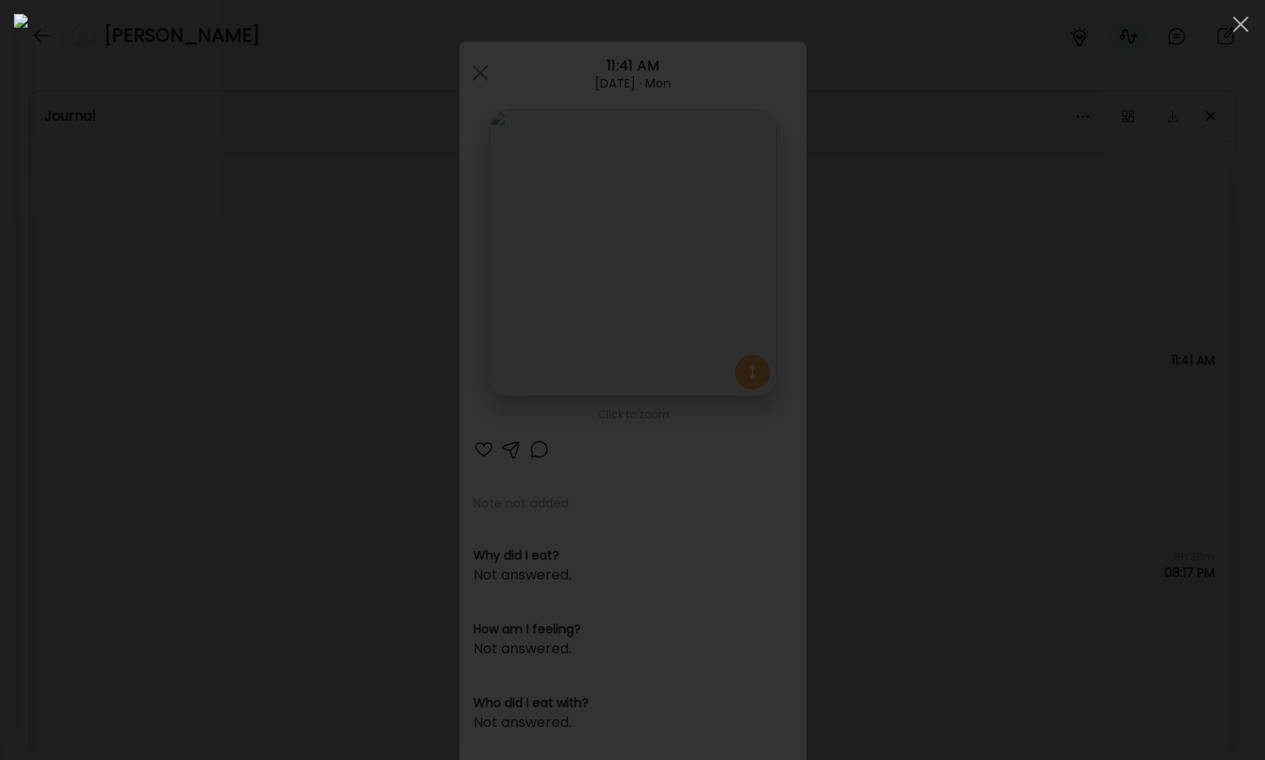
click at [225, 308] on div at bounding box center [632, 380] width 1237 height 732
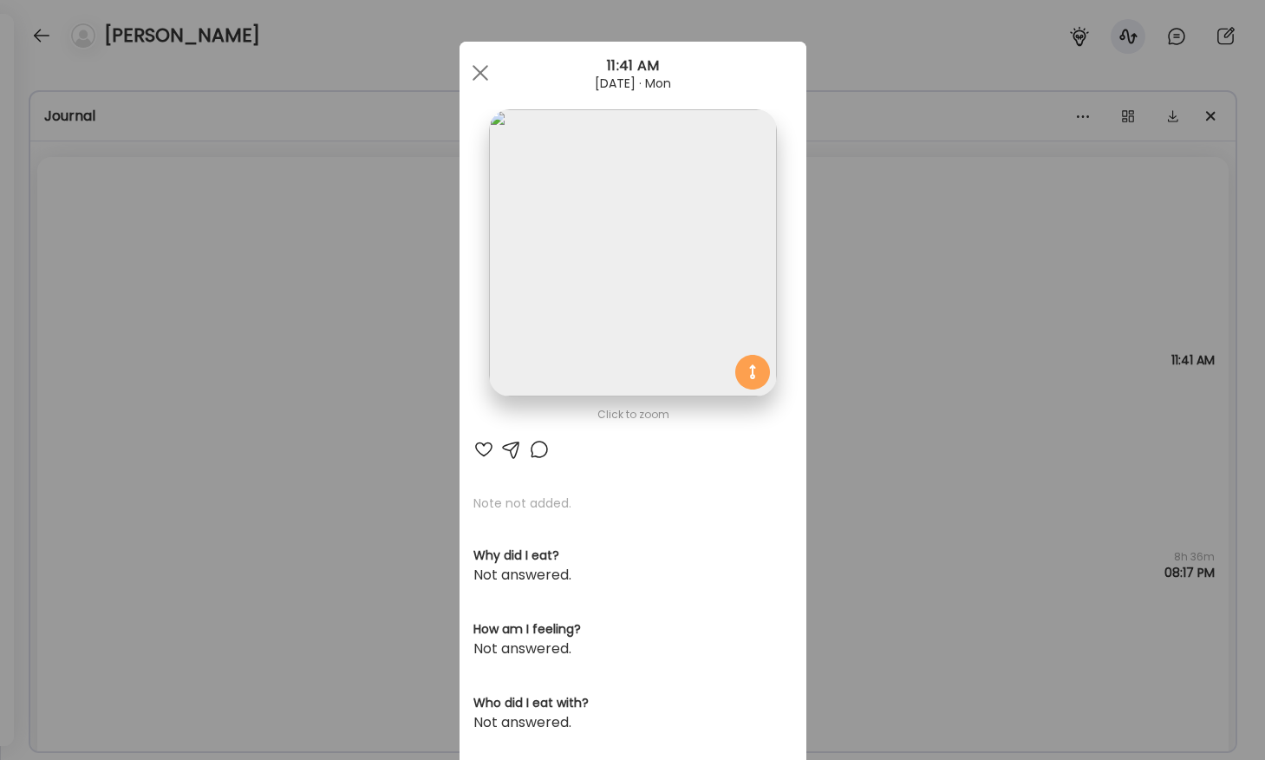
click at [225, 308] on div "Ate Coach Dashboard Wahoo! It’s official Take a moment to set up your Coach Pro…" at bounding box center [632, 380] width 1265 height 760
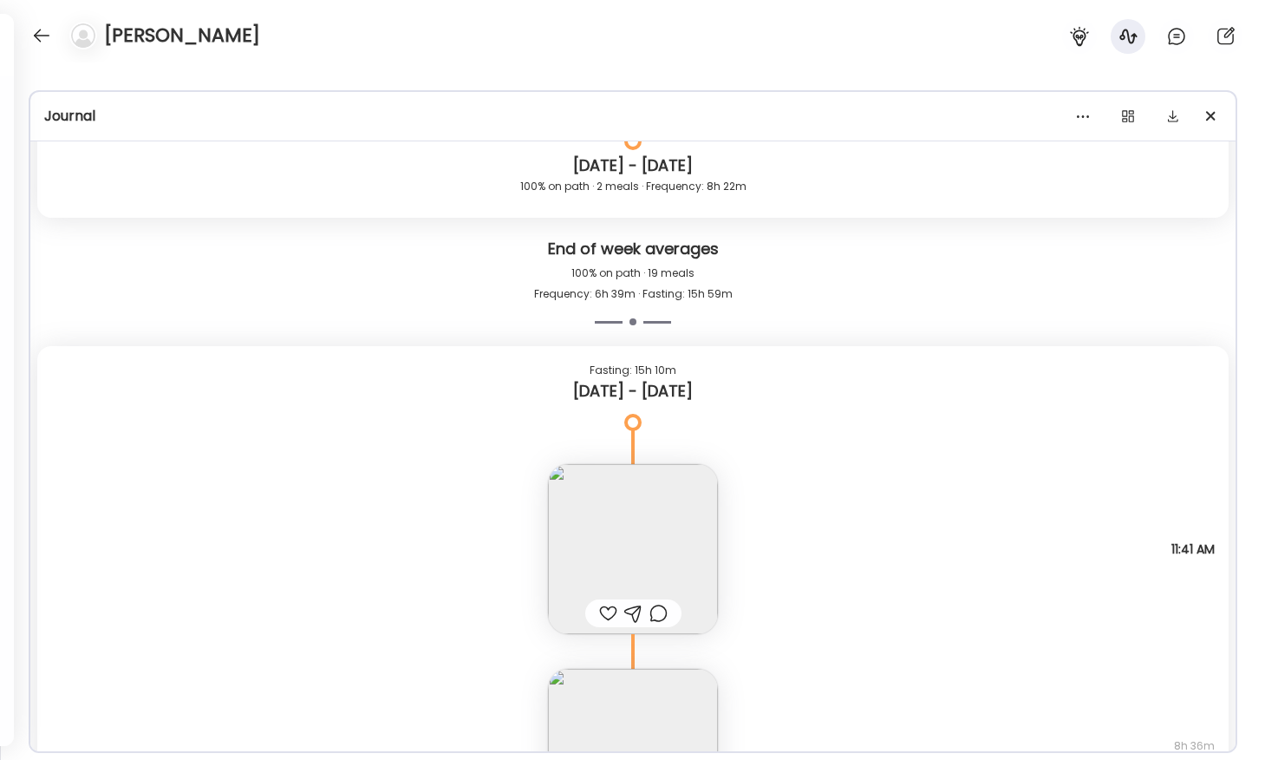
scroll to position [17932, 0]
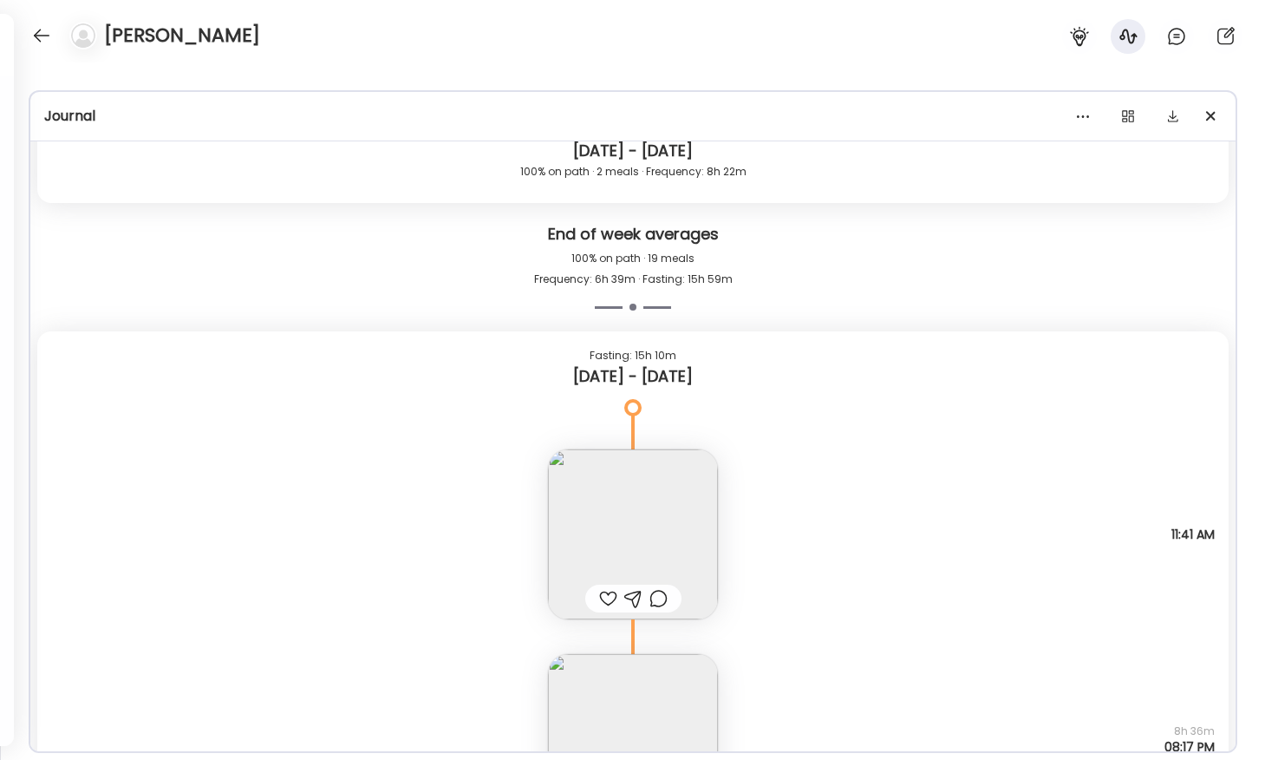
click at [596, 527] on img at bounding box center [633, 534] width 170 height 170
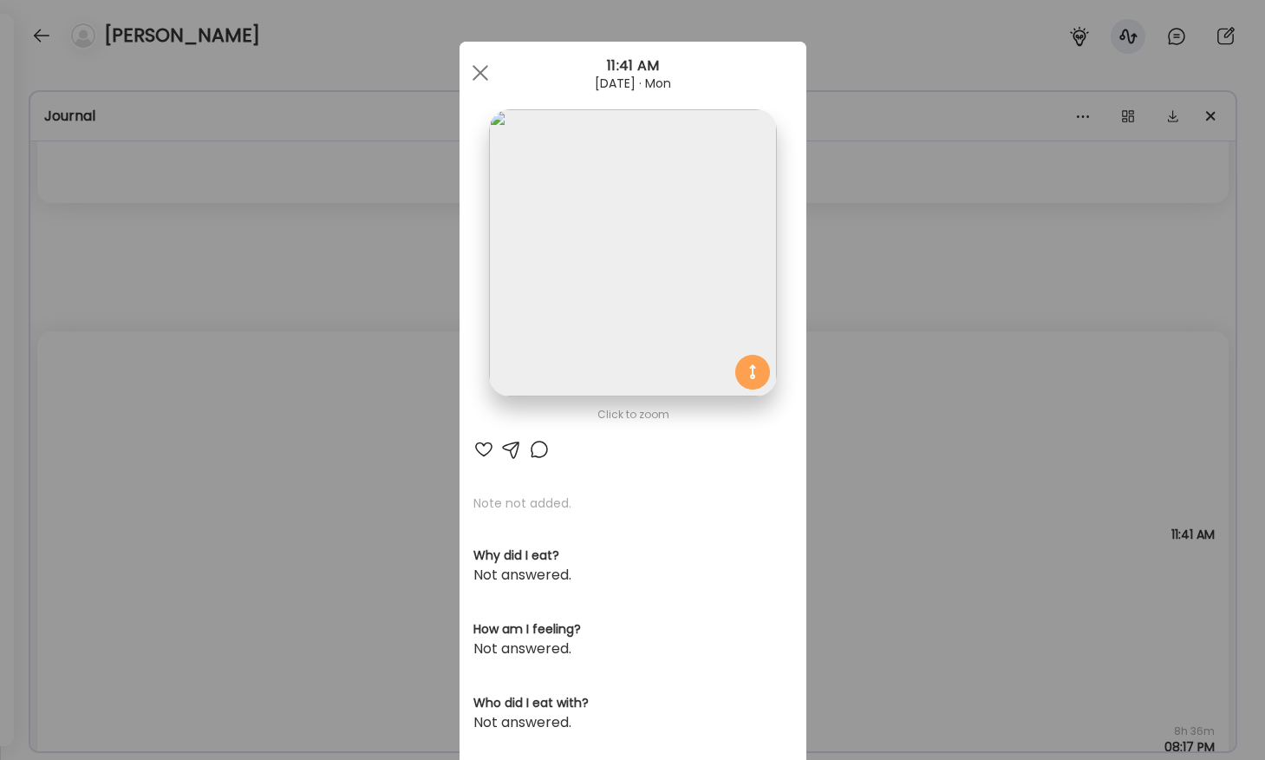
click at [536, 364] on img at bounding box center [632, 252] width 287 height 287
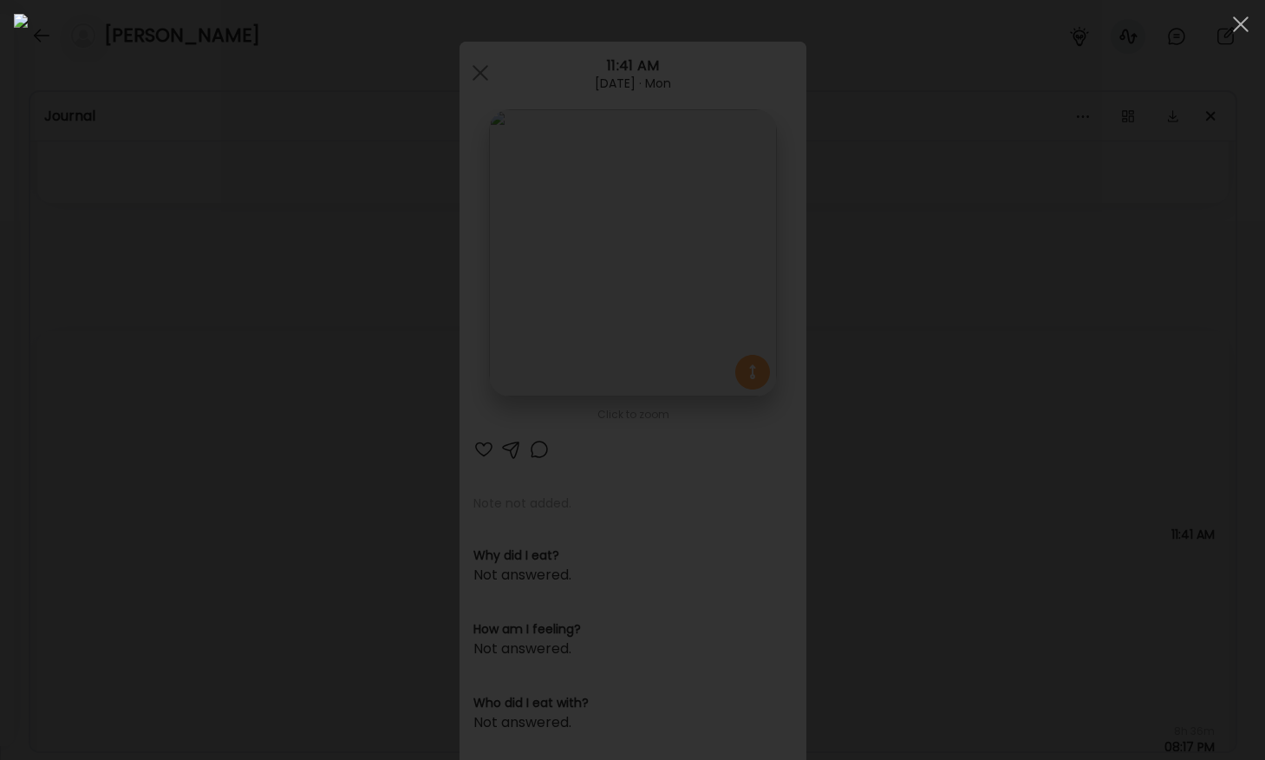
click at [130, 427] on div at bounding box center [632, 380] width 1237 height 732
click at [130, 427] on div "Ate Coach Dashboard Wahoo! It’s official Take a moment to set up your Coach Pro…" at bounding box center [632, 380] width 1265 height 760
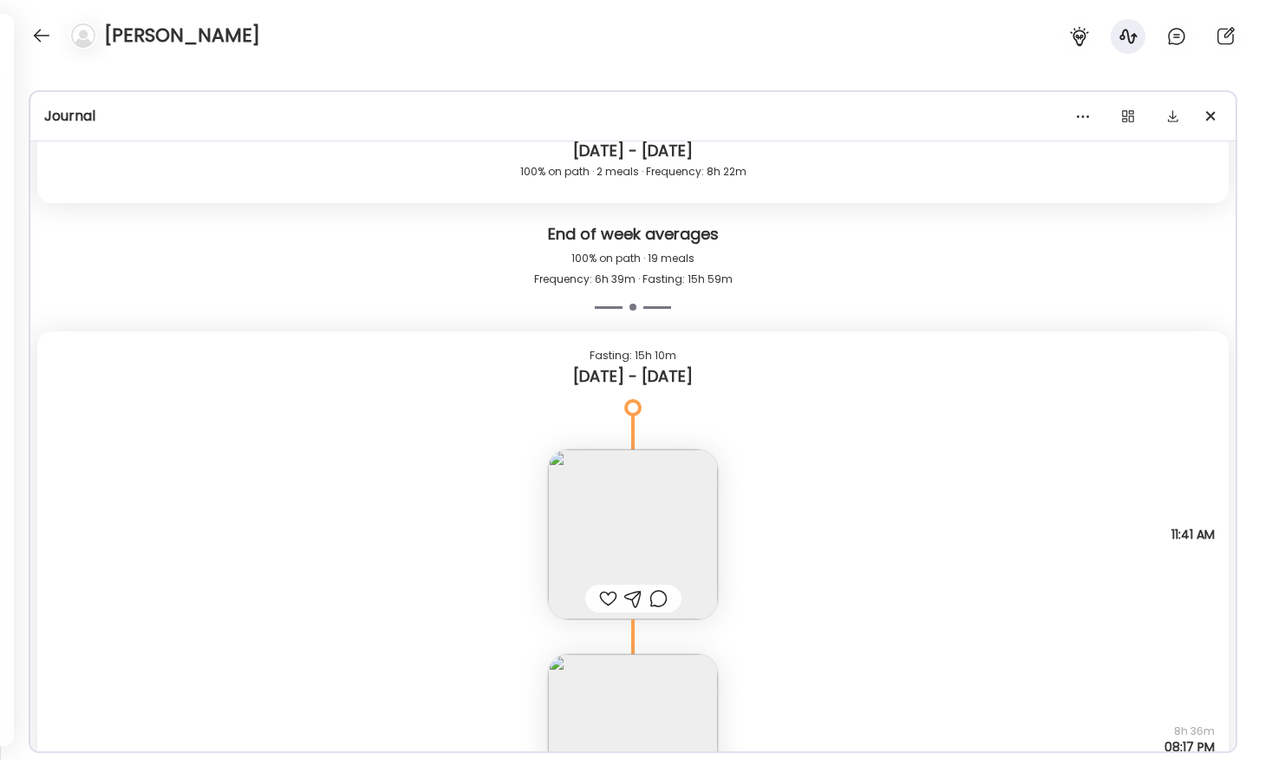
scroll to position [17974, 0]
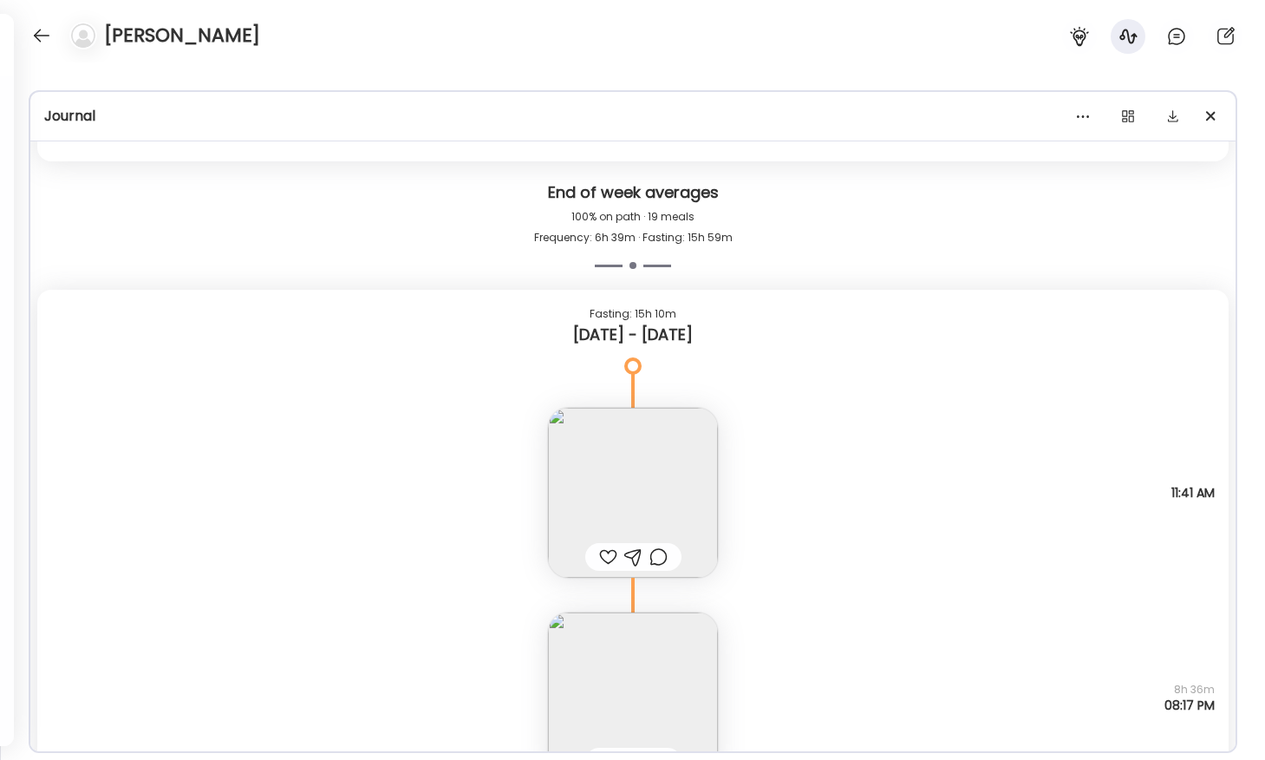
click at [597, 483] on img at bounding box center [633, 493] width 170 height 170
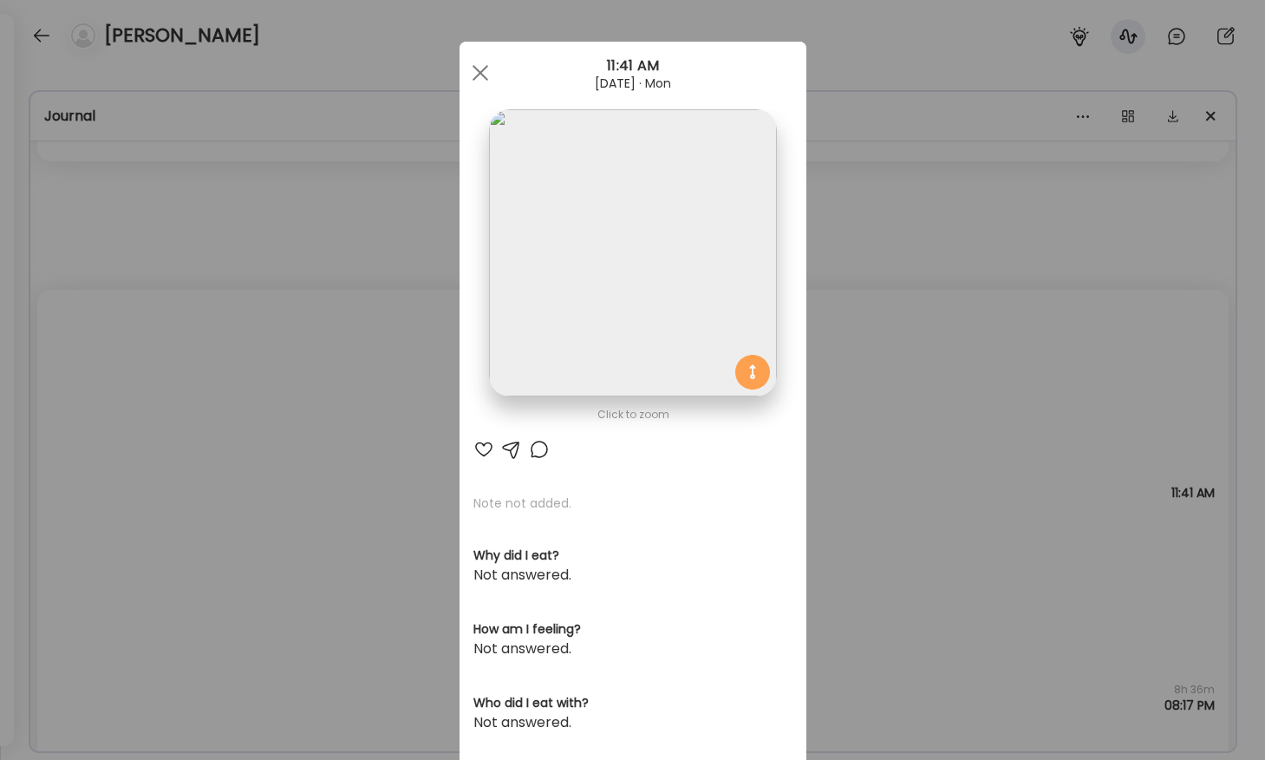
click at [420, 393] on div "Ate Coach Dashboard Wahoo! It’s official Take a moment to set up your Coach Pro…" at bounding box center [632, 380] width 1265 height 760
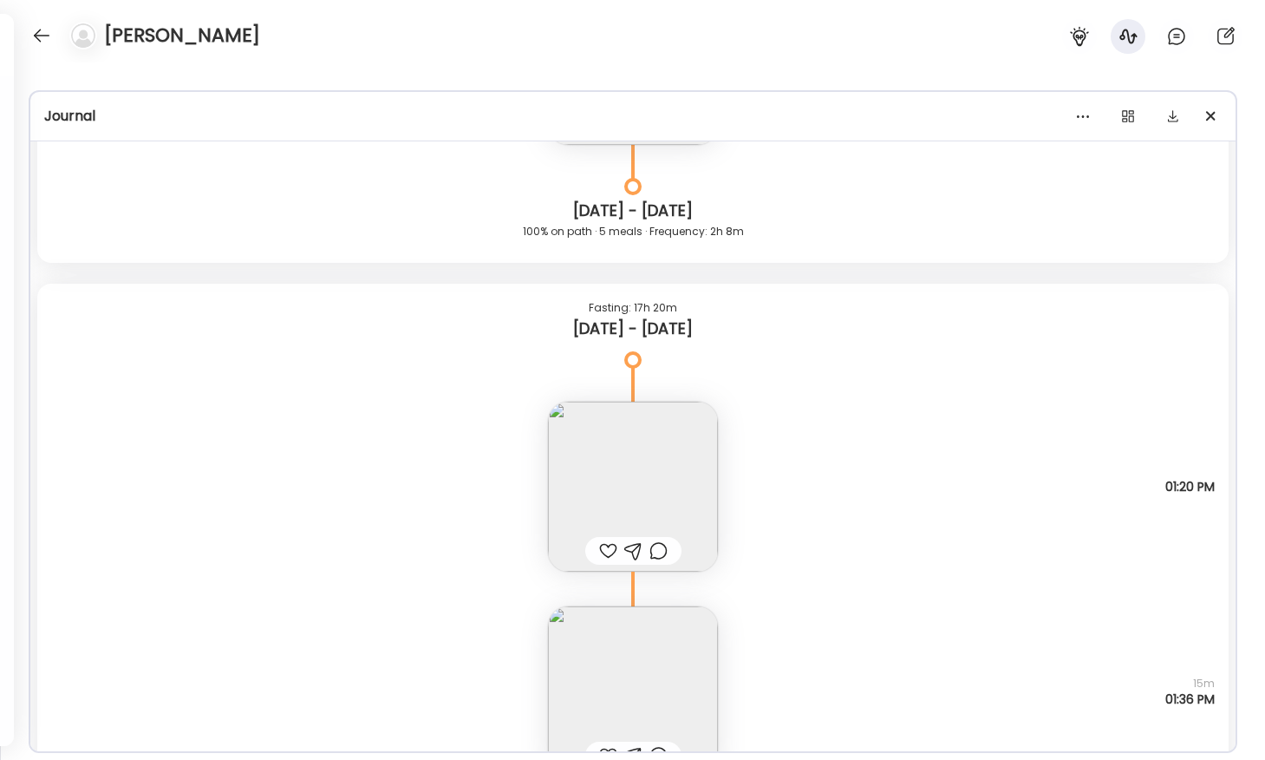
scroll to position [15046, 0]
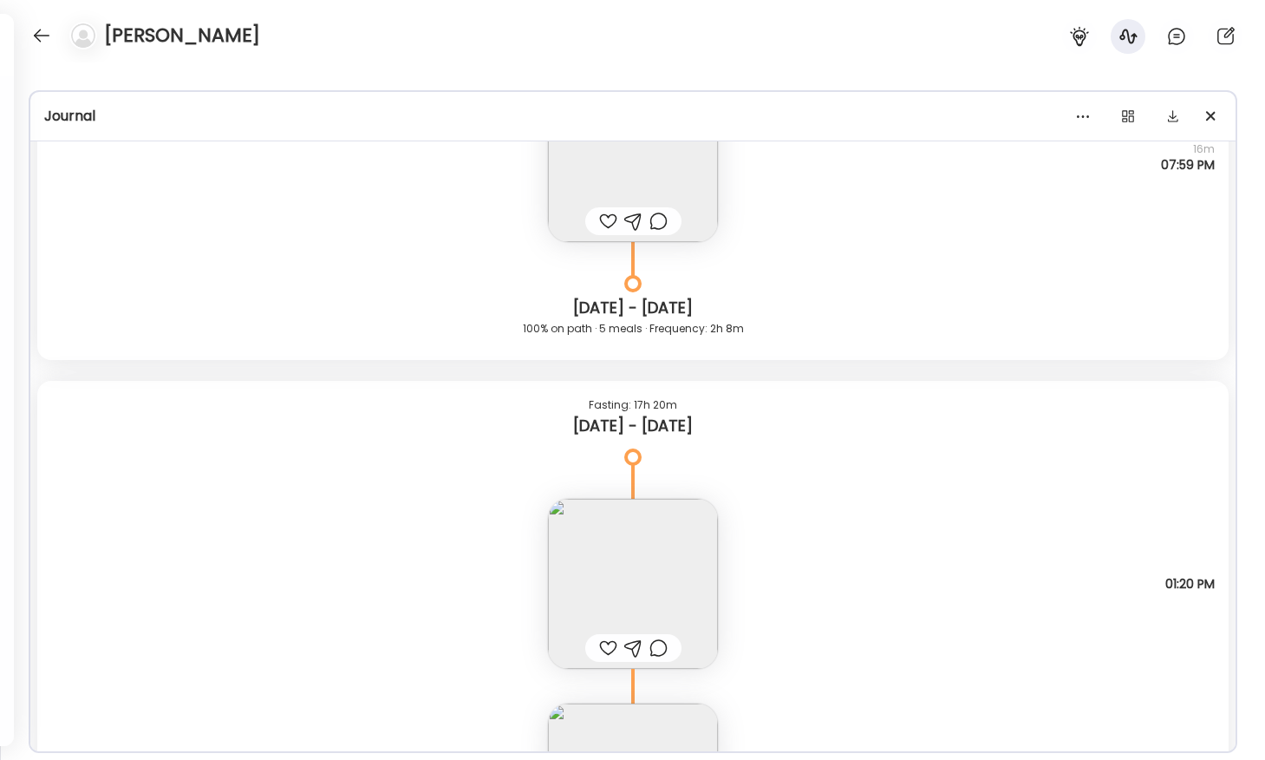
click at [406, 356] on div "[DATE] - [DATE] 100% on path · 5 meals · Frequency: 2h 8m" at bounding box center [632, 322] width 1191 height 76
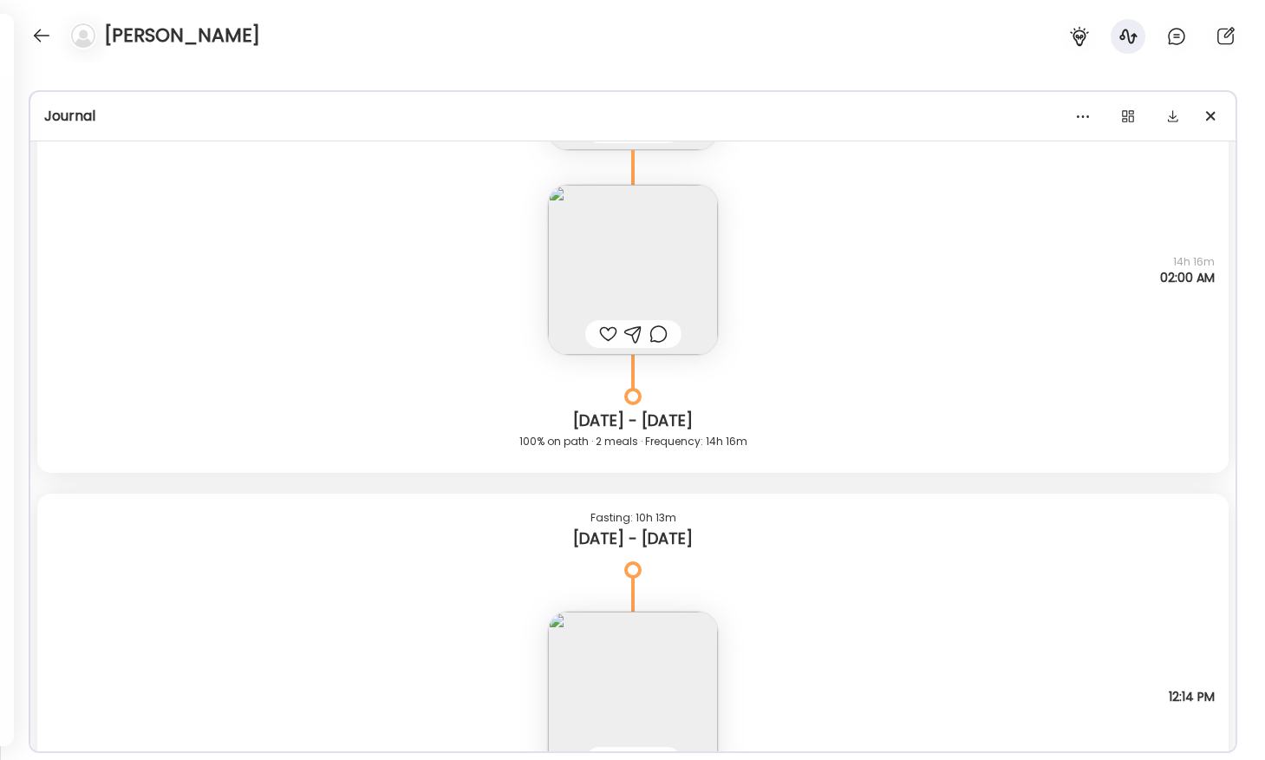
scroll to position [23643, 0]
